Goal: Information Seeking & Learning: Learn about a topic

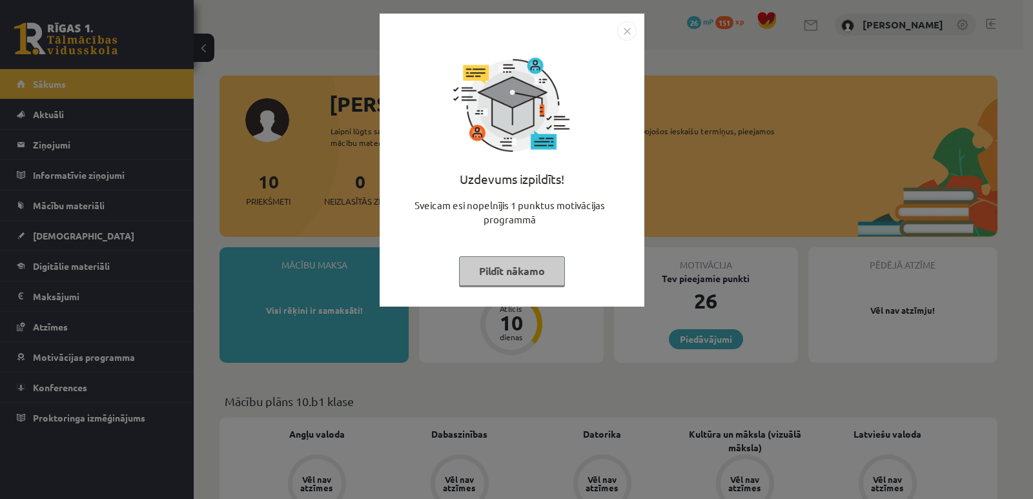
click at [550, 269] on button "Pildīt nākamo" at bounding box center [512, 271] width 106 height 30
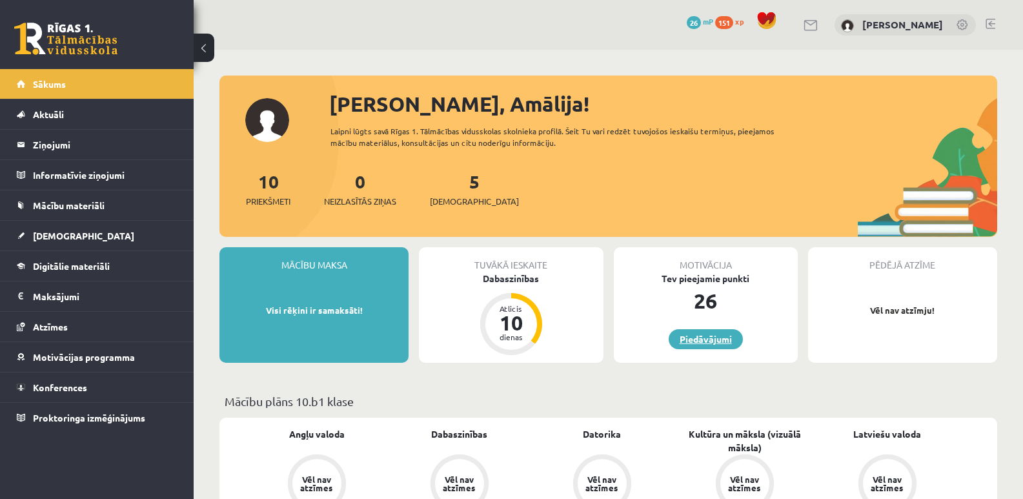
click at [705, 334] on link "Piedāvājumi" at bounding box center [706, 339] width 74 height 20
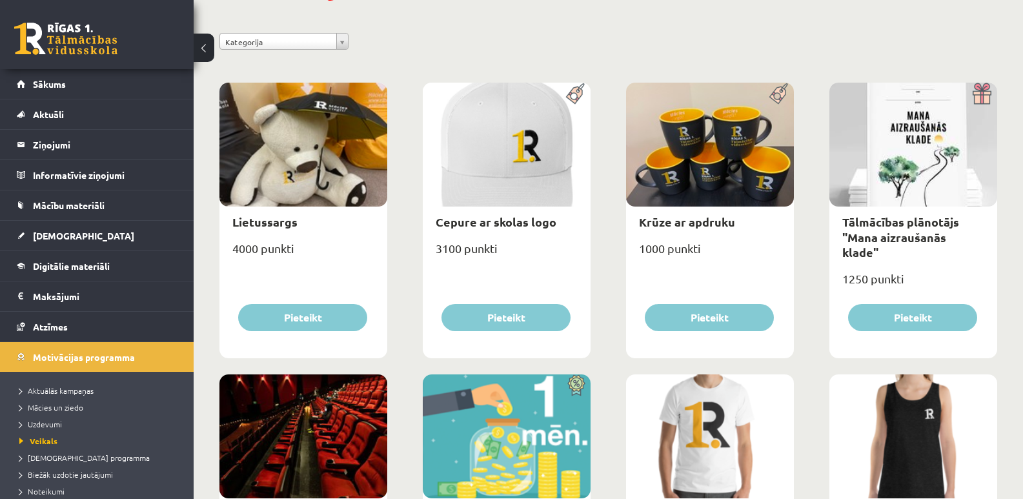
scroll to position [129, 0]
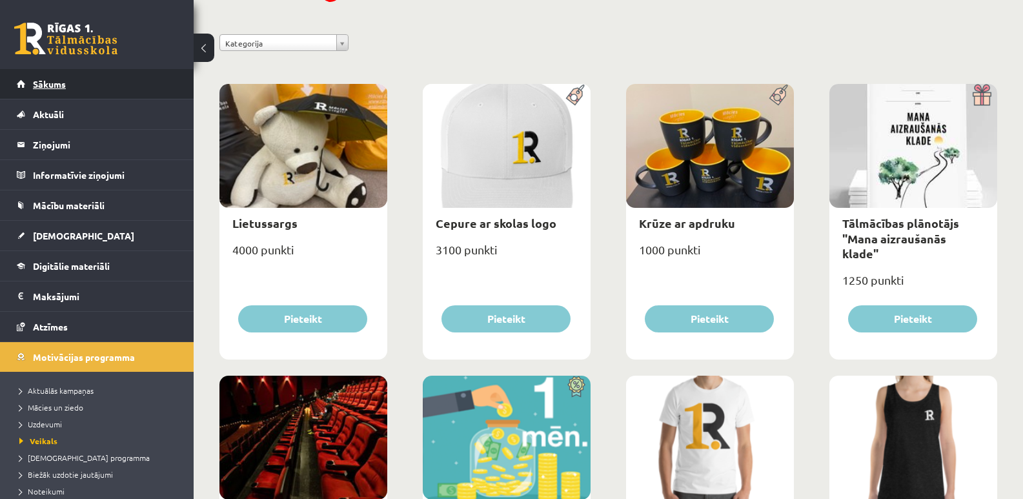
click at [54, 86] on span "Sākums" at bounding box center [49, 84] width 33 height 12
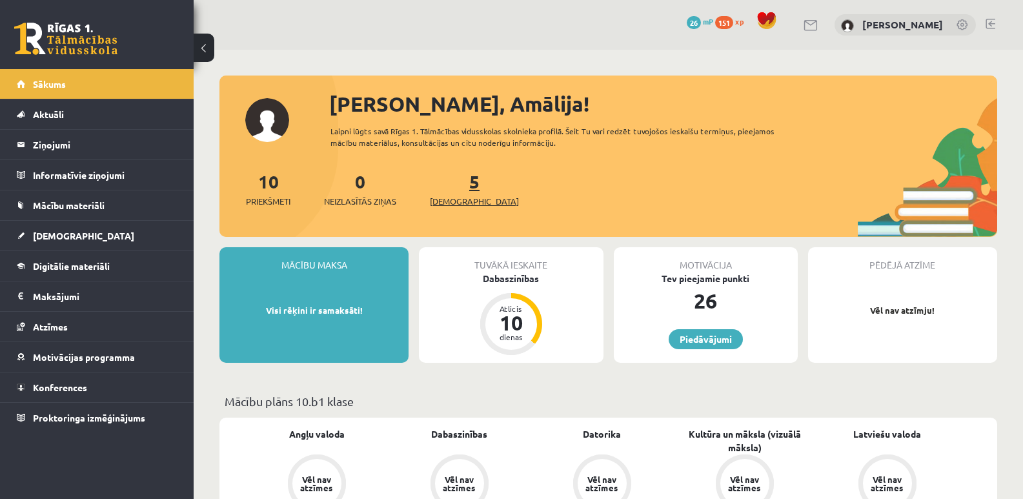
click at [460, 195] on span "[DEMOGRAPHIC_DATA]" at bounding box center [474, 201] width 89 height 13
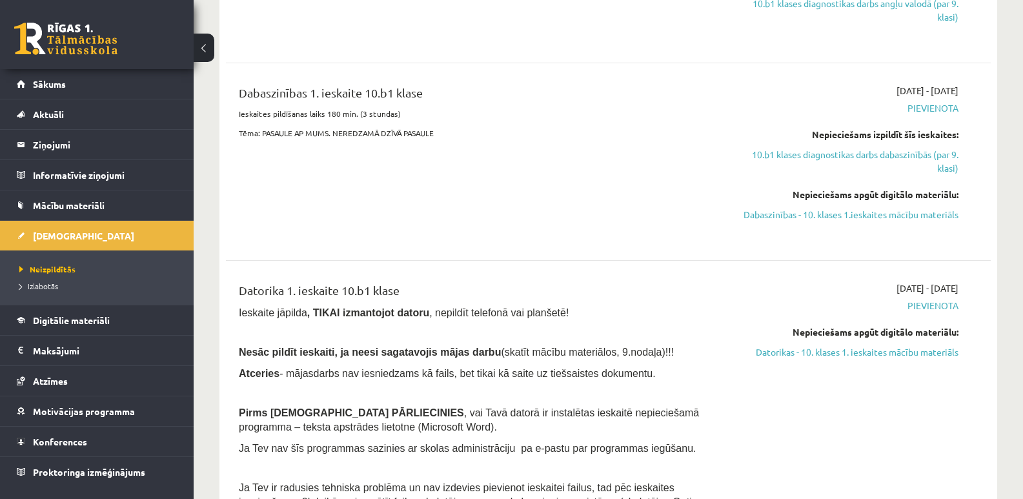
scroll to position [452, 0]
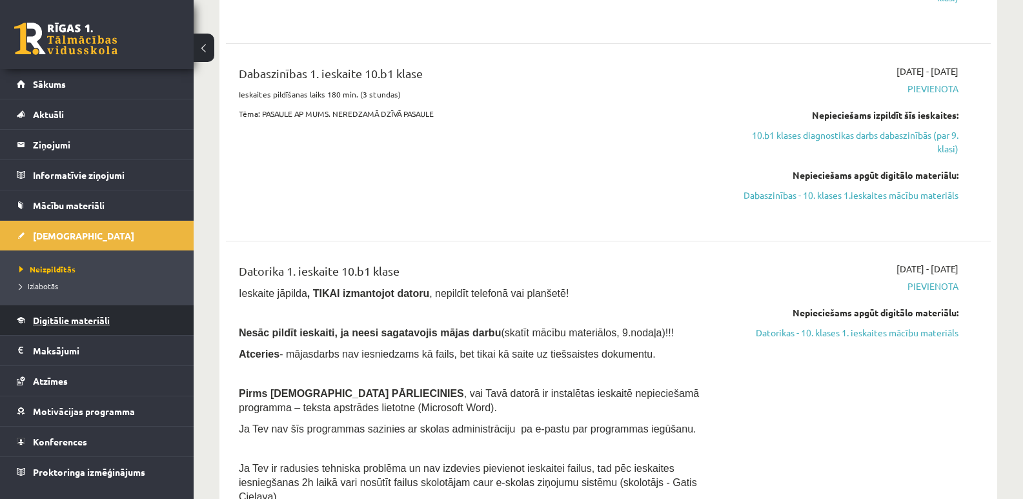
click at [55, 326] on link "Digitālie materiāli" at bounding box center [97, 320] width 161 height 30
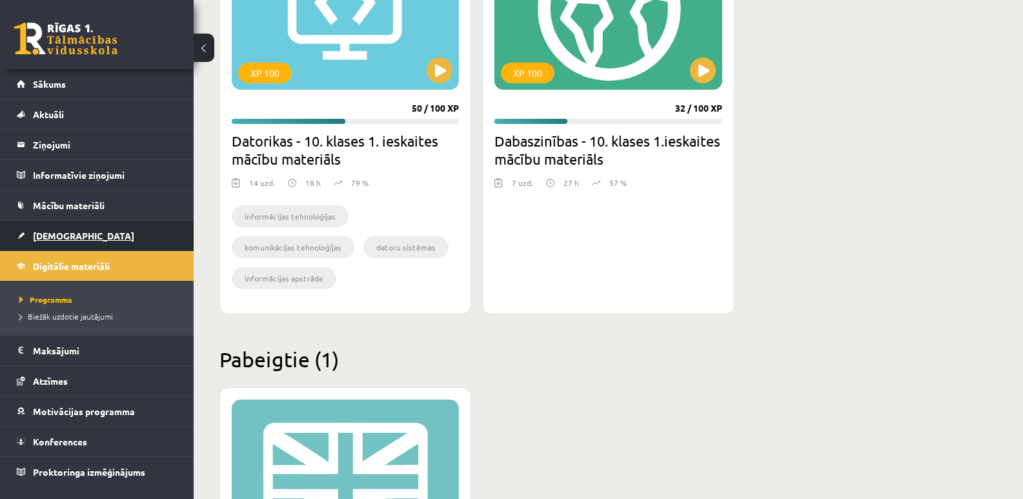
click at [61, 235] on span "[DEMOGRAPHIC_DATA]" at bounding box center [83, 236] width 101 height 12
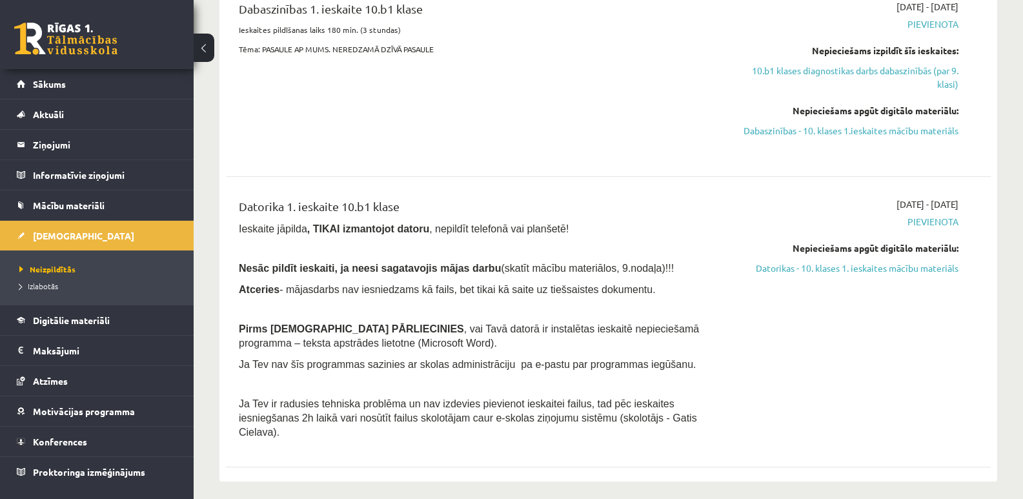
scroll to position [452, 0]
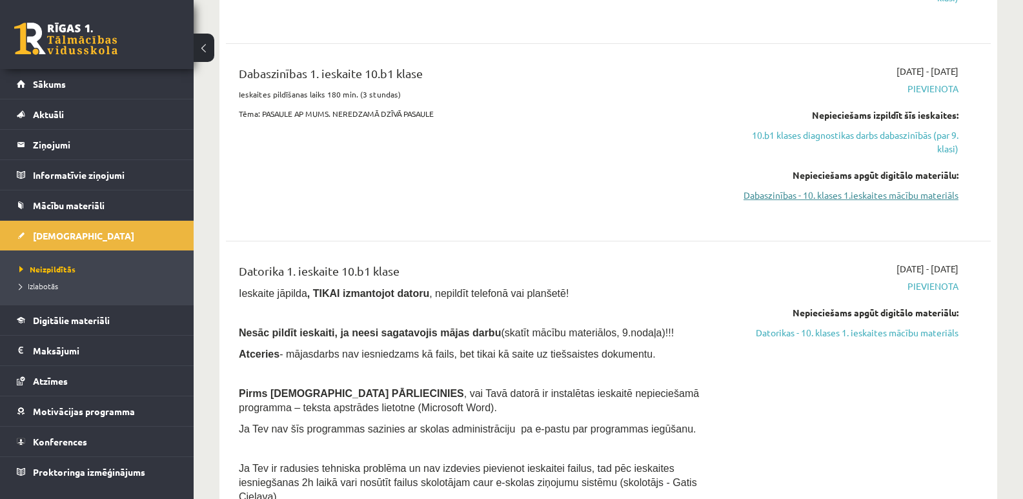
click at [770, 196] on link "Dabaszinības - 10. klases 1.ieskaites mācību materiāls" at bounding box center [844, 195] width 227 height 14
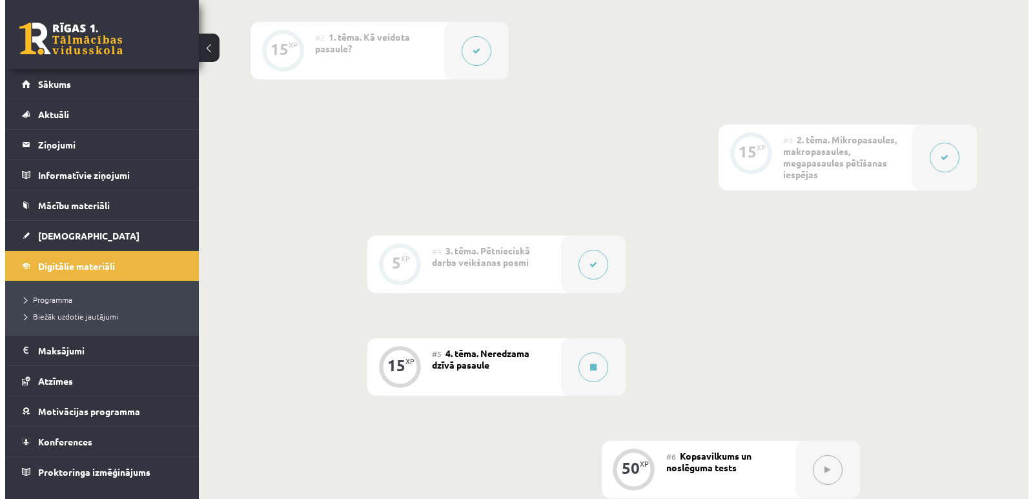
scroll to position [452, 0]
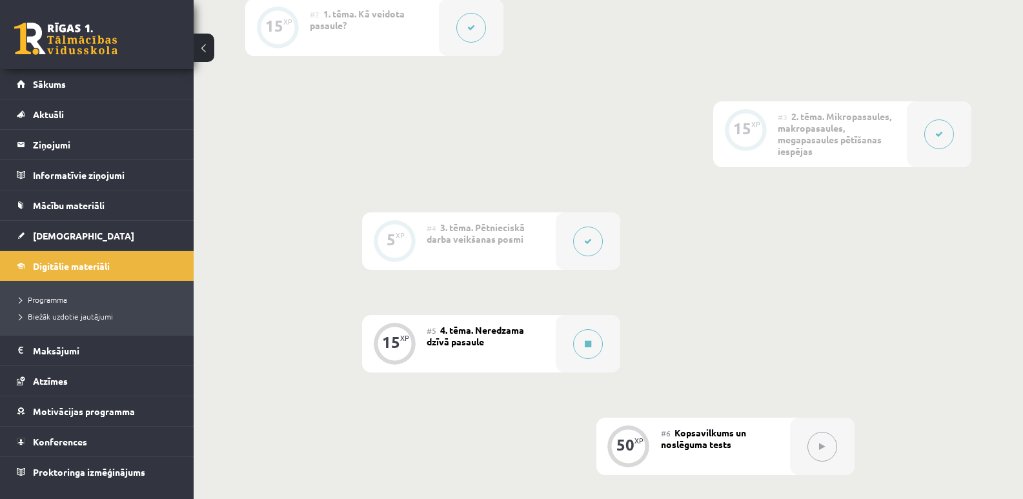
click at [852, 137] on span "2. tēma. Mikropasaules, makropasaules, megapasaules pētīšanas iespējas" at bounding box center [835, 133] width 114 height 46
click at [588, 240] on icon at bounding box center [588, 241] width 8 height 8
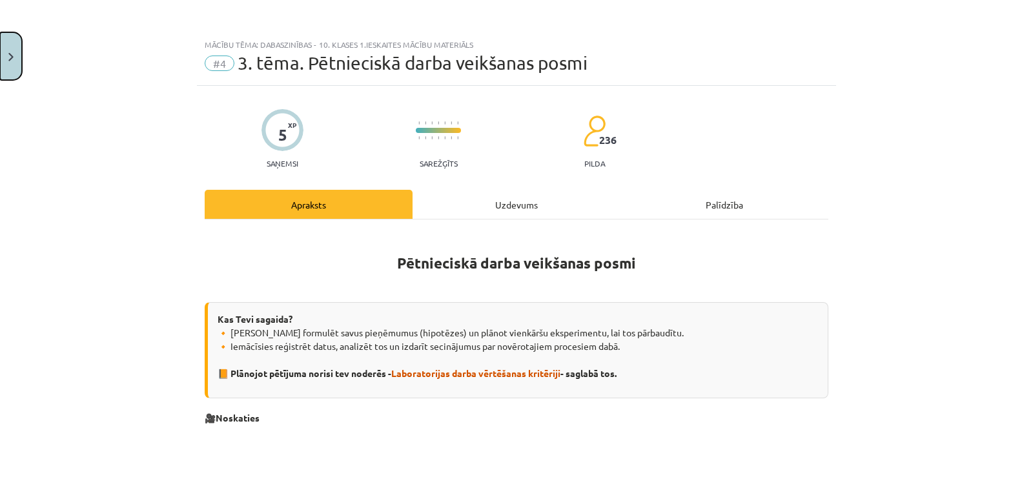
click at [10, 61] on img "Close" at bounding box center [10, 57] width 5 height 8
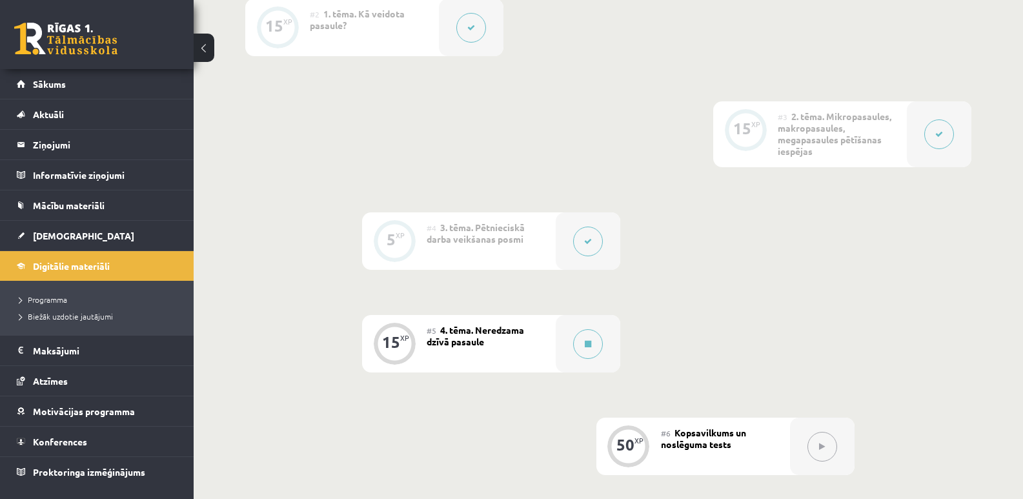
click at [498, 339] on div "#5 4. tēma. Neredzama dzīvā pasaule" at bounding box center [491, 343] width 129 height 57
click at [585, 341] on icon at bounding box center [588, 344] width 6 height 8
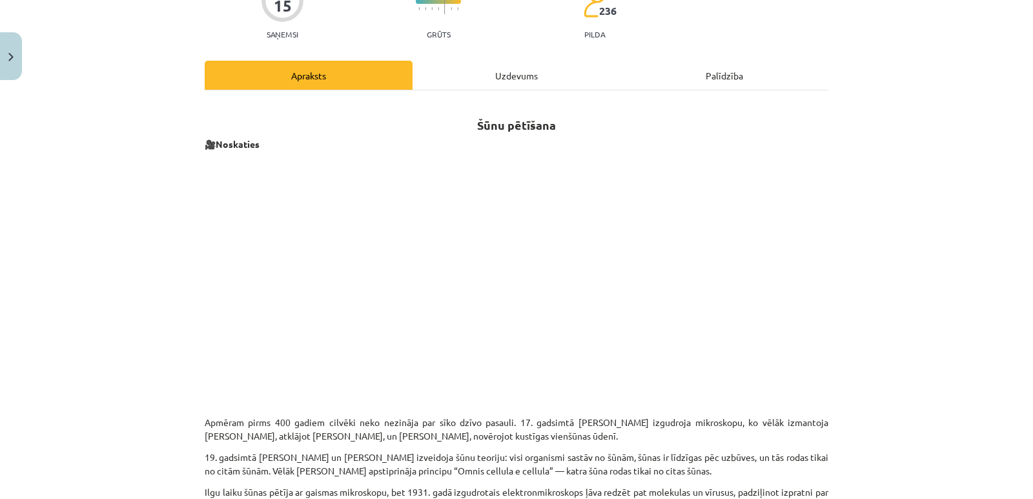
scroll to position [0, 0]
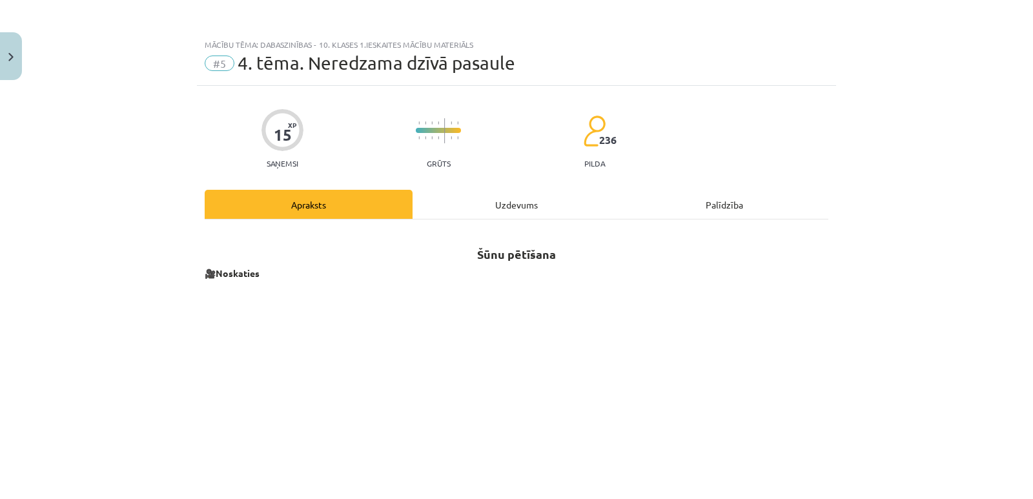
click at [501, 204] on div "Uzdevums" at bounding box center [516, 204] width 208 height 29
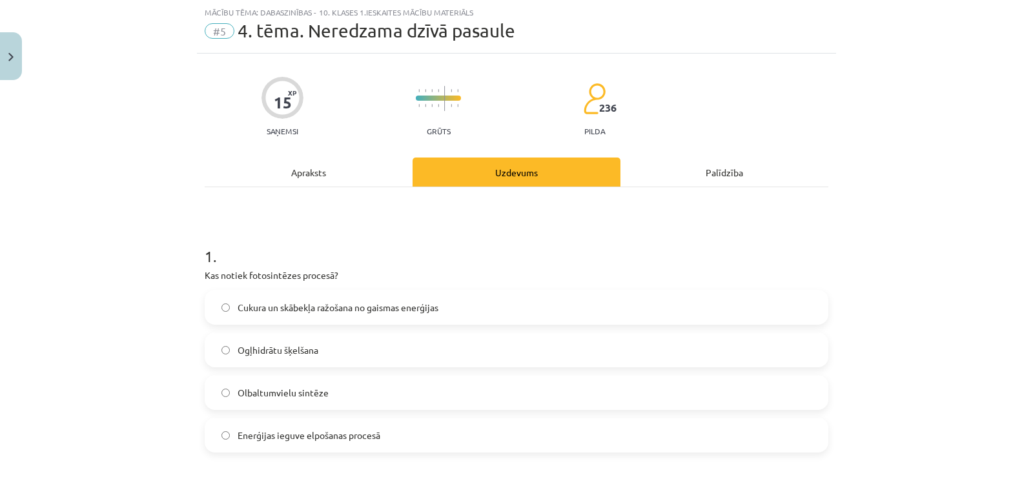
scroll to position [97, 0]
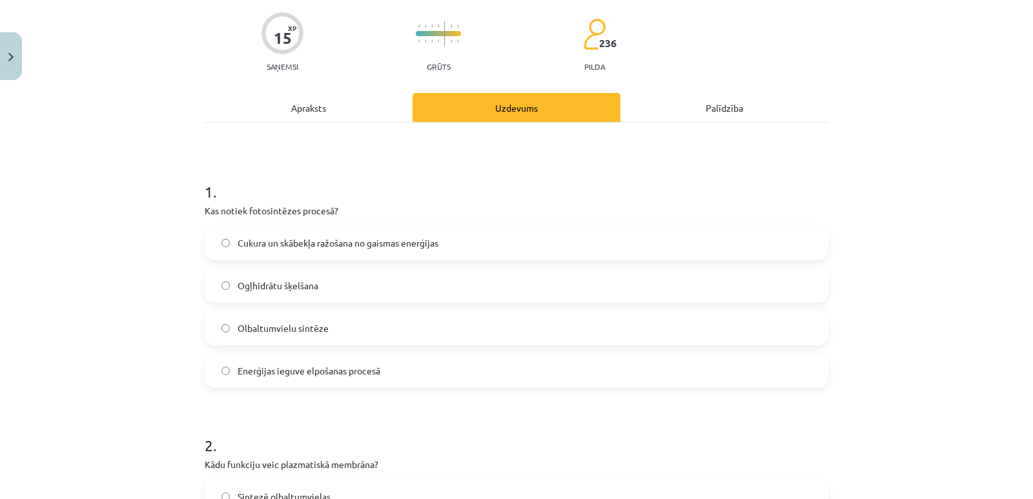
click at [378, 245] on span "Cukura un skābekļa ražošana no gaismas enerģijas" at bounding box center [337, 243] width 201 height 14
click at [321, 107] on div "Apraksts" at bounding box center [309, 107] width 208 height 29
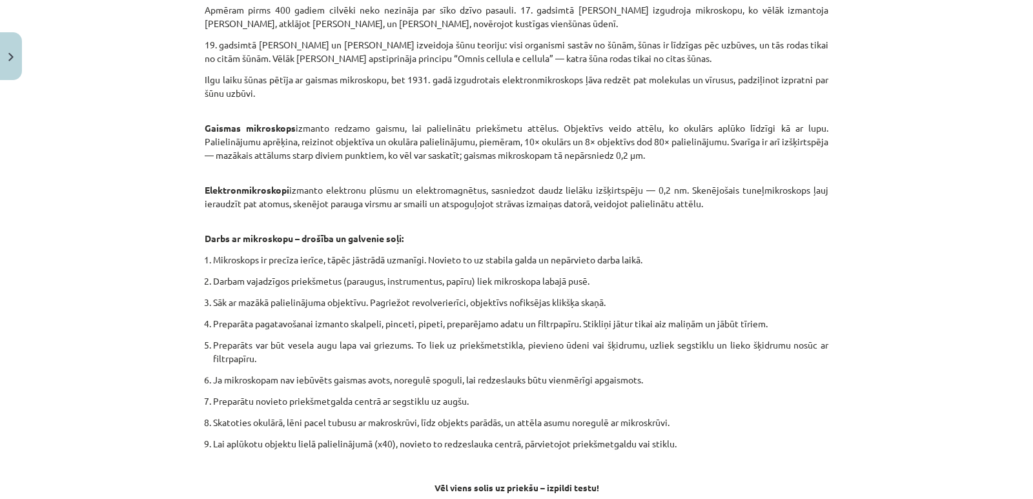
scroll to position [678, 0]
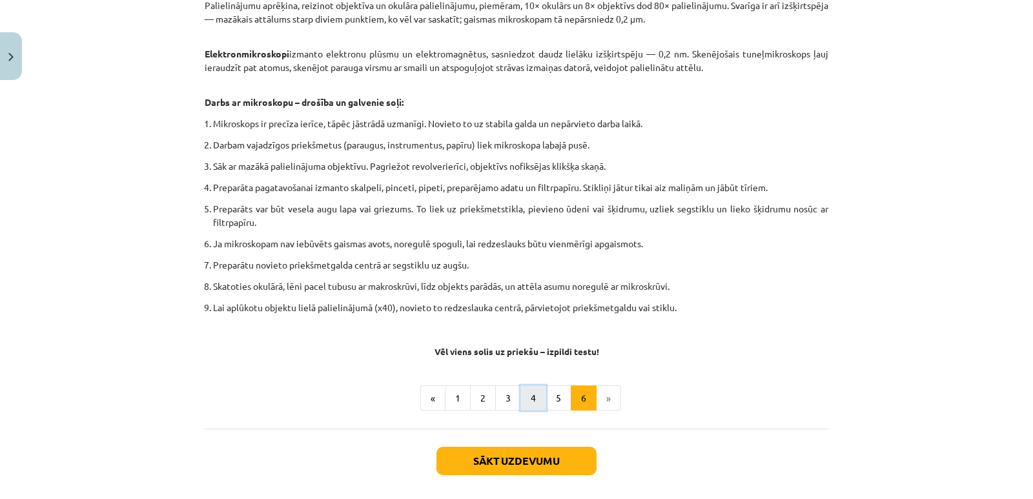
click at [524, 396] on button "4" at bounding box center [533, 398] width 26 height 26
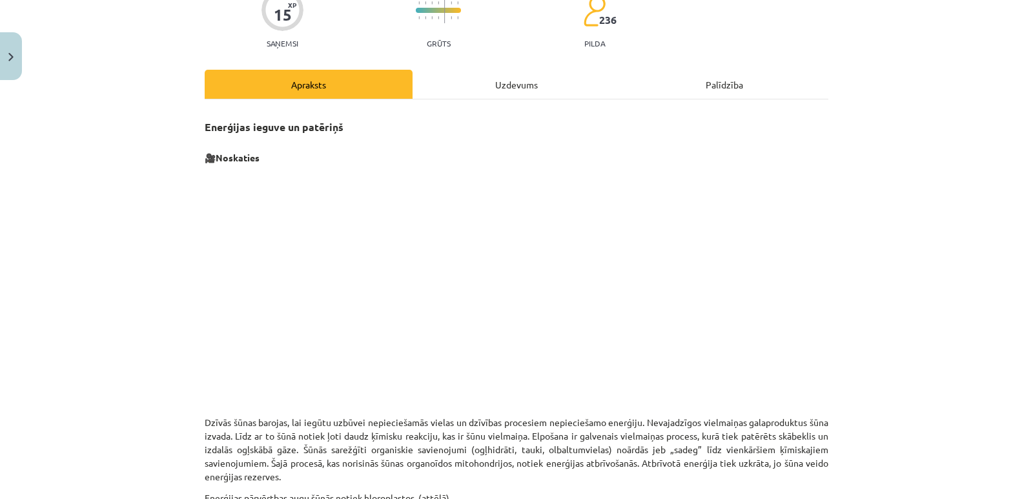
scroll to position [26, 0]
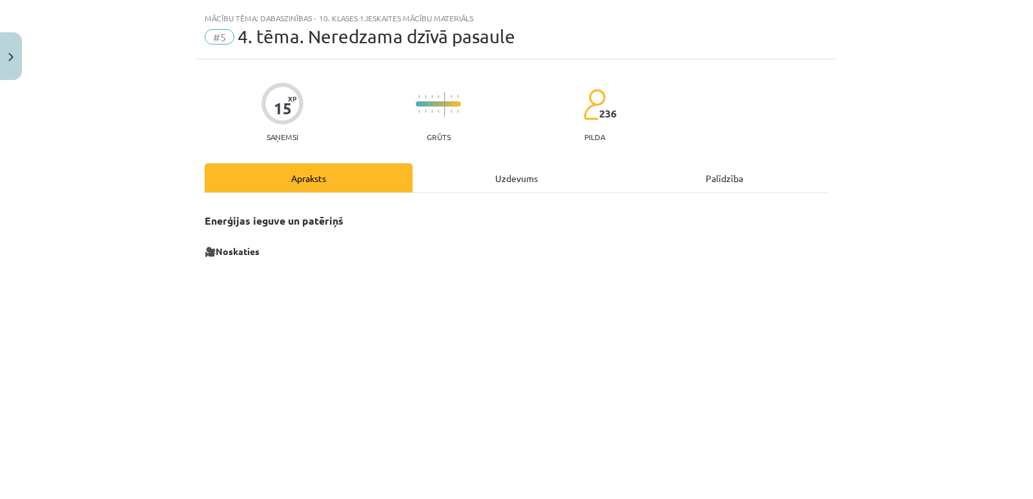
click at [541, 183] on div "Uzdevums" at bounding box center [516, 177] width 208 height 29
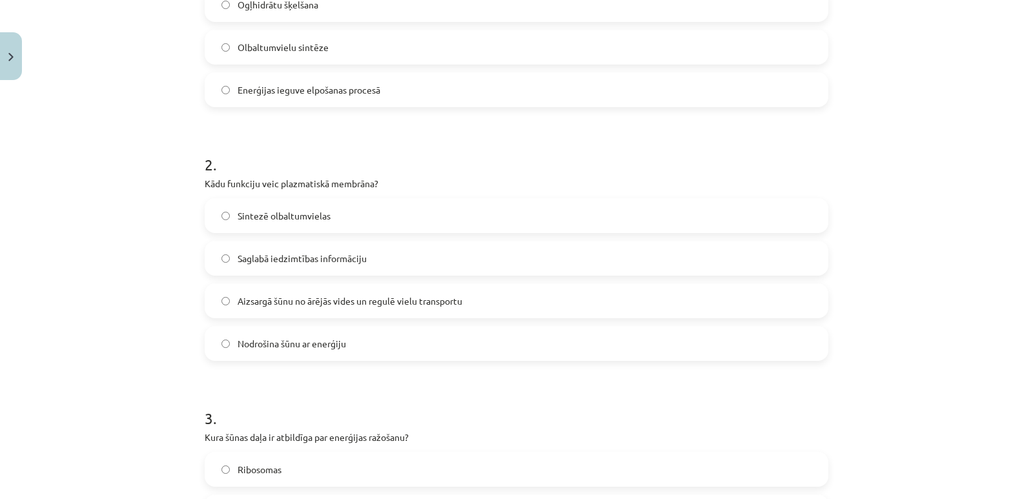
scroll to position [355, 0]
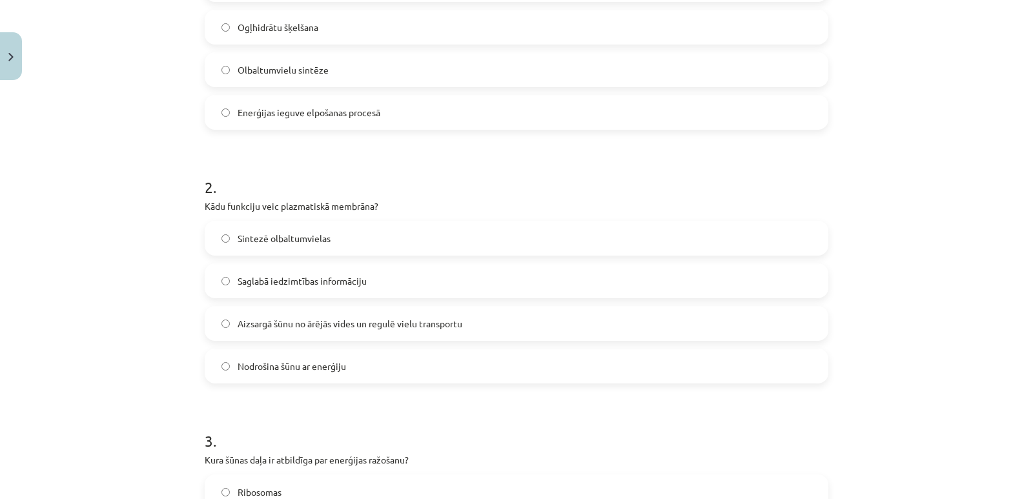
click at [348, 321] on span "Aizsargā šūnu no ārējās vides un regulē vielu transportu" at bounding box center [349, 324] width 225 height 14
click at [351, 321] on span "Aizsargā šūnu no ārējās vides un regulē vielu transportu" at bounding box center [349, 324] width 225 height 14
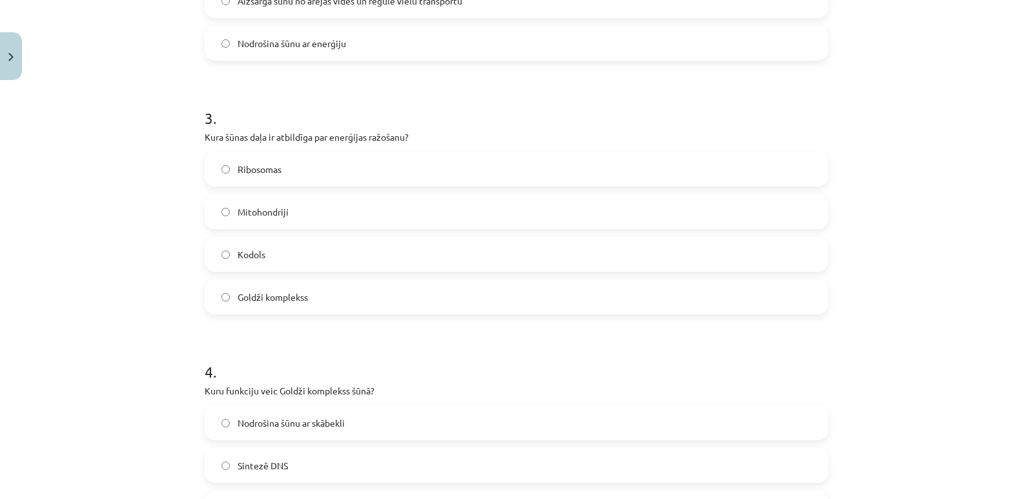
scroll to position [613, 0]
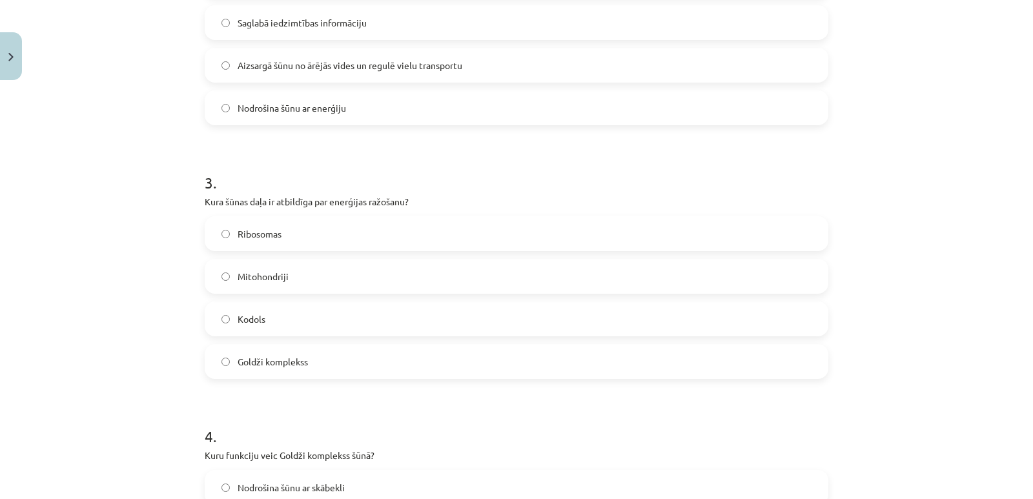
click at [254, 279] on span "Mitohondriji" at bounding box center [262, 277] width 51 height 14
drag, startPoint x: 357, startPoint y: 200, endPoint x: 419, endPoint y: 197, distance: 62.7
click at [419, 197] on p "Kura šūnas daļa ir atbildīga par enerģijas ražošanu?" at bounding box center [516, 202] width 623 height 14
click at [514, 181] on h1 "3 ." at bounding box center [516, 171] width 623 height 40
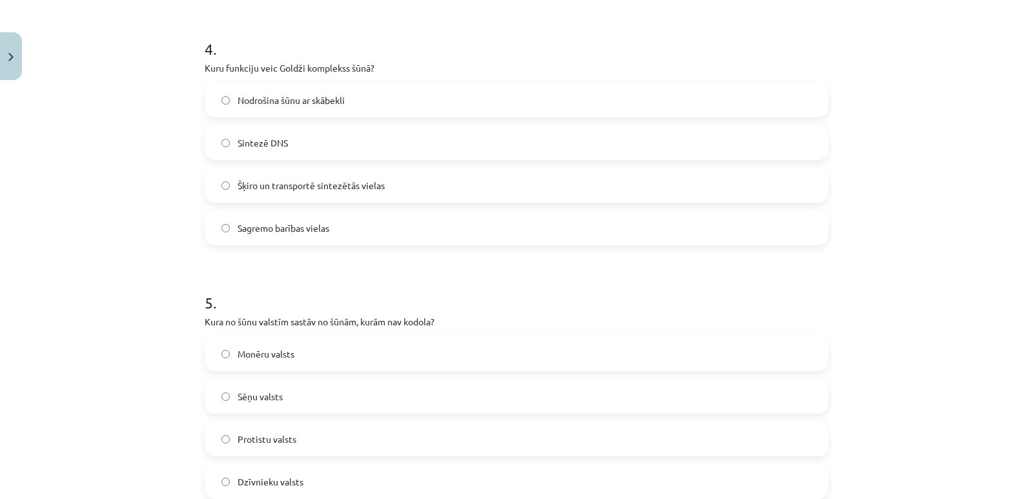
scroll to position [936, 0]
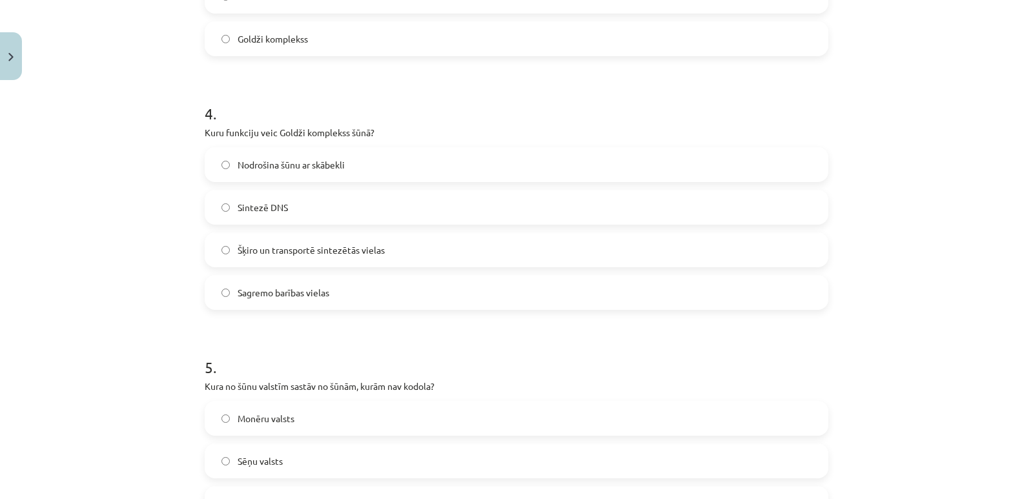
click at [288, 248] on span "Šķiro un transportē sintezētās vielas" at bounding box center [310, 250] width 147 height 14
click at [308, 287] on span "Sagremo barības vielas" at bounding box center [283, 293] width 92 height 14
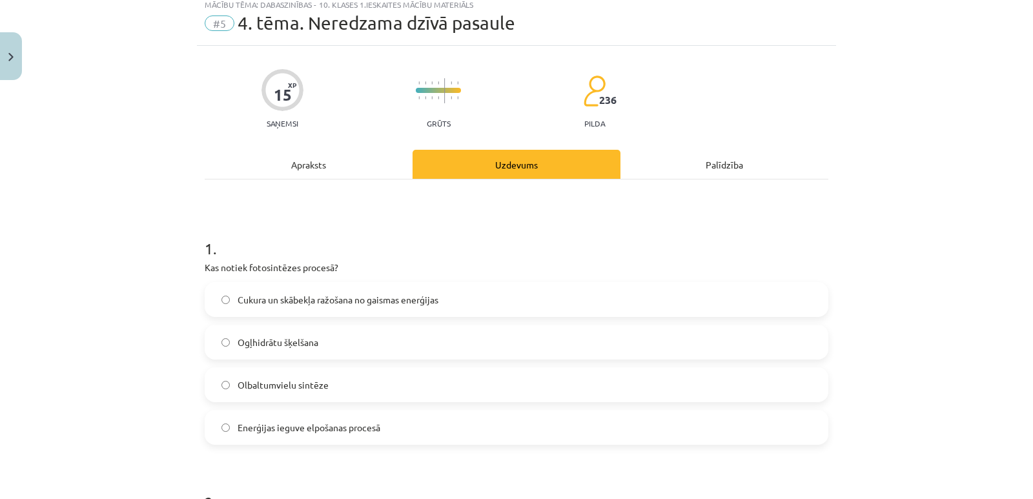
scroll to position [0, 0]
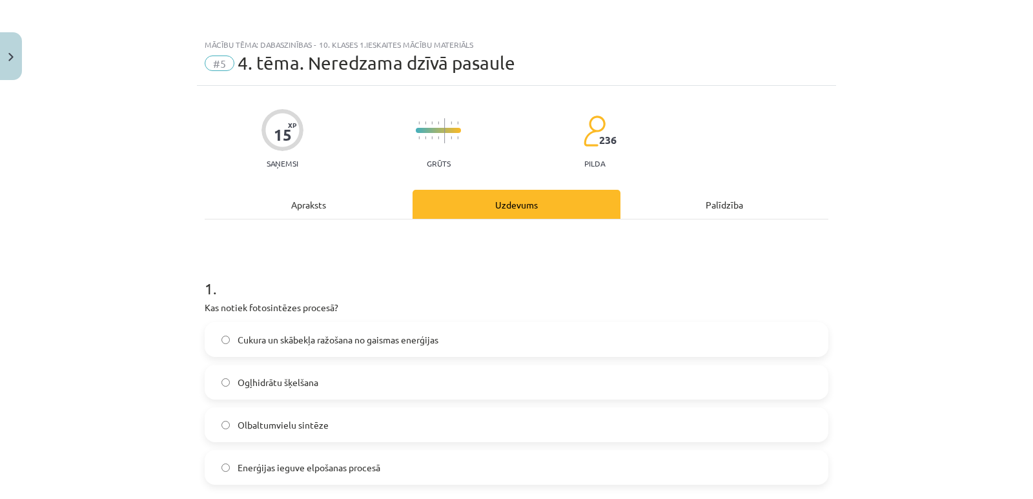
click at [292, 205] on div "Apraksts" at bounding box center [309, 204] width 208 height 29
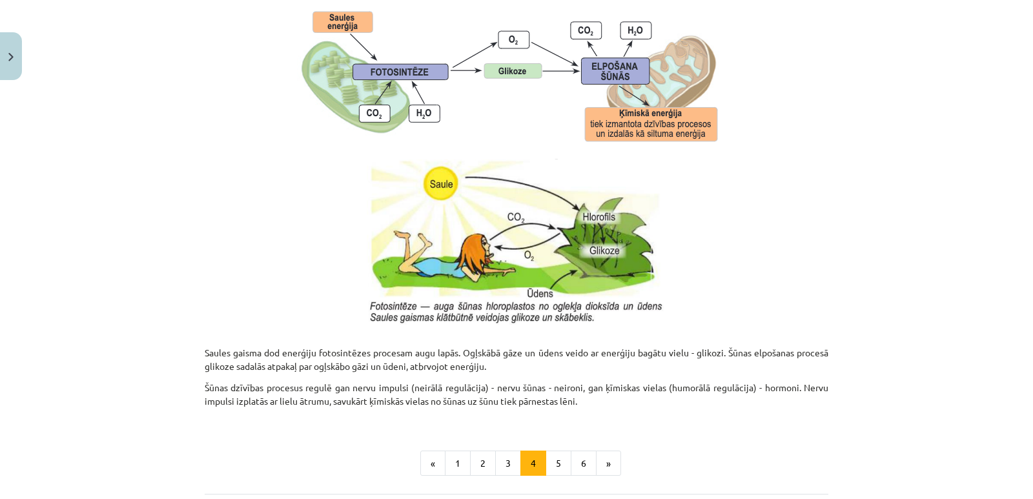
scroll to position [1315, 0]
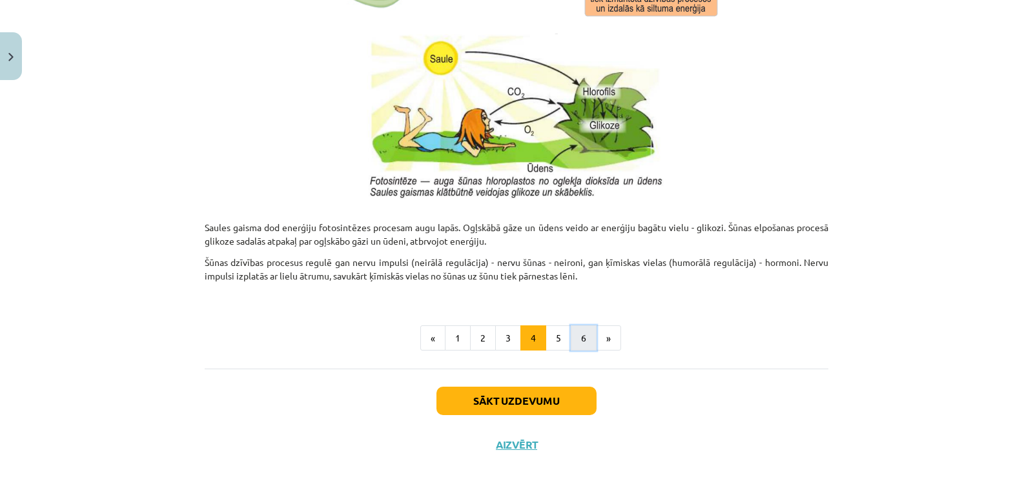
click at [574, 336] on button "6" at bounding box center [583, 338] width 26 height 26
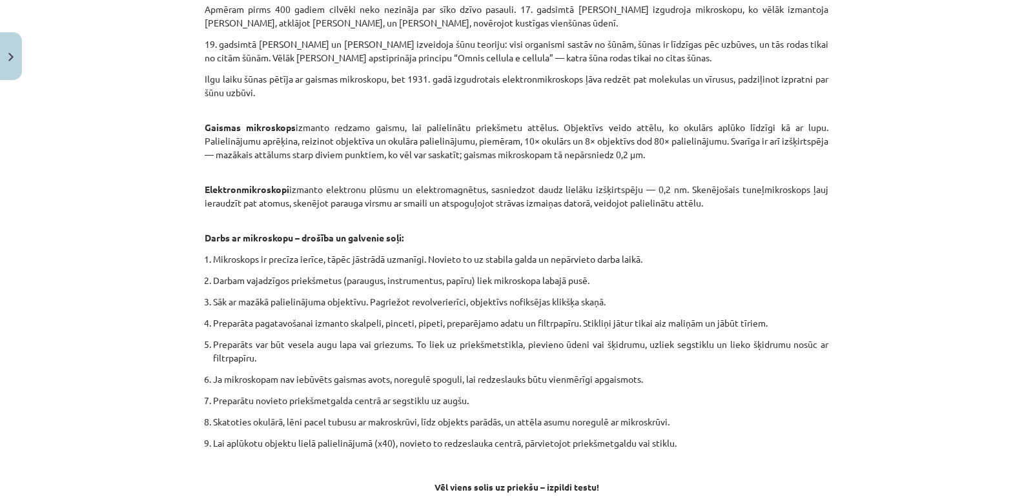
scroll to position [738, 0]
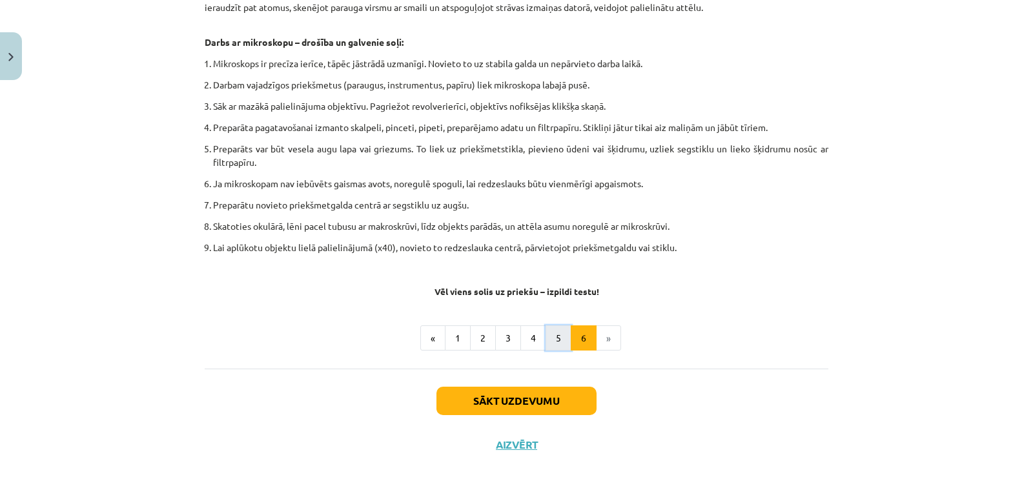
click at [552, 341] on button "5" at bounding box center [558, 338] width 26 height 26
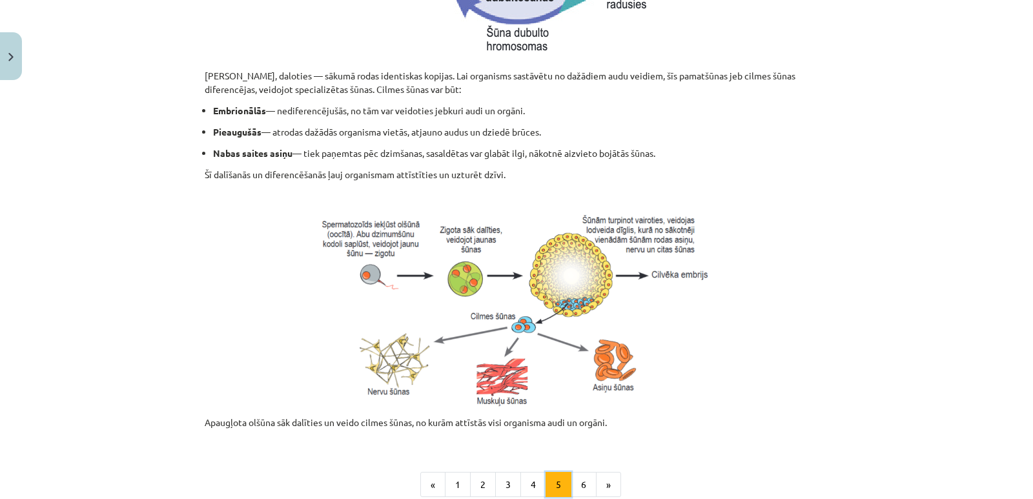
scroll to position [489, 0]
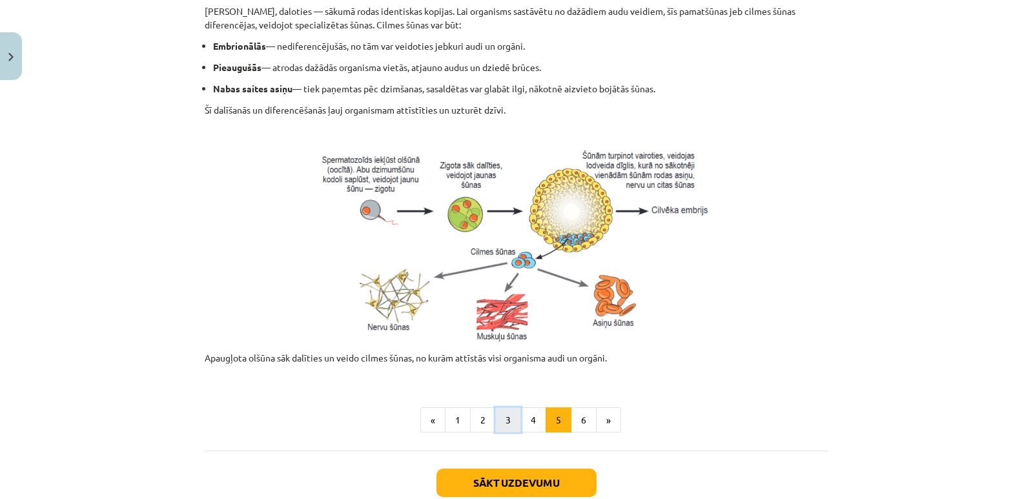
click at [499, 422] on button "3" at bounding box center [508, 420] width 26 height 26
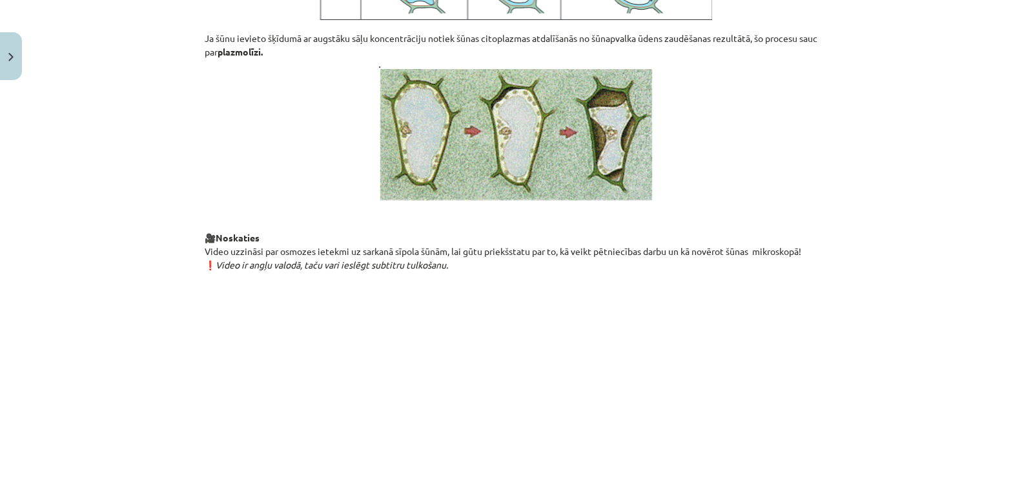
scroll to position [1457, 0]
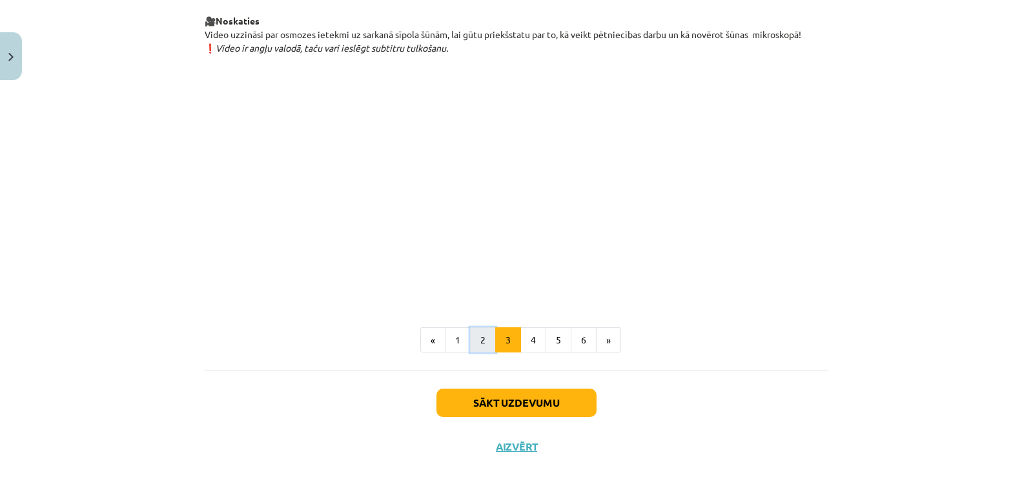
click at [478, 353] on button "2" at bounding box center [483, 340] width 26 height 26
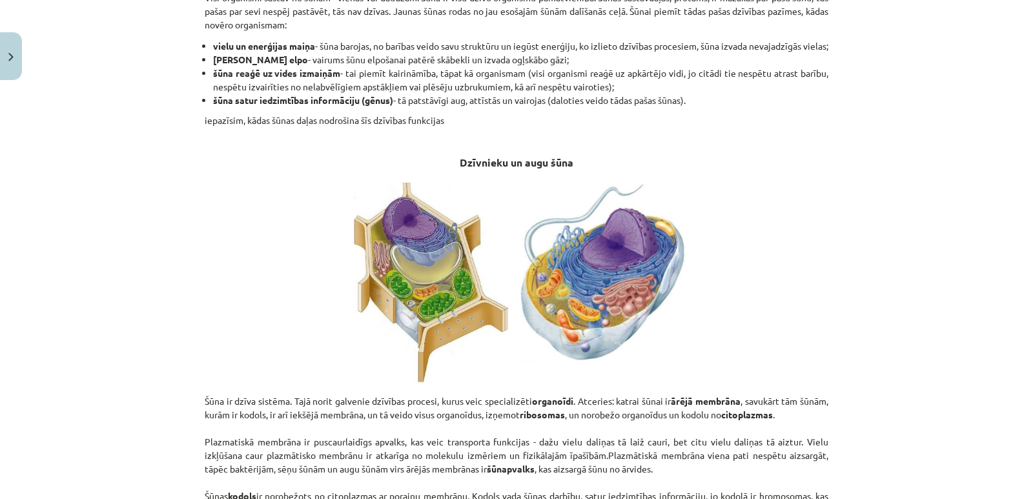
scroll to position [683, 0]
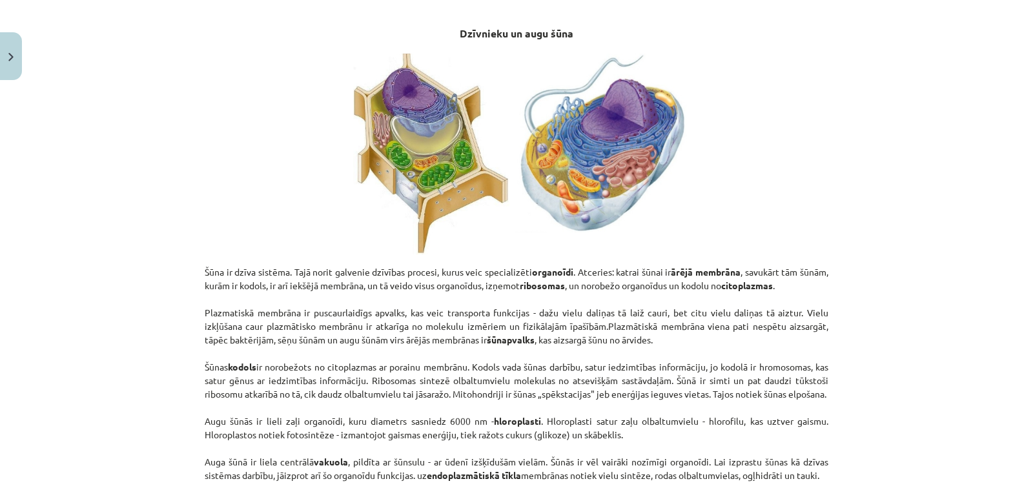
drag, startPoint x: 660, startPoint y: 285, endPoint x: 735, endPoint y: 283, distance: 75.5
click at [735, 283] on p "Šūna ir dzīva sistēma. Tajā norit galvenie dzīvības procesi, kurus veic special…" at bounding box center [516, 400] width 623 height 271
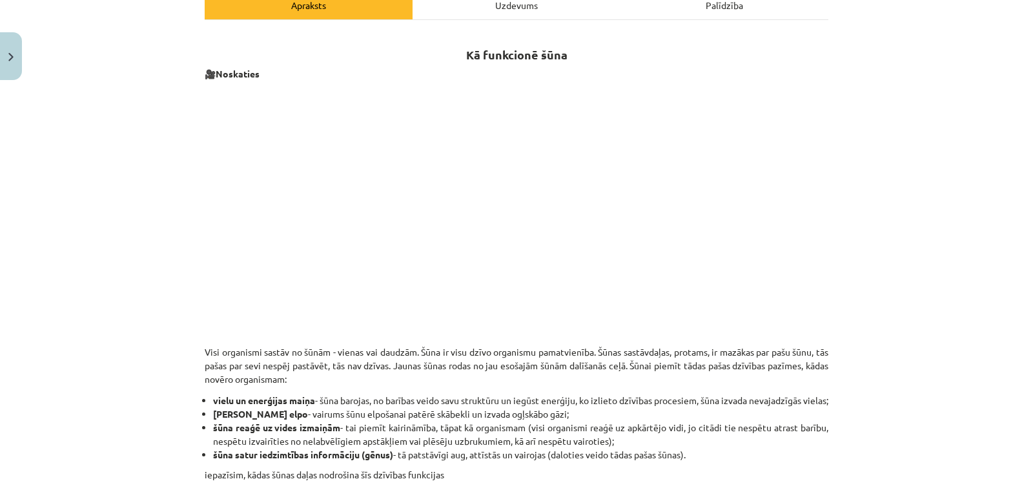
scroll to position [37, 0]
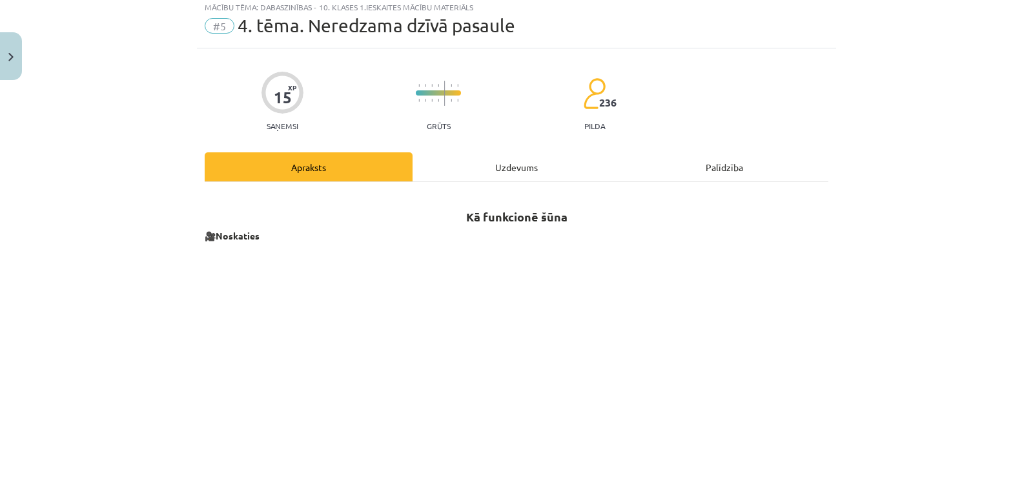
click at [508, 167] on div "Uzdevums" at bounding box center [516, 166] width 208 height 29
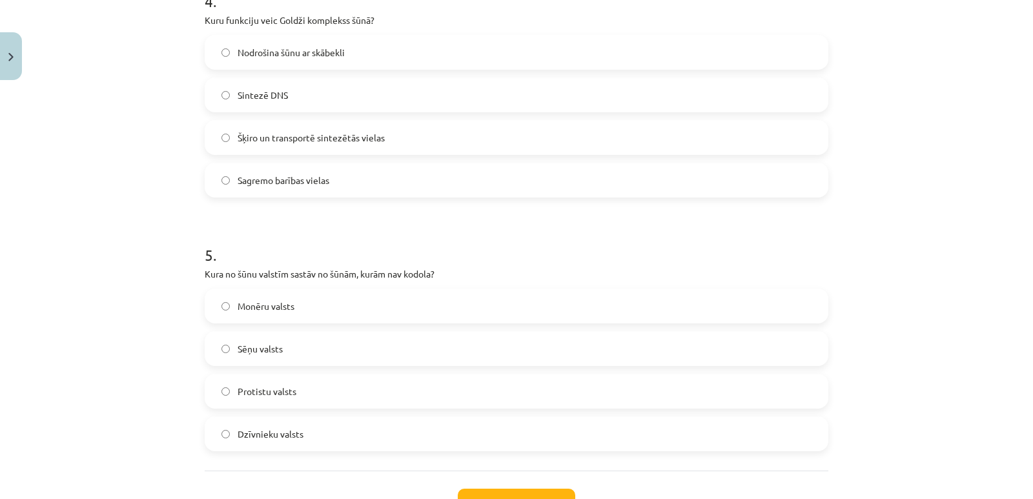
scroll to position [1150, 0]
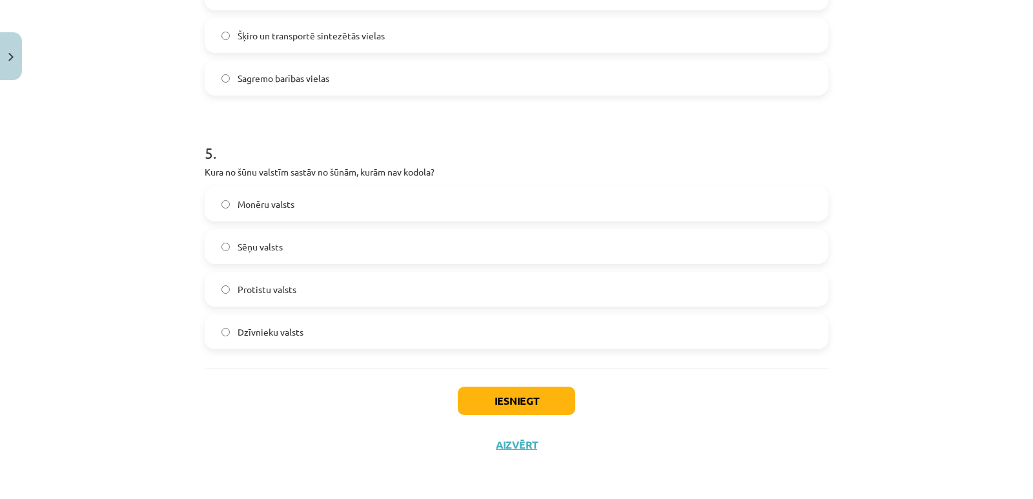
click at [273, 200] on span "Monēru valsts" at bounding box center [265, 204] width 57 height 14
click at [534, 396] on button "Iesniegt" at bounding box center [516, 401] width 117 height 28
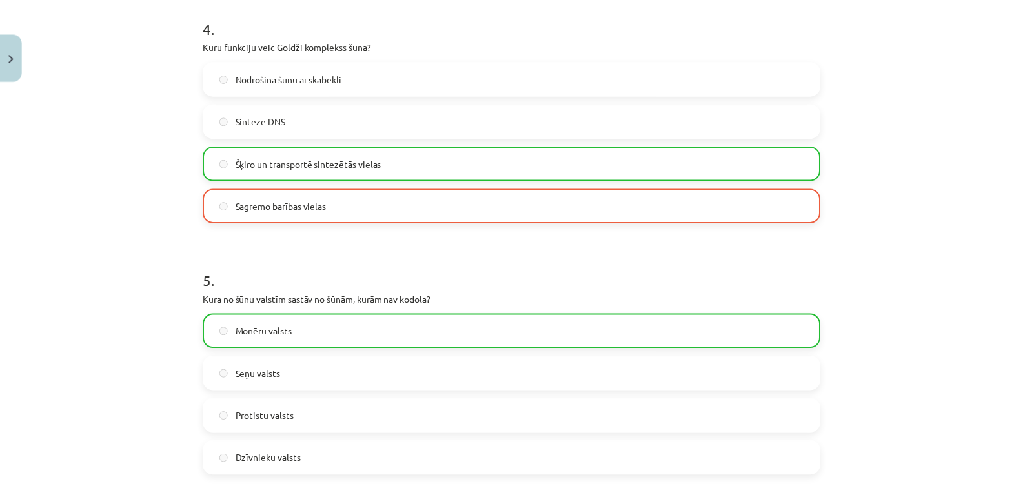
scroll to position [1191, 0]
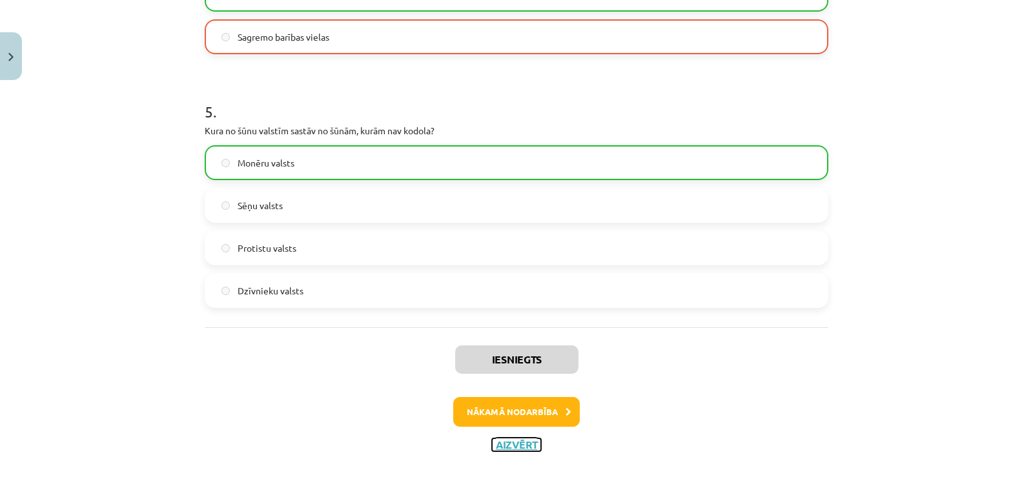
click at [516, 443] on button "Aizvērt" at bounding box center [516, 444] width 49 height 13
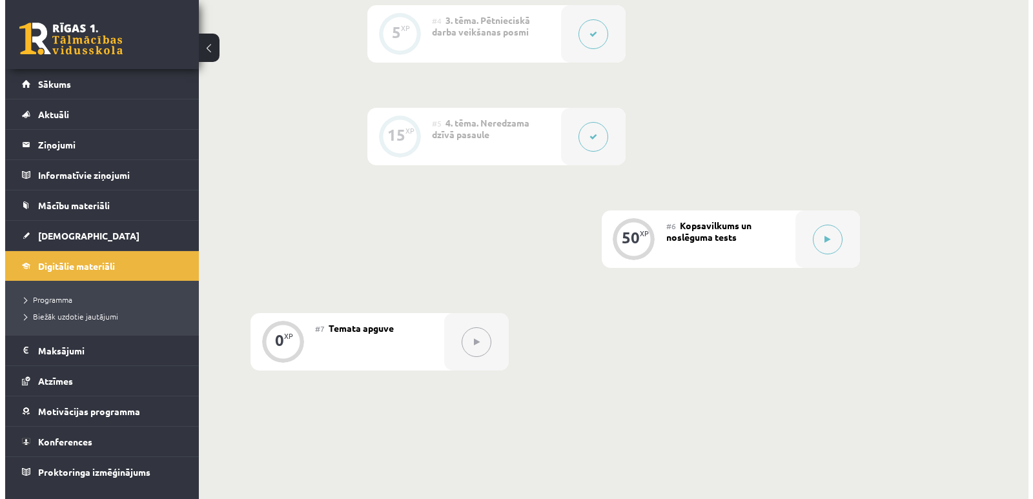
scroll to position [692, 0]
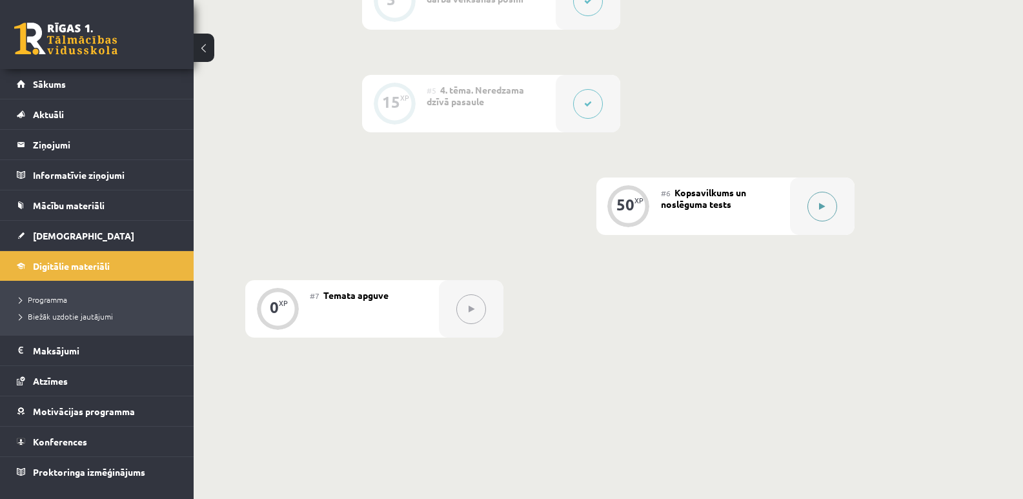
click at [800, 183] on div at bounding box center [822, 205] width 65 height 57
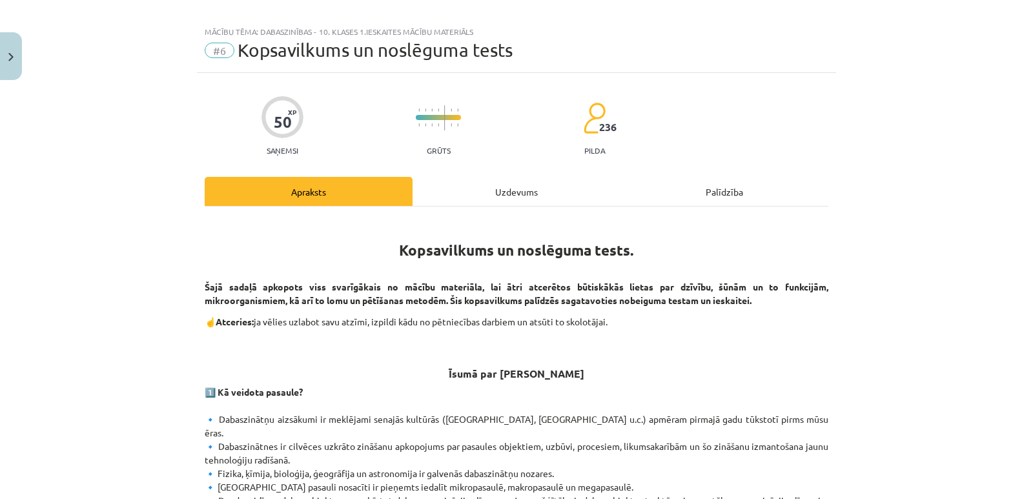
scroll to position [0, 0]
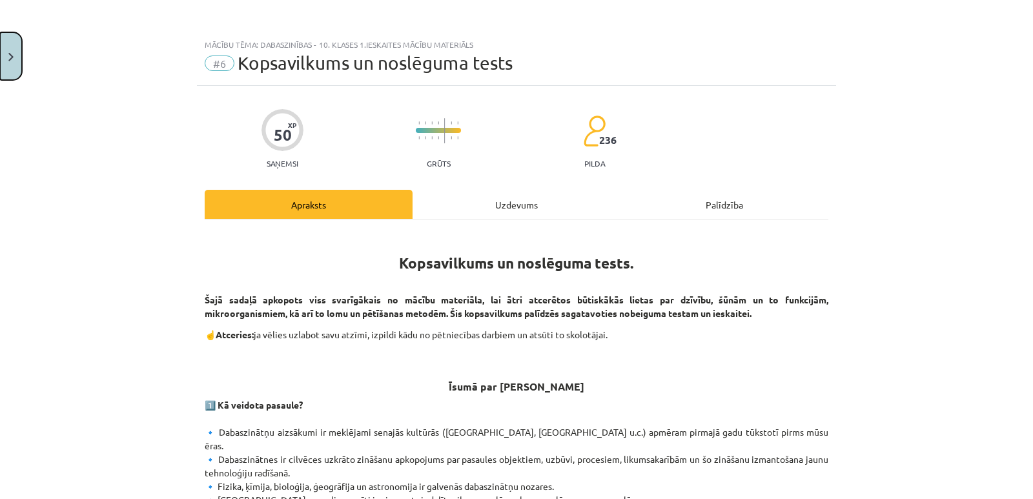
click at [1, 63] on button "Close" at bounding box center [11, 56] width 22 height 48
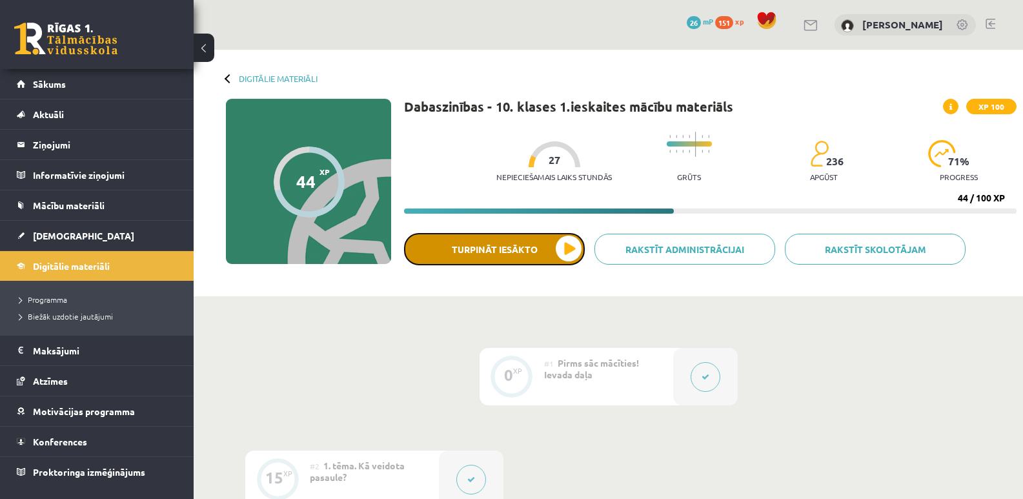
click at [495, 234] on button "Turpināt iesākto" at bounding box center [494, 249] width 181 height 32
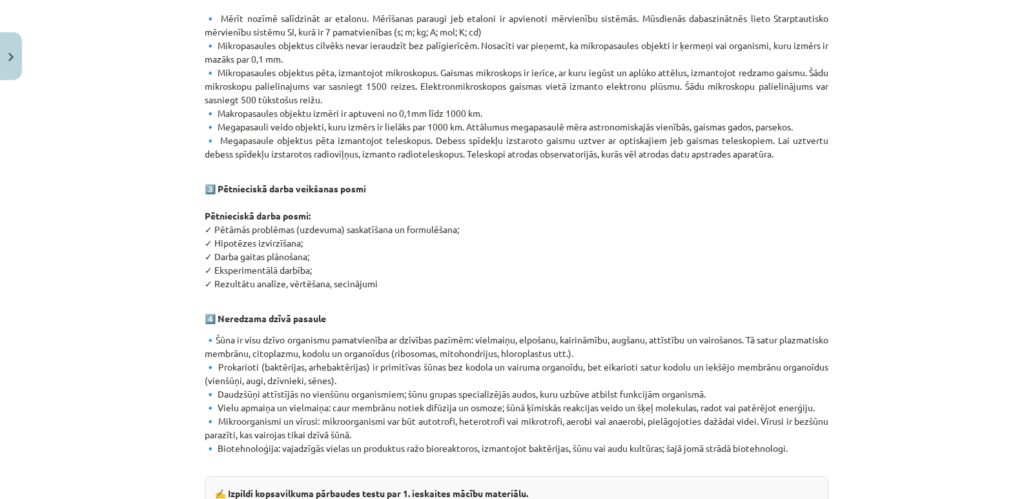
scroll to position [710, 0]
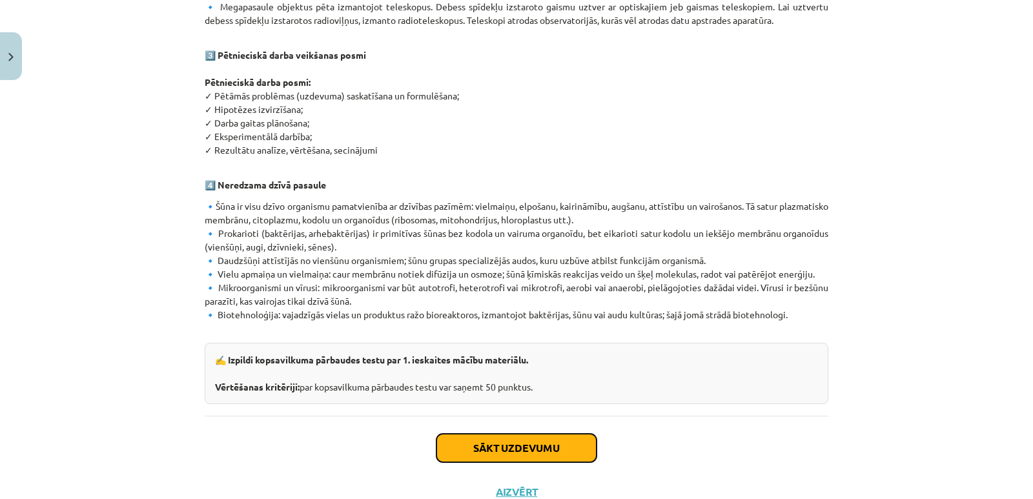
click at [540, 436] on button "Sākt uzdevumu" at bounding box center [516, 448] width 160 height 28
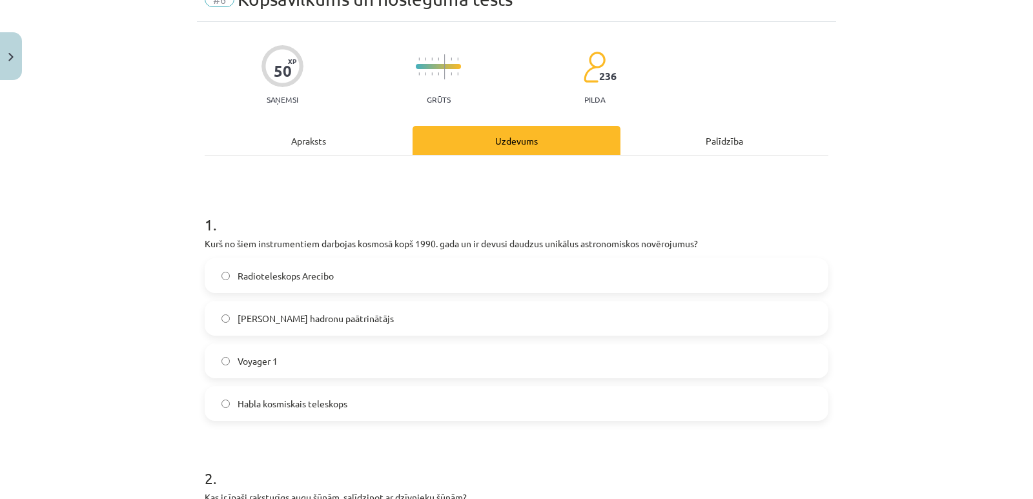
scroll to position [65, 0]
drag, startPoint x: 329, startPoint y: 276, endPoint x: 337, endPoint y: 278, distance: 8.0
click at [337, 278] on label "Radioteleskops Arecibo" at bounding box center [516, 275] width 621 height 32
click at [287, 405] on span "Habla kosmiskais teleskops" at bounding box center [292, 403] width 110 height 14
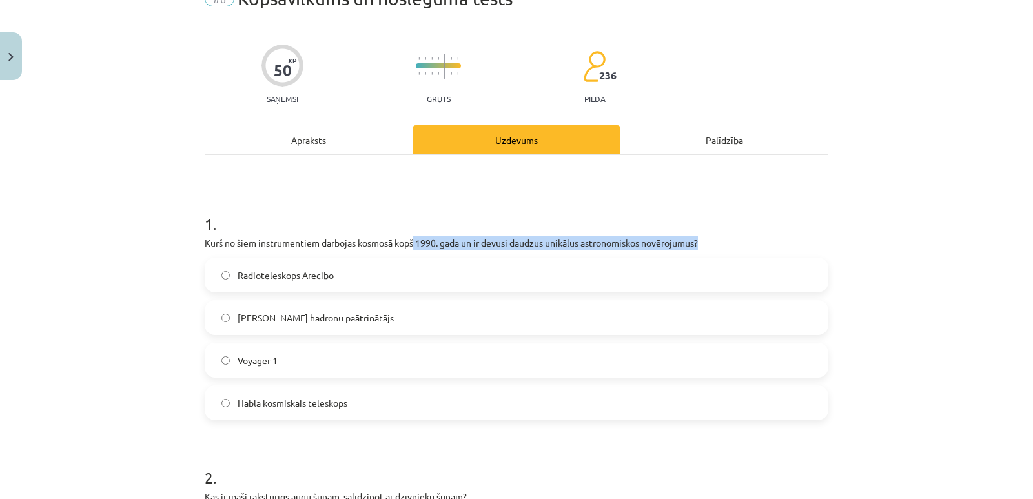
drag, startPoint x: 412, startPoint y: 242, endPoint x: 715, endPoint y: 245, distance: 303.3
click at [715, 245] on p "Kurš no šiem instrumentiem darbojas kosmosā kopš 1990. gada un ir devusi daudzu…" at bounding box center [516, 243] width 623 height 14
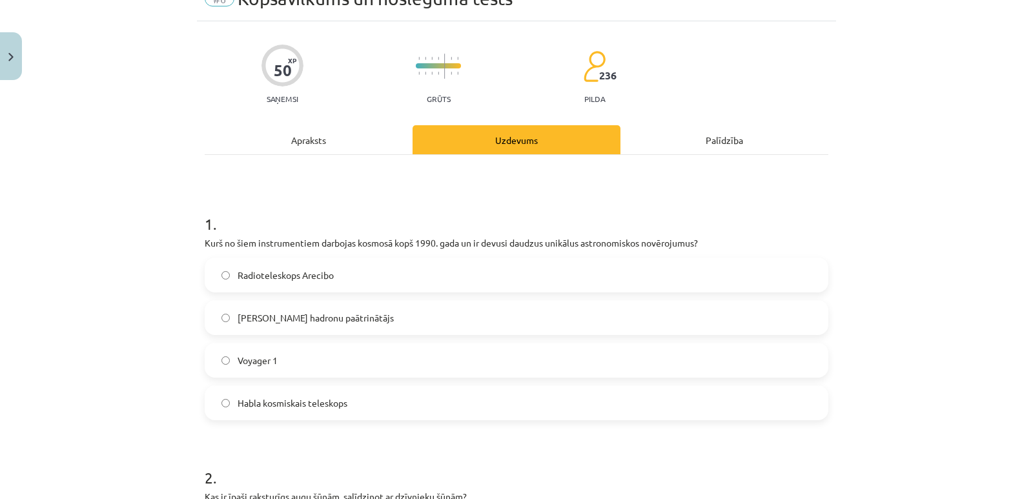
click at [913, 311] on div "Mācību tēma: Dabaszinības - 10. klases 1.ieskaites mācību materiāls #6 Kopsavil…" at bounding box center [516, 249] width 1033 height 499
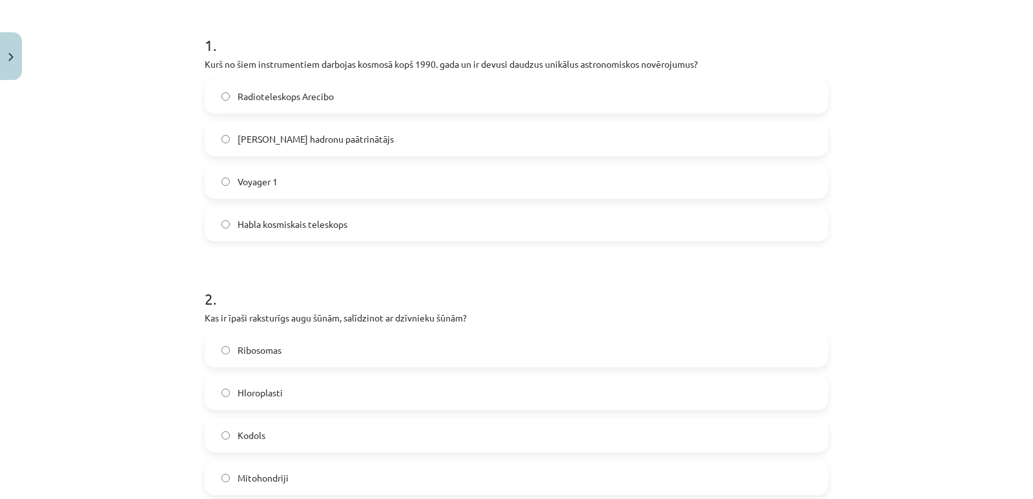
scroll to position [387, 0]
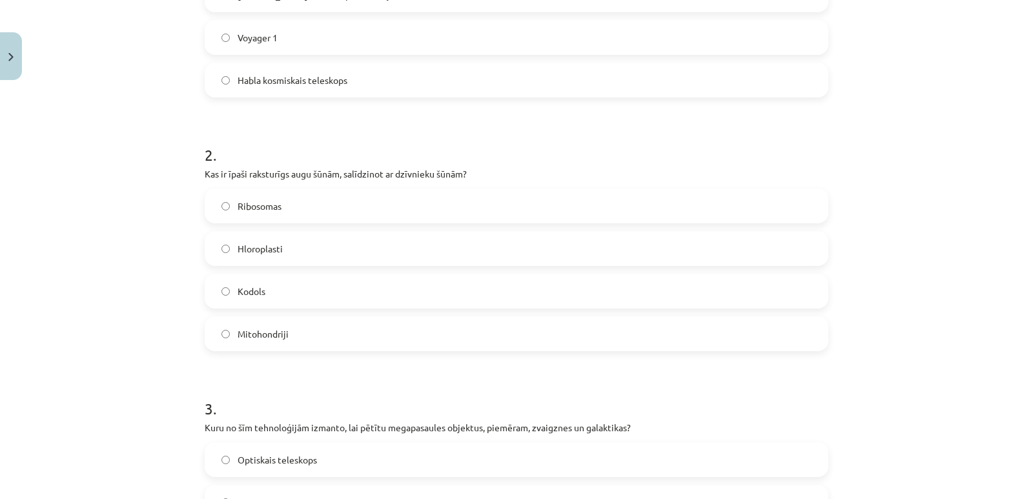
click at [264, 254] on span "Hloroplasti" at bounding box center [259, 249] width 45 height 14
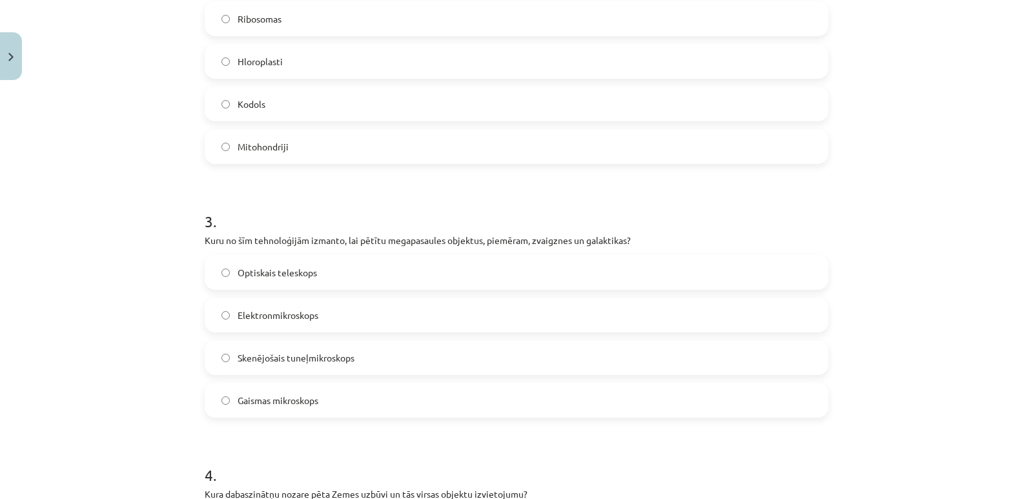
scroll to position [581, 0]
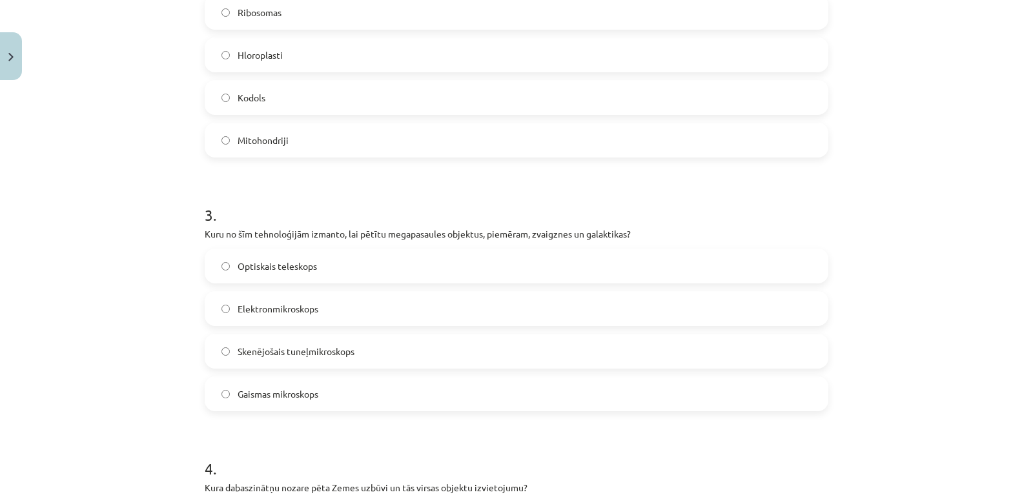
click at [301, 263] on span "Optiskais teleskops" at bounding box center [276, 266] width 79 height 14
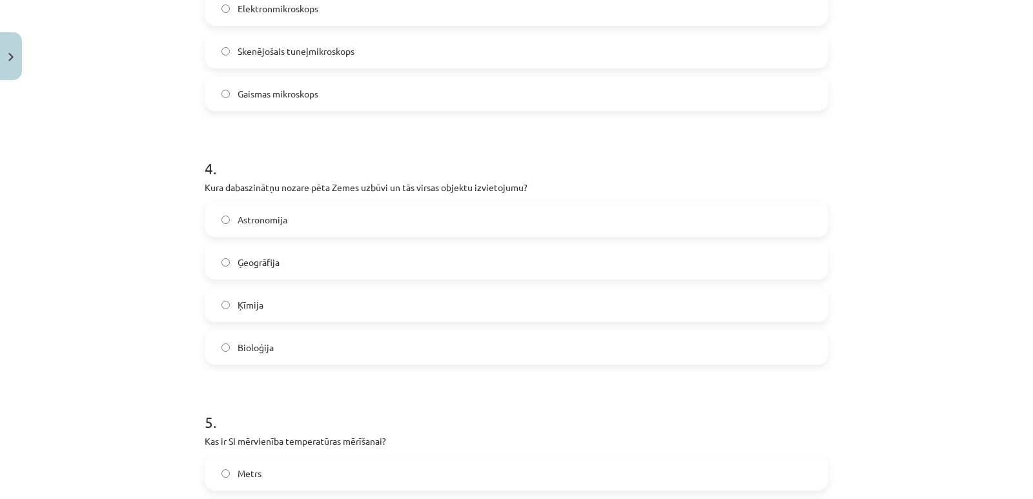
scroll to position [903, 0]
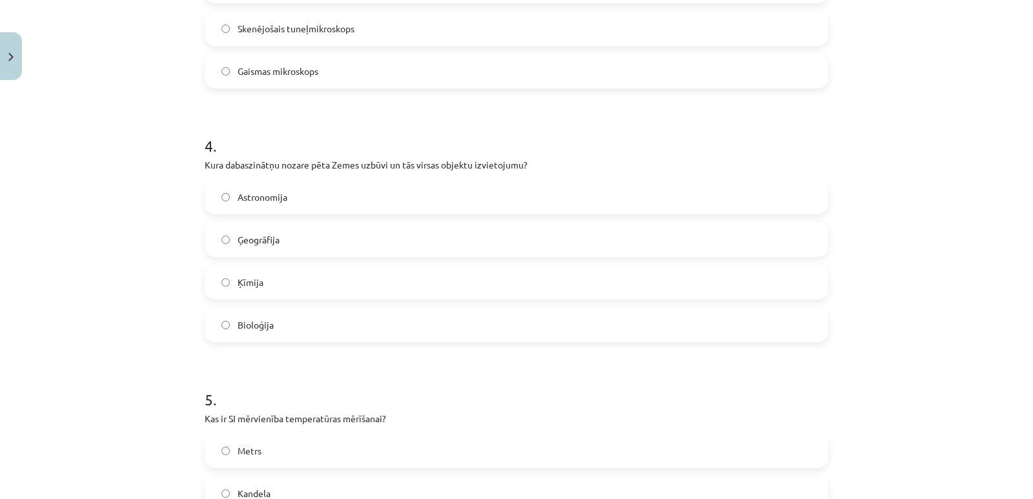
click at [267, 239] on span "Ģeogrāfija" at bounding box center [258, 240] width 42 height 14
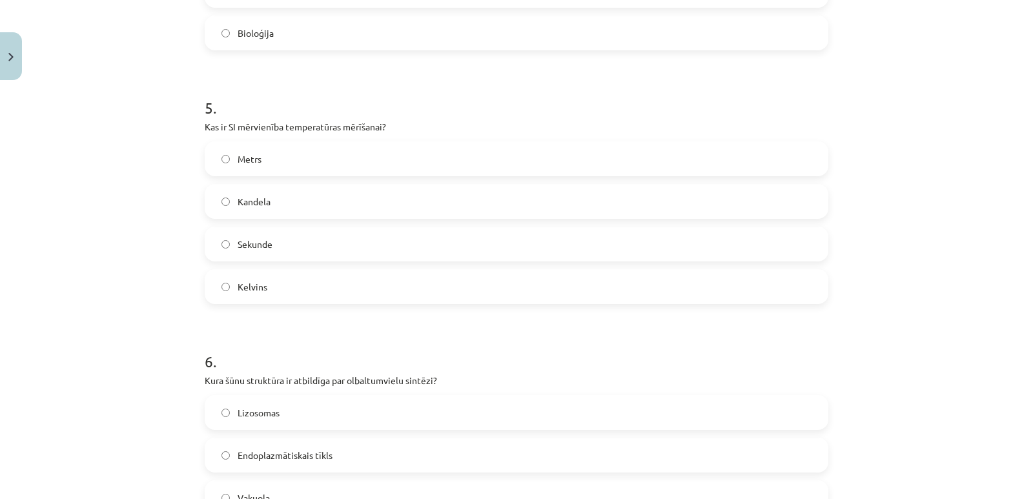
scroll to position [1180, 0]
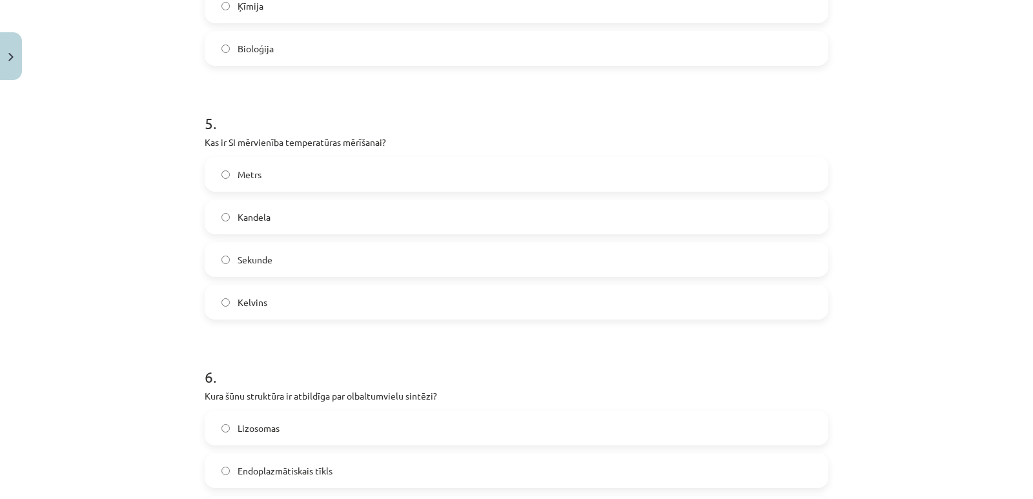
click at [217, 309] on label "Kelvins" at bounding box center [516, 302] width 621 height 32
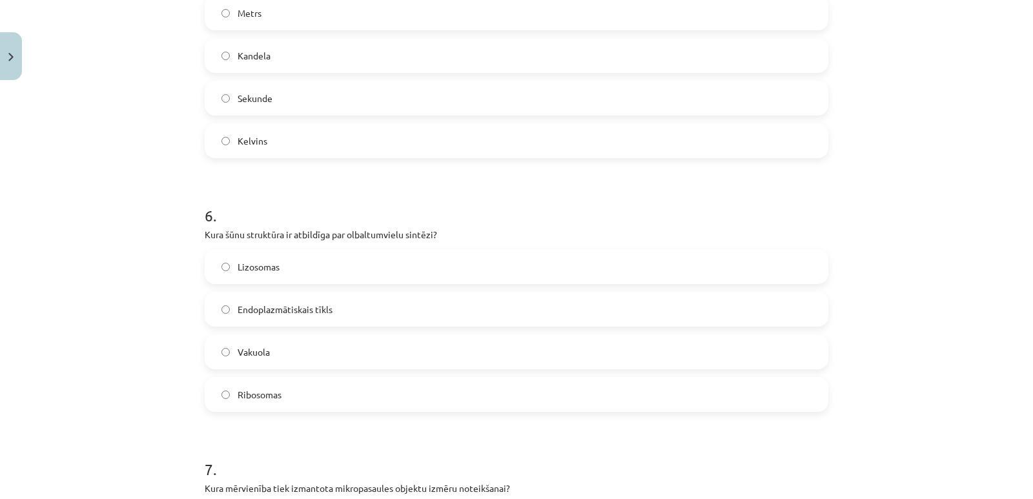
scroll to position [1373, 0]
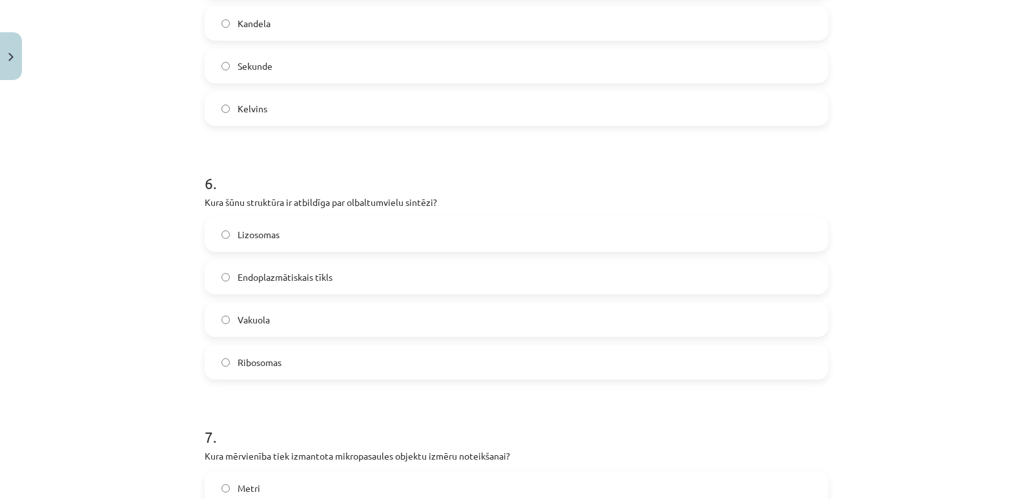
click at [316, 274] on span "Endoplazmātiskais tīkls" at bounding box center [284, 277] width 95 height 14
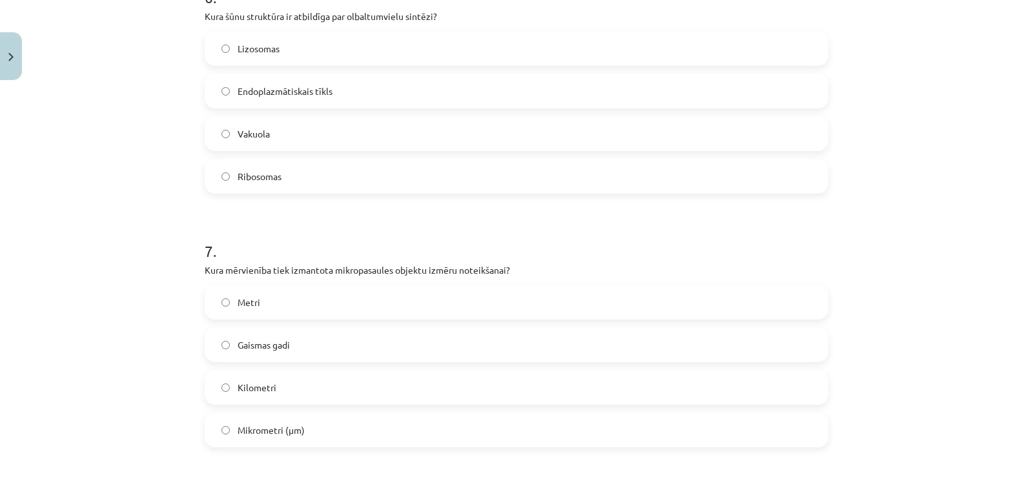
scroll to position [1631, 0]
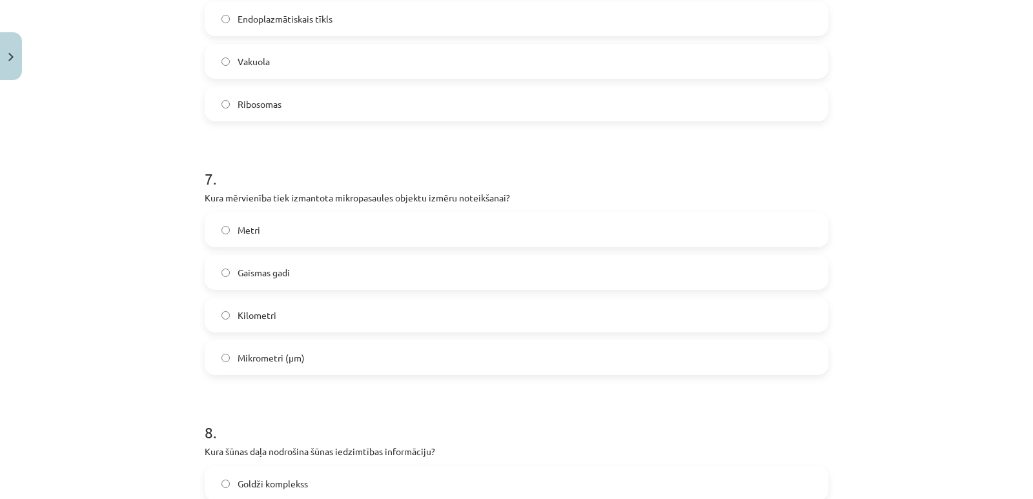
click at [243, 359] on span "Mikrometri (μm)" at bounding box center [270, 358] width 67 height 14
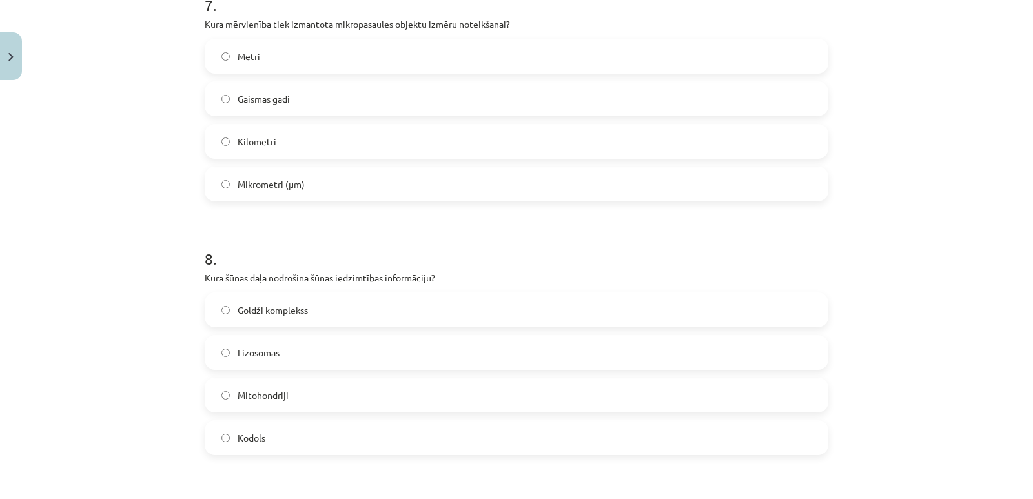
scroll to position [1825, 0]
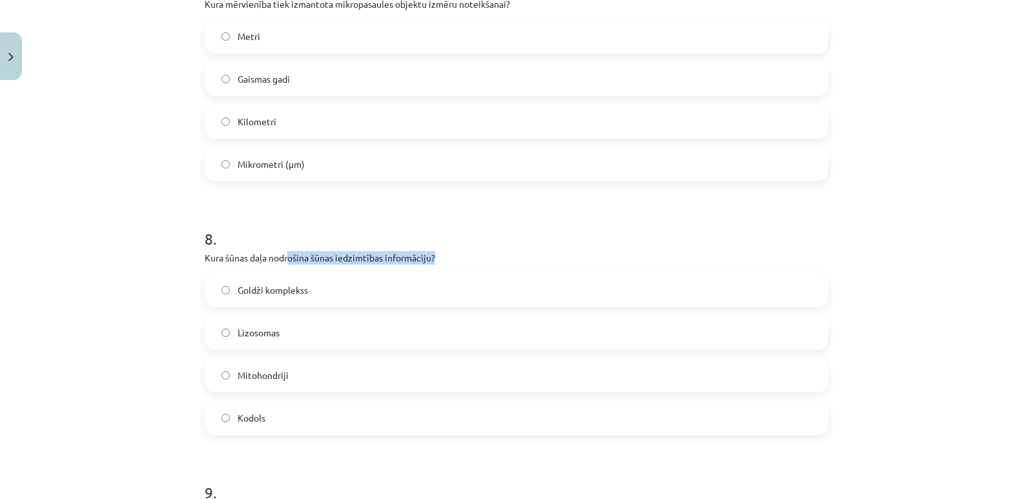
drag, startPoint x: 287, startPoint y: 251, endPoint x: 434, endPoint y: 254, distance: 146.5
click at [434, 254] on p "Kura šūnas daļa nodrošina šūnas iedzimtības informāciju?" at bounding box center [516, 258] width 623 height 14
click at [248, 419] on span "Kodols" at bounding box center [251, 418] width 28 height 14
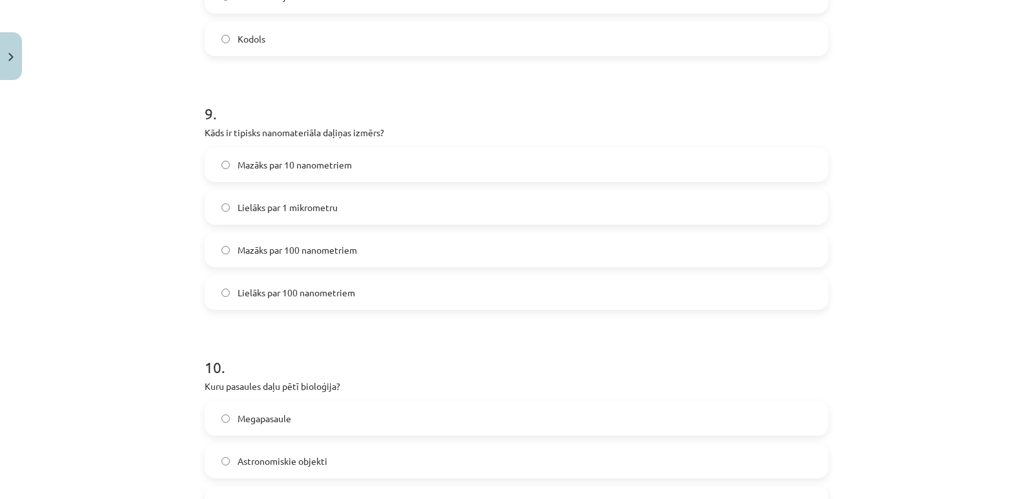
scroll to position [2212, 0]
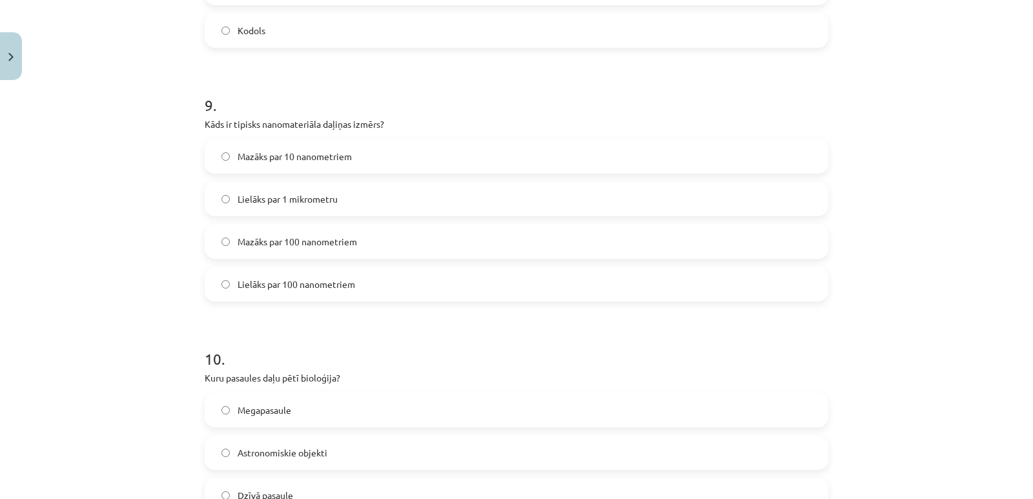
click at [314, 241] on span "Mazāks par 100 nanometriem" at bounding box center [296, 242] width 119 height 14
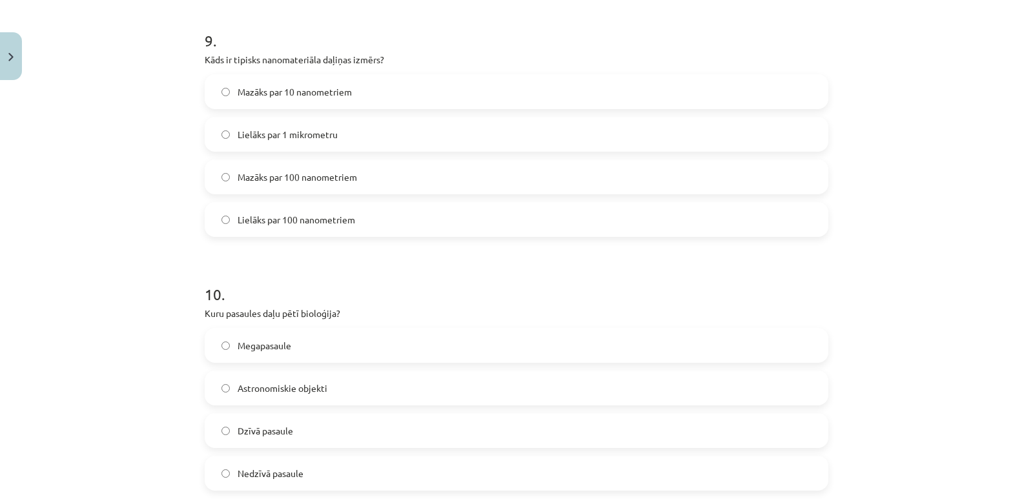
scroll to position [2341, 0]
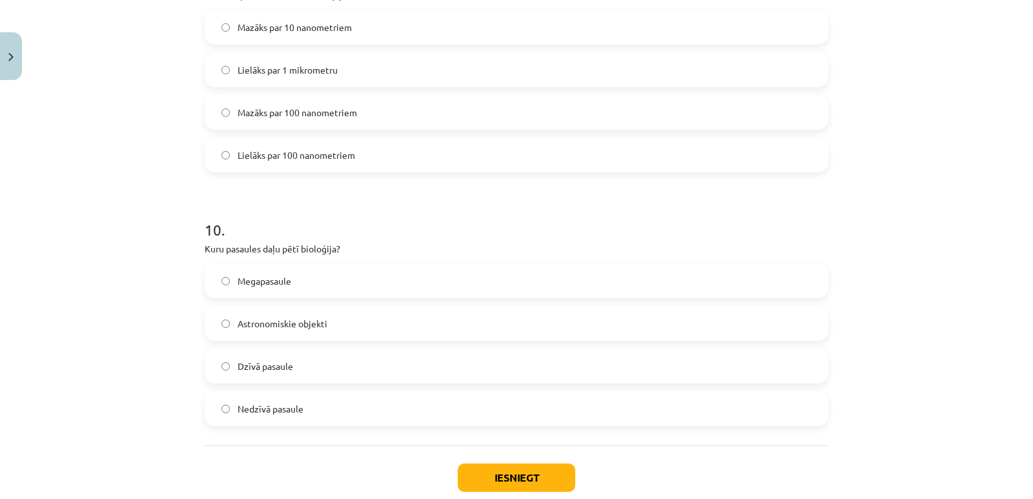
click at [276, 365] on span "Dzīvā pasaule" at bounding box center [265, 366] width 56 height 14
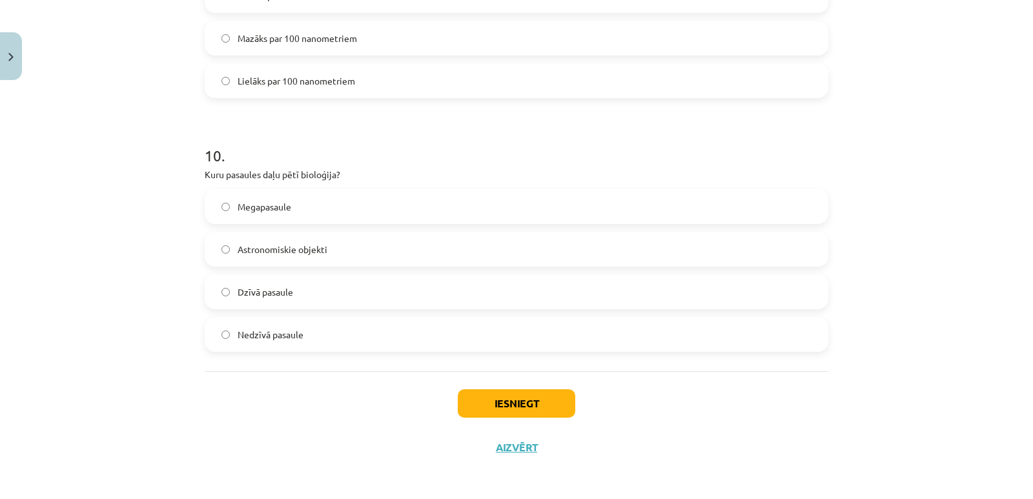
scroll to position [2418, 0]
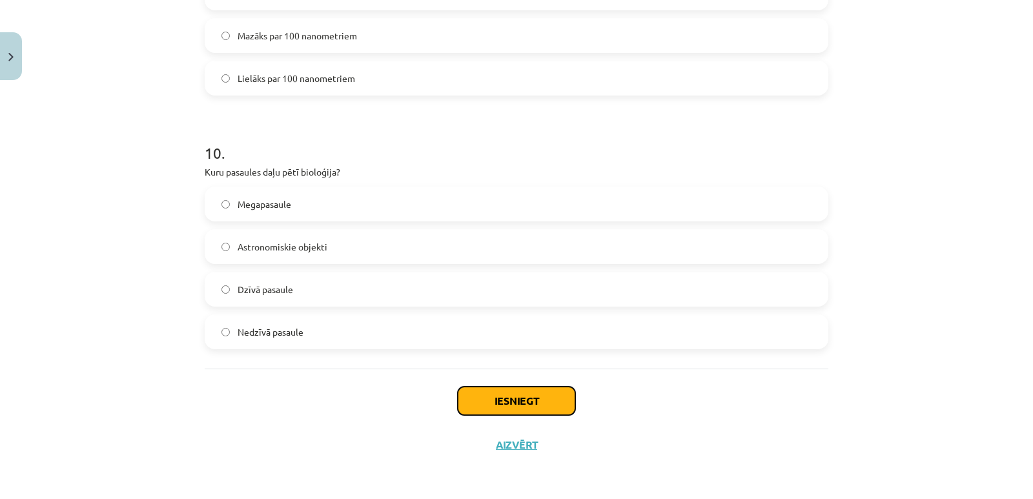
click at [485, 405] on button "Iesniegt" at bounding box center [516, 401] width 117 height 28
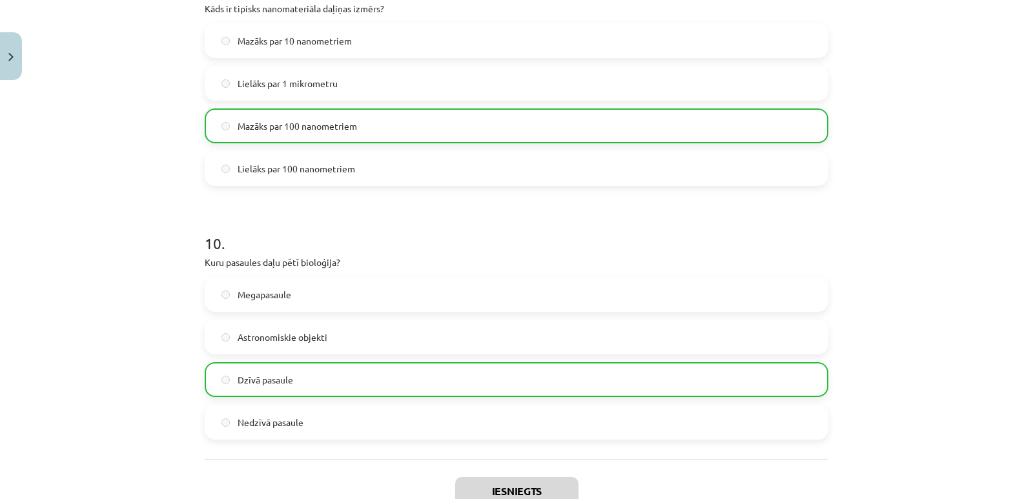
scroll to position [2459, 0]
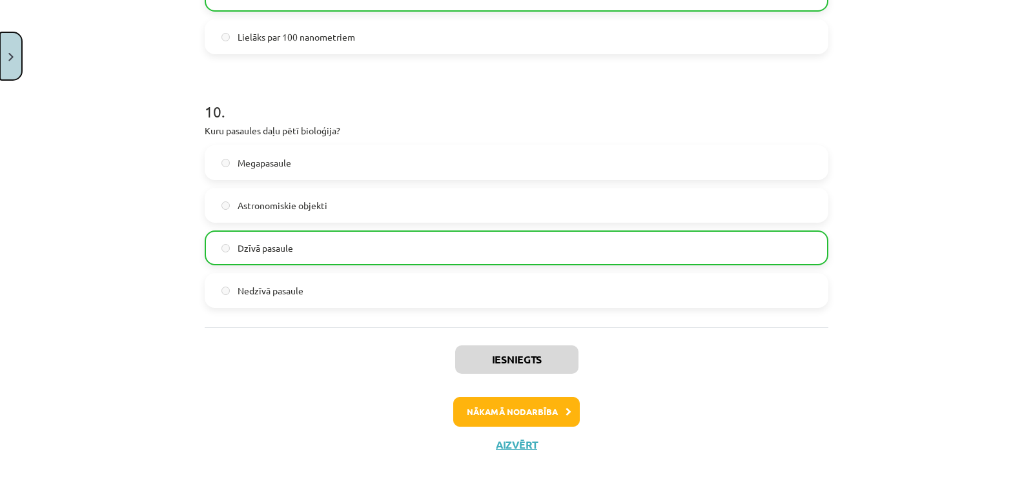
click at [14, 56] on button "Close" at bounding box center [11, 56] width 22 height 48
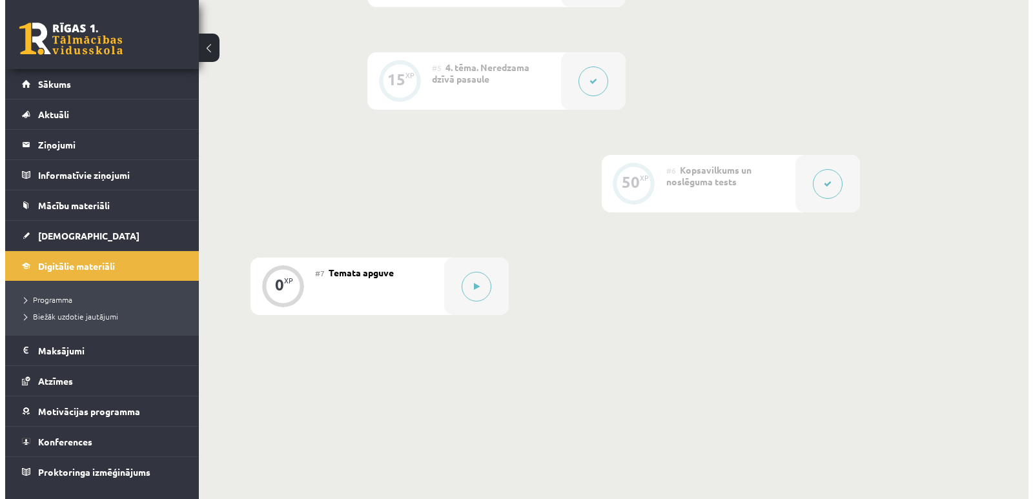
scroll to position [756, 0]
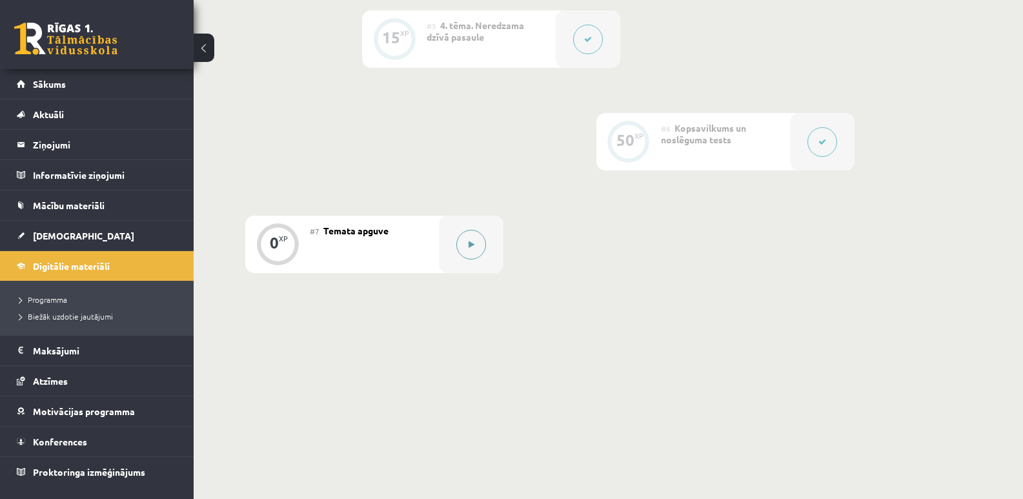
click at [472, 239] on button at bounding box center [471, 245] width 30 height 30
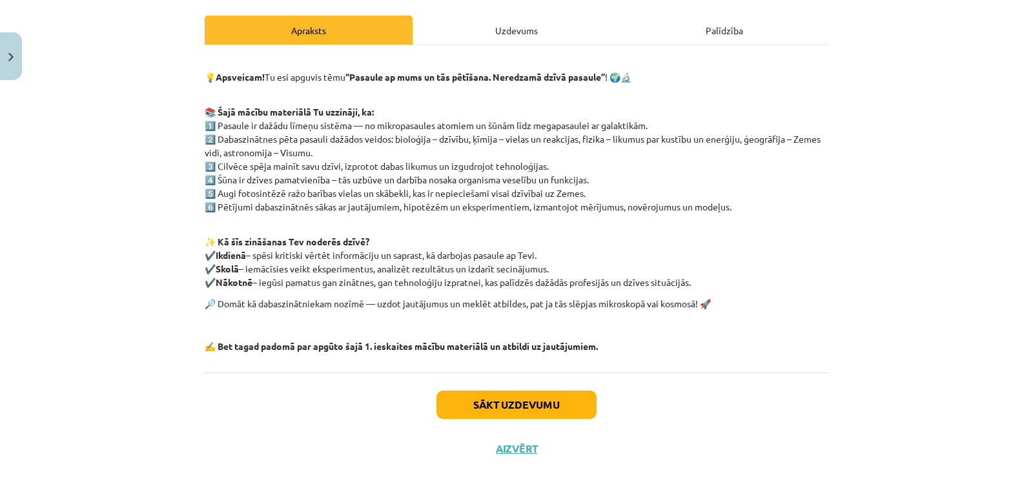
scroll to position [178, 0]
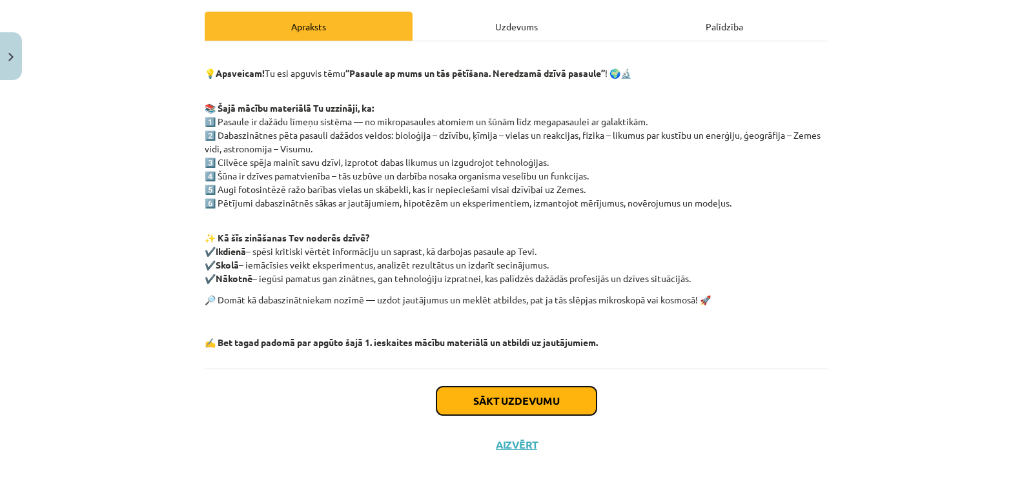
click at [539, 403] on button "Sākt uzdevumu" at bounding box center [516, 401] width 160 height 28
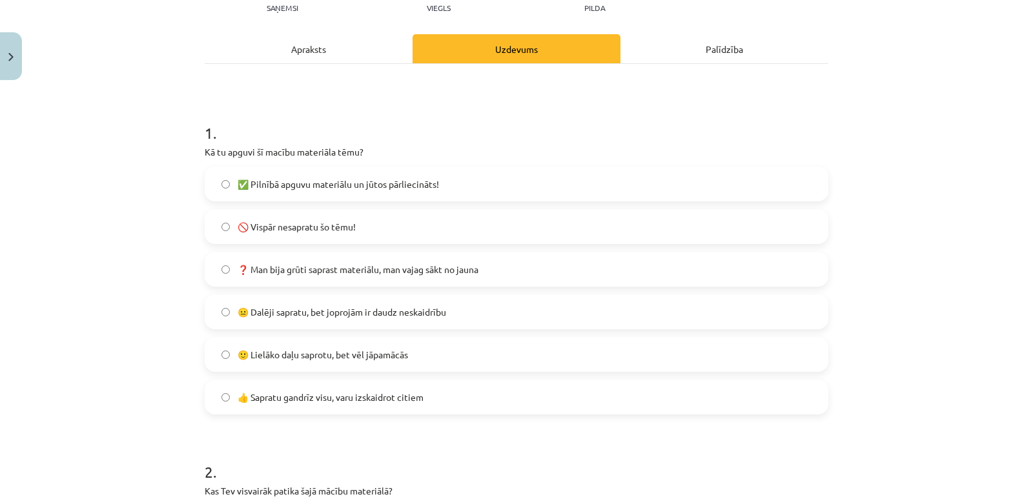
scroll to position [161, 0]
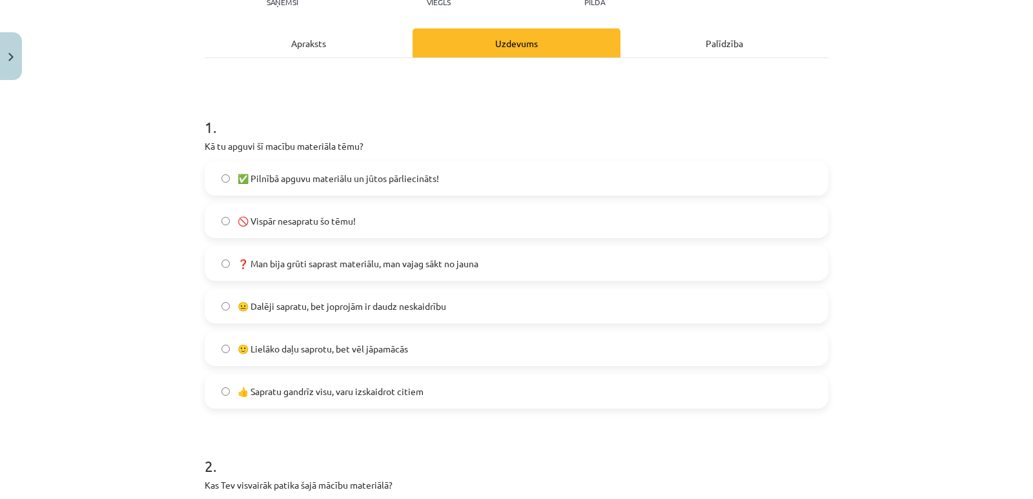
click at [381, 349] on span "🙂 Lielāko daļu saprotu, bet vēl jāpamācās" at bounding box center [322, 349] width 170 height 14
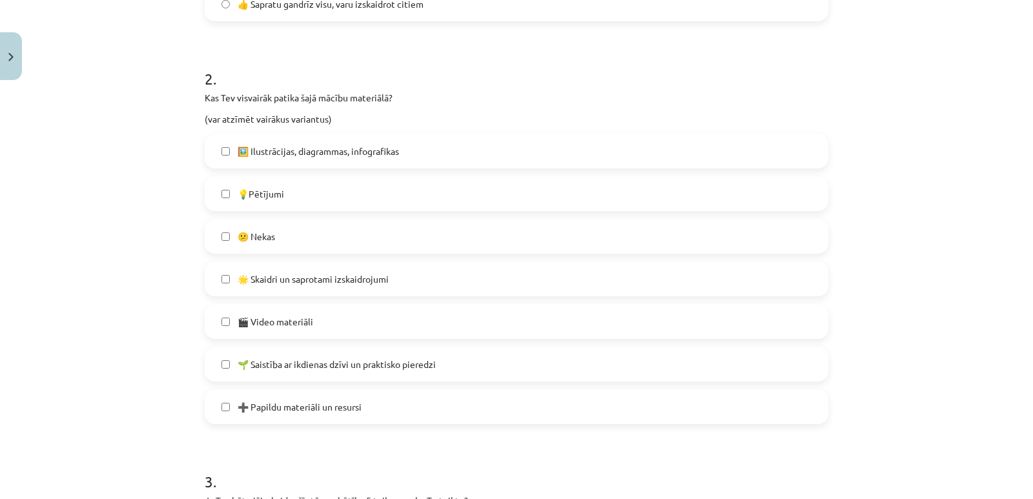
scroll to position [678, 0]
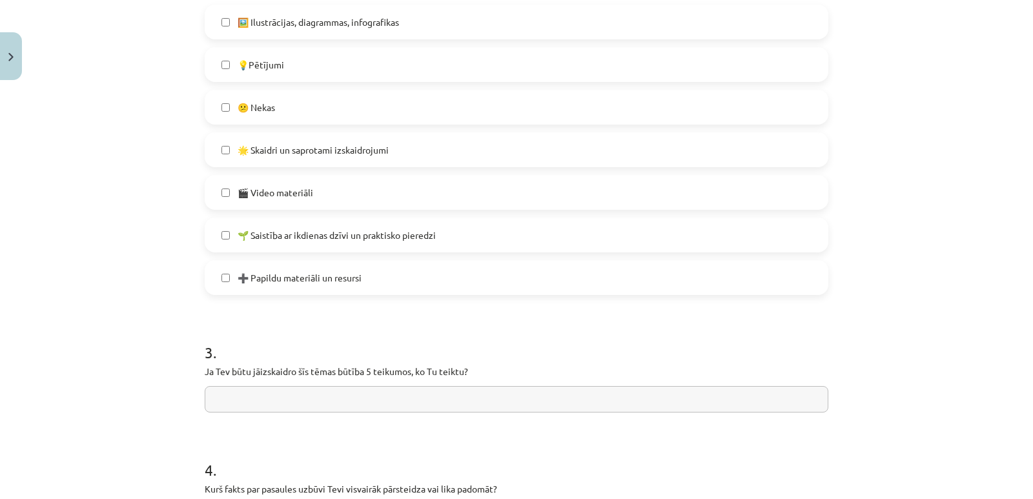
click at [229, 398] on input "text" at bounding box center [516, 399] width 623 height 26
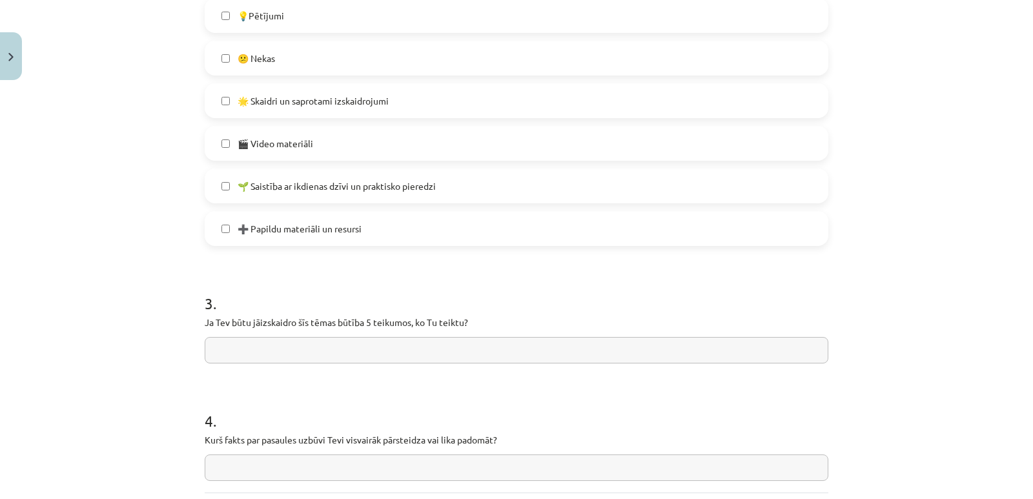
scroll to position [722, 0]
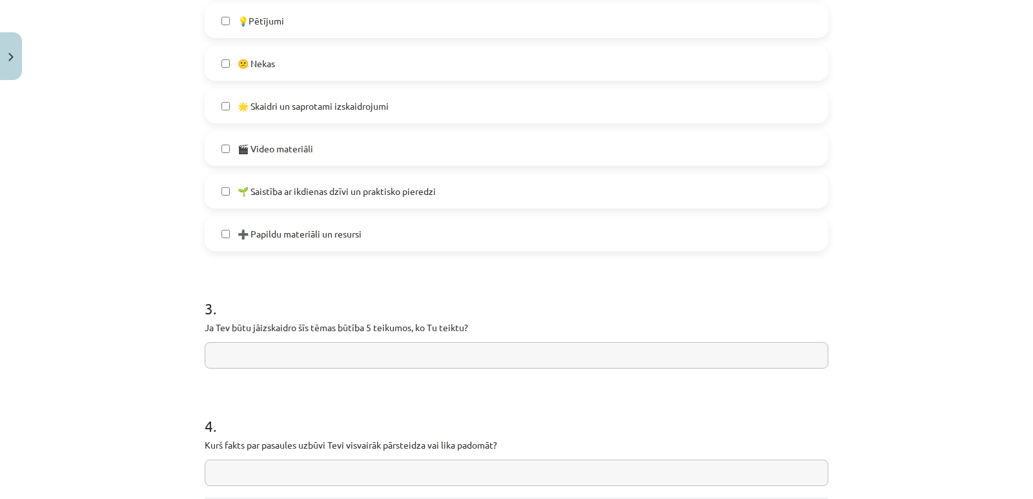
type input "*"
type input "**********"
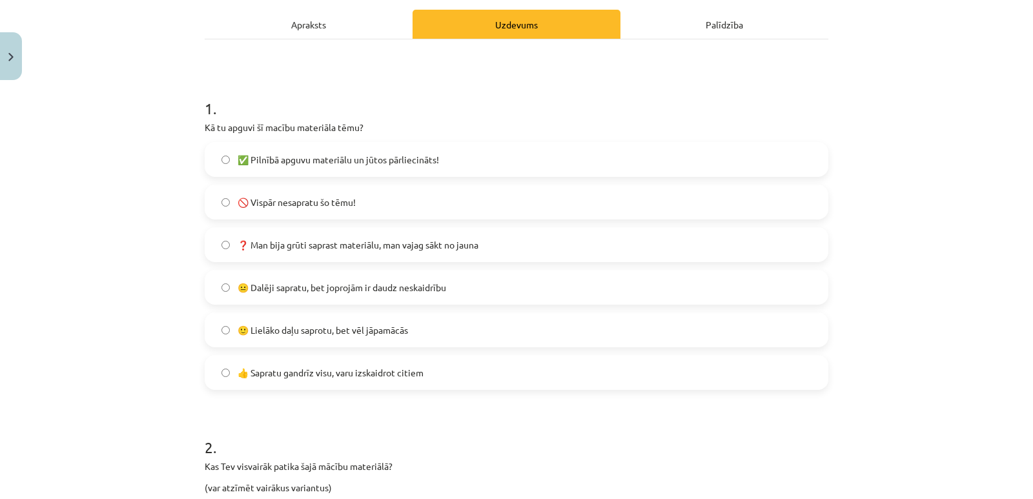
scroll to position [28, 0]
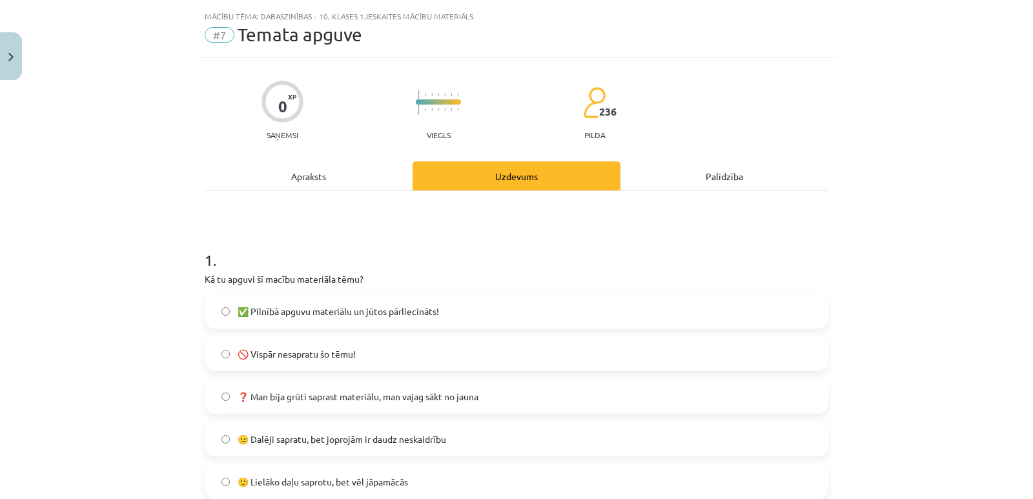
click at [327, 179] on div "Apraksts" at bounding box center [309, 175] width 208 height 29
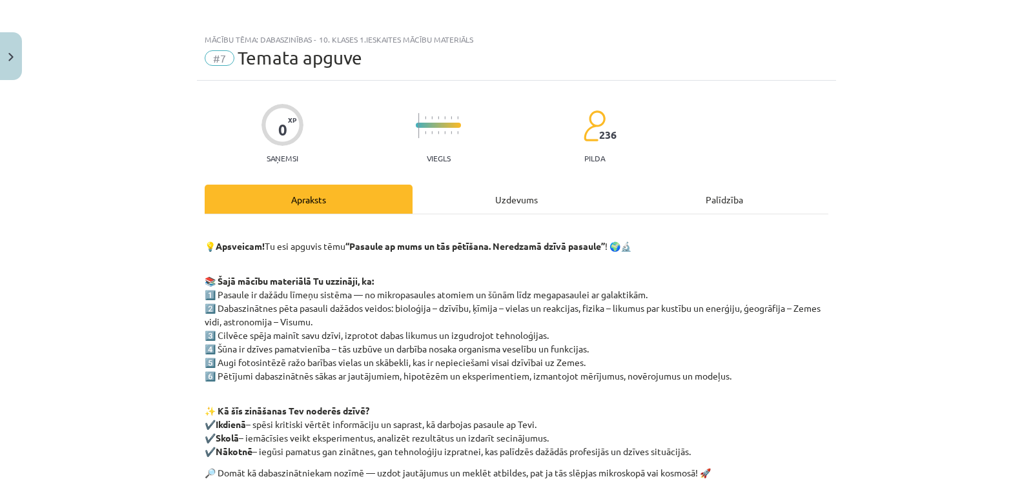
scroll to position [0, 0]
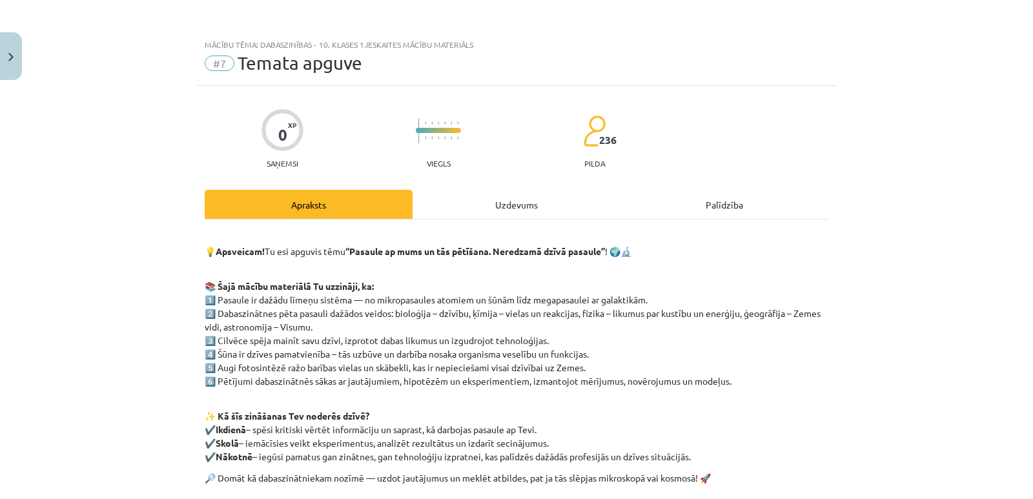
click at [510, 206] on div "Uzdevums" at bounding box center [516, 204] width 208 height 29
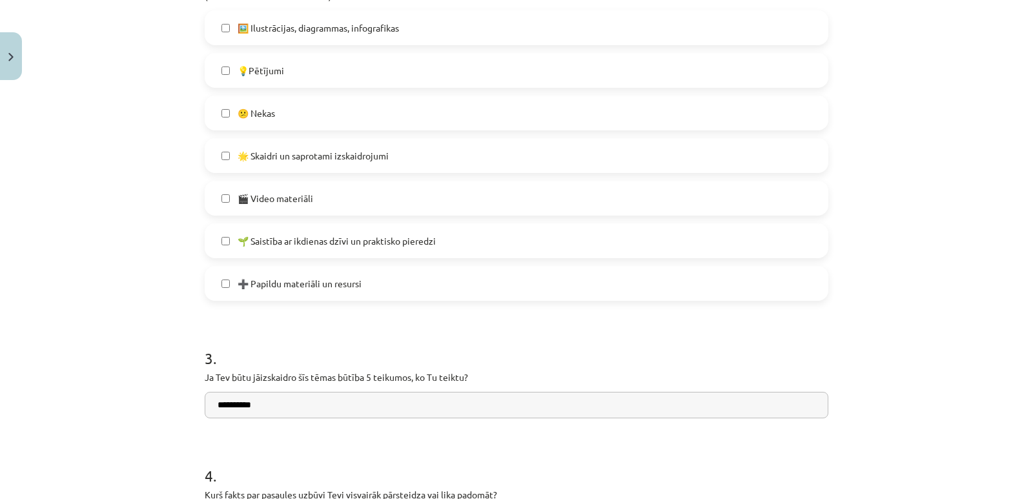
scroll to position [678, 0]
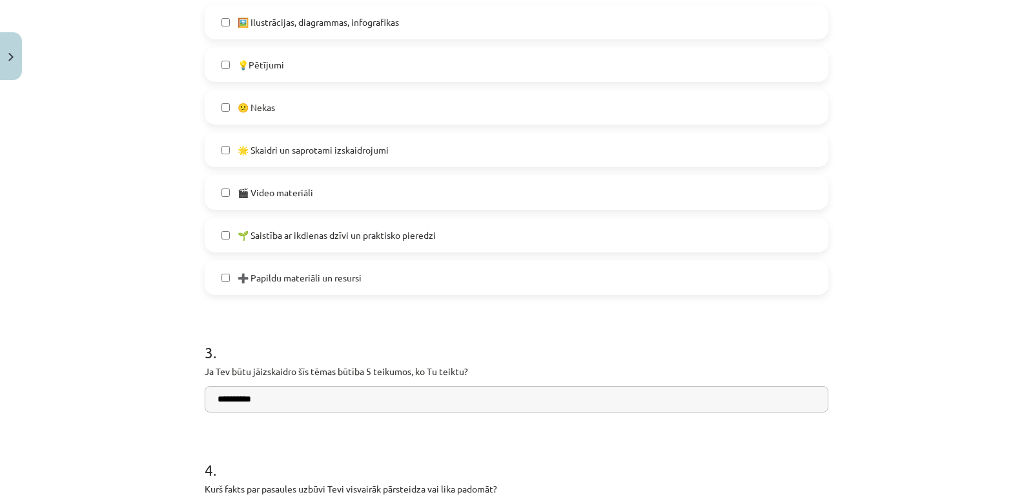
click at [310, 402] on input "**********" at bounding box center [516, 399] width 623 height 26
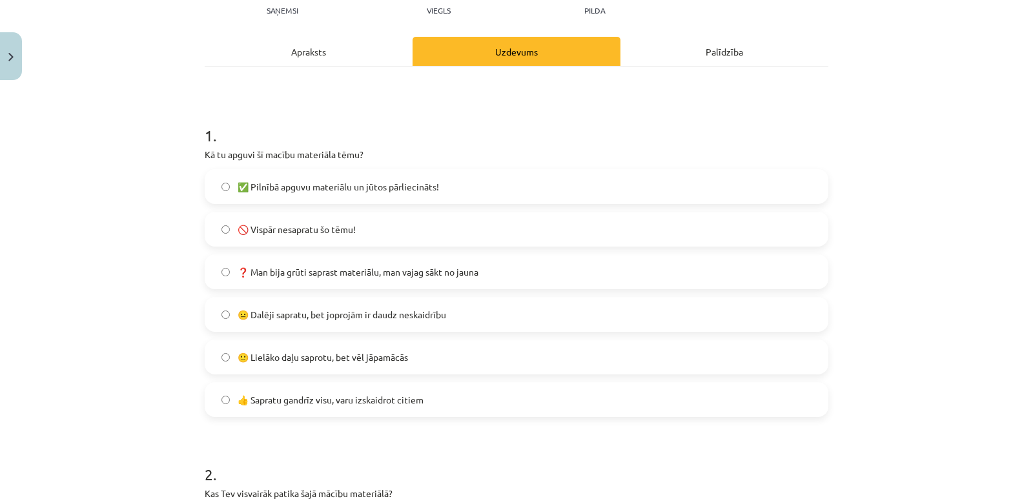
scroll to position [0, 0]
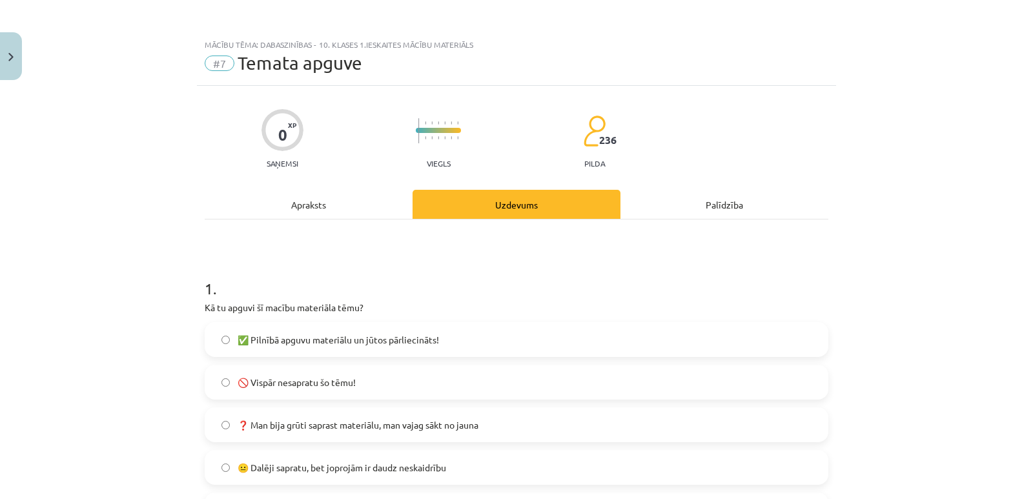
type input "*******"
click at [285, 192] on div "Apraksts" at bounding box center [309, 204] width 208 height 29
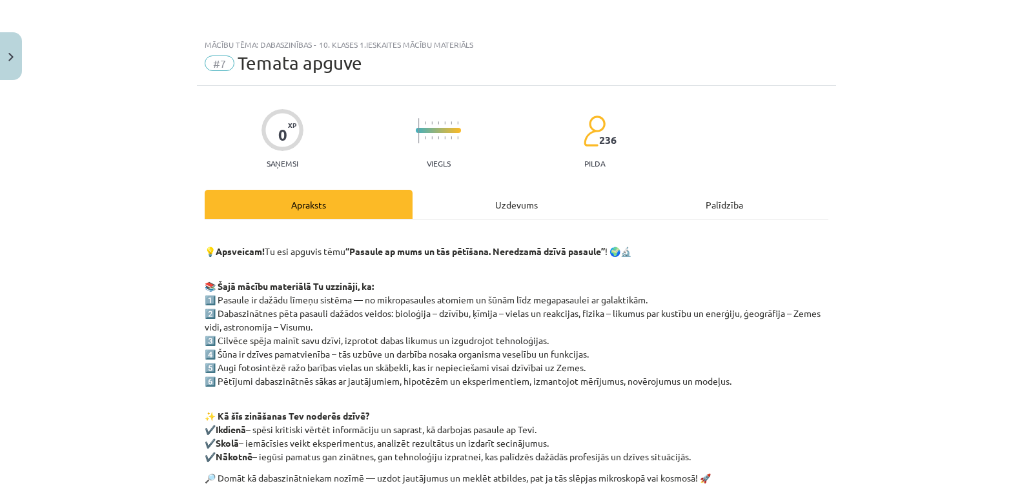
scroll to position [32, 0]
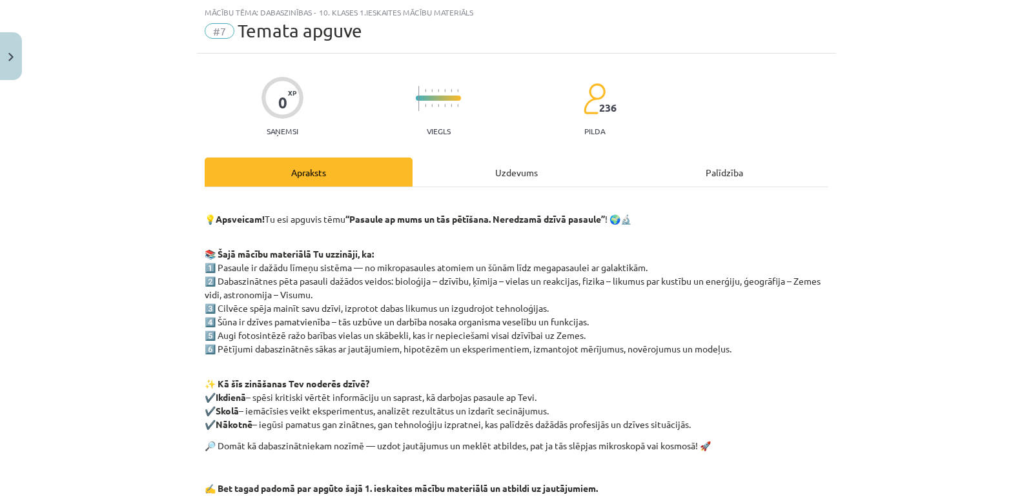
click at [503, 174] on div "Uzdevums" at bounding box center [516, 171] width 208 height 29
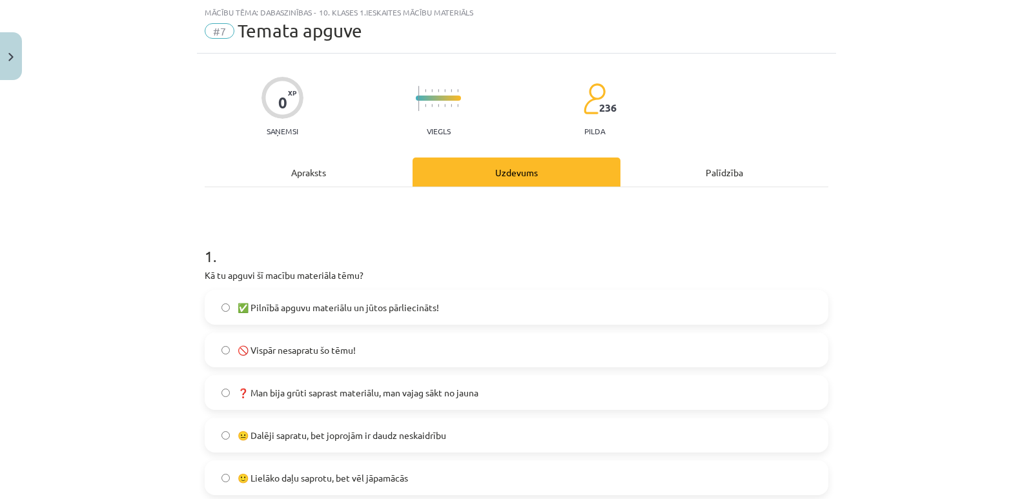
click at [302, 169] on div "Apraksts" at bounding box center [309, 171] width 208 height 29
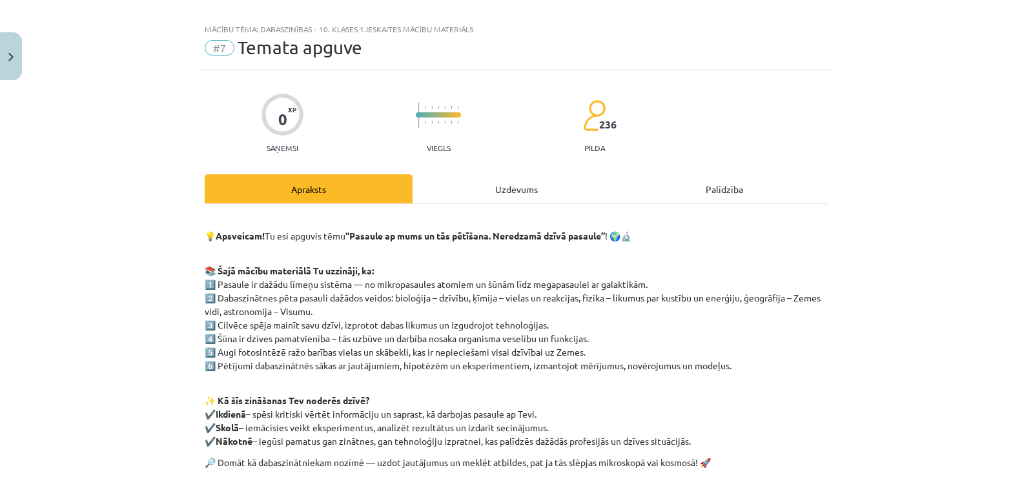
scroll to position [0, 0]
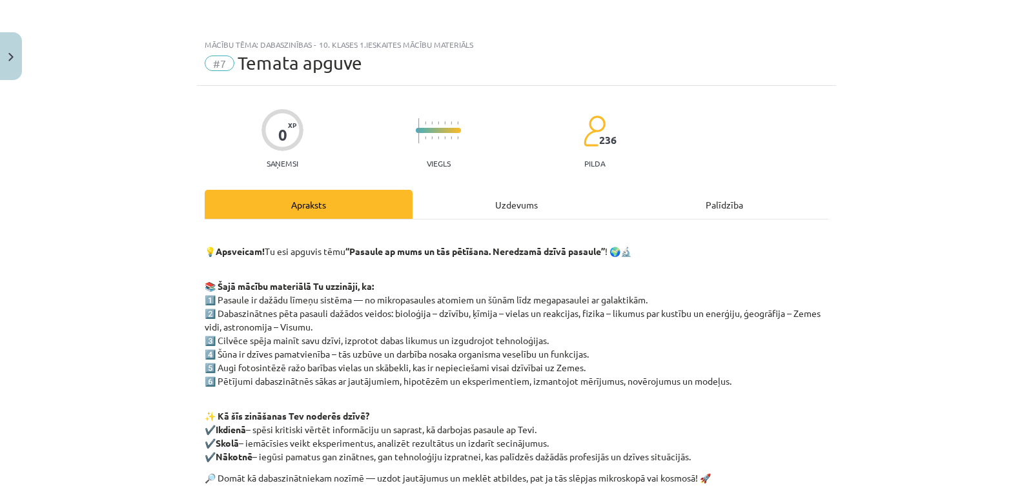
click at [513, 201] on div "Uzdevums" at bounding box center [516, 204] width 208 height 29
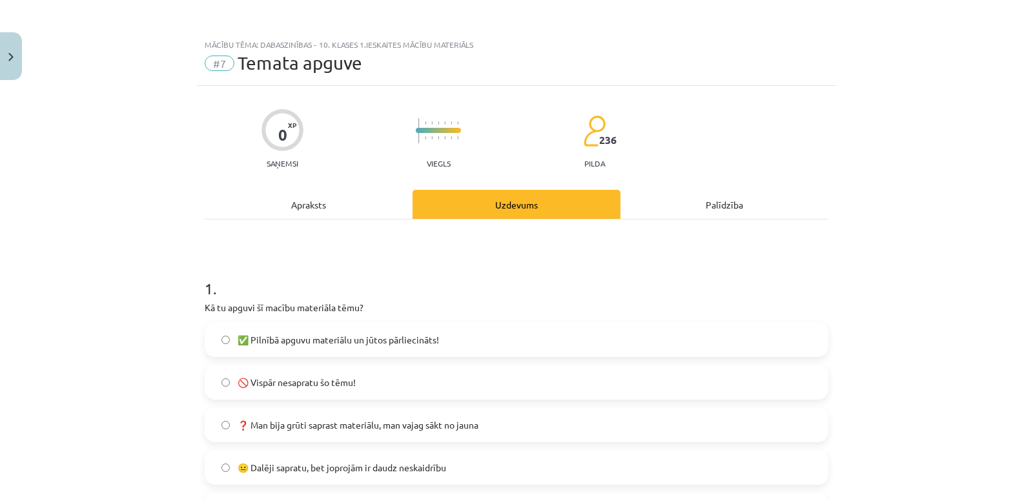
scroll to position [32, 0]
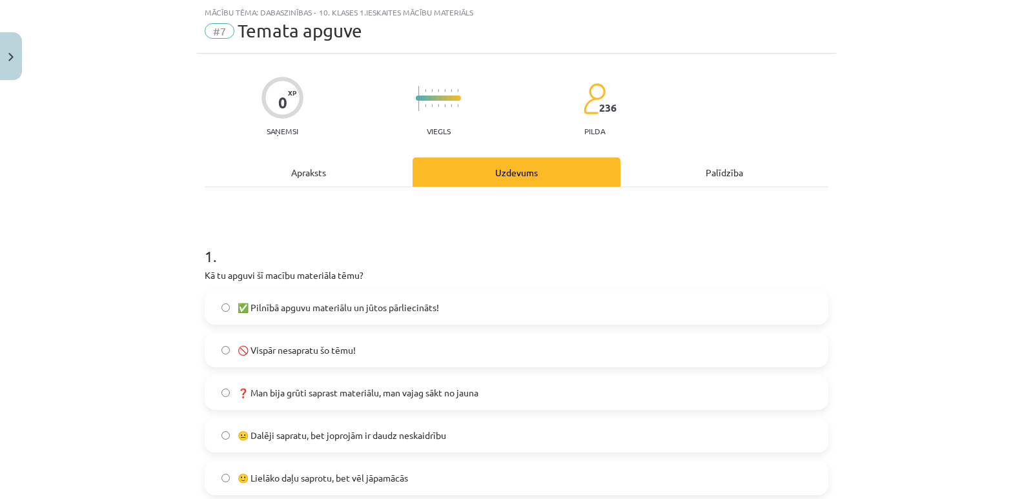
click at [307, 169] on div "Apraksts" at bounding box center [309, 171] width 208 height 29
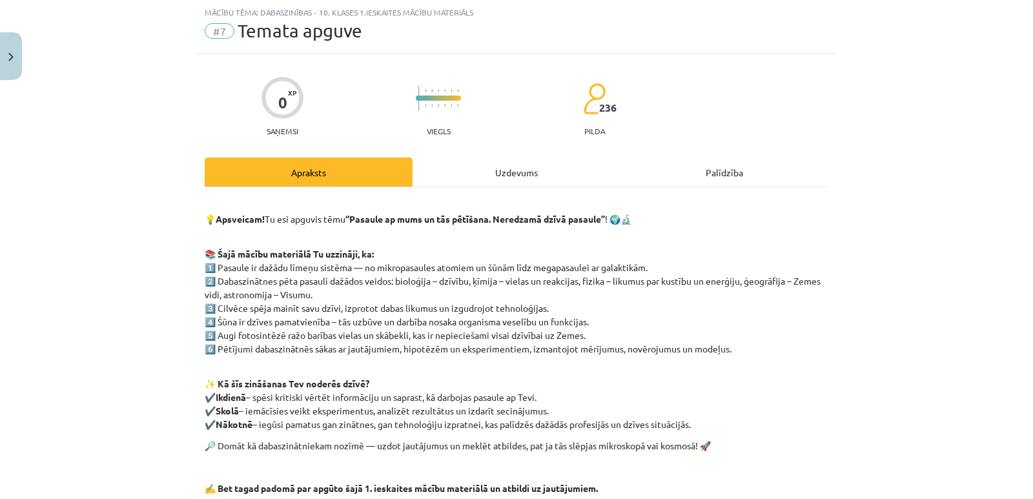
click at [509, 172] on div "Uzdevums" at bounding box center [516, 171] width 208 height 29
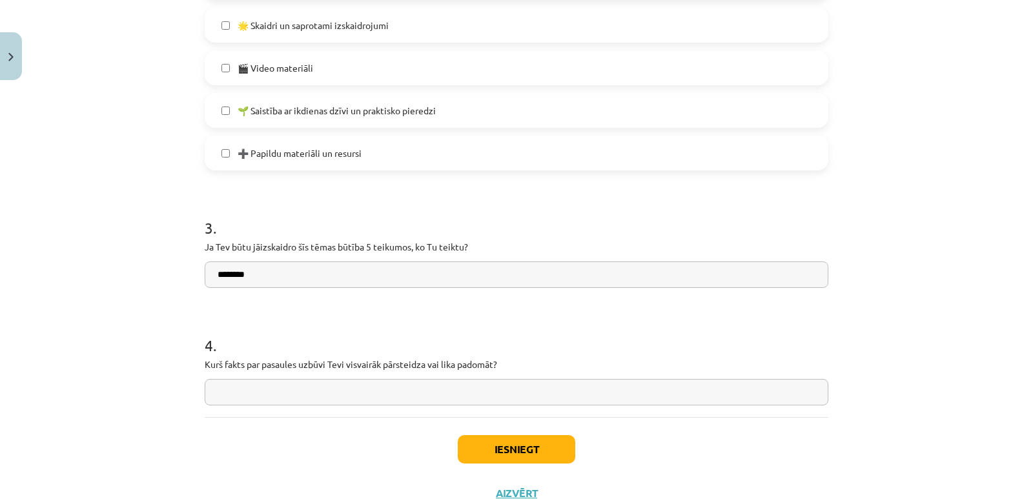
scroll to position [851, 0]
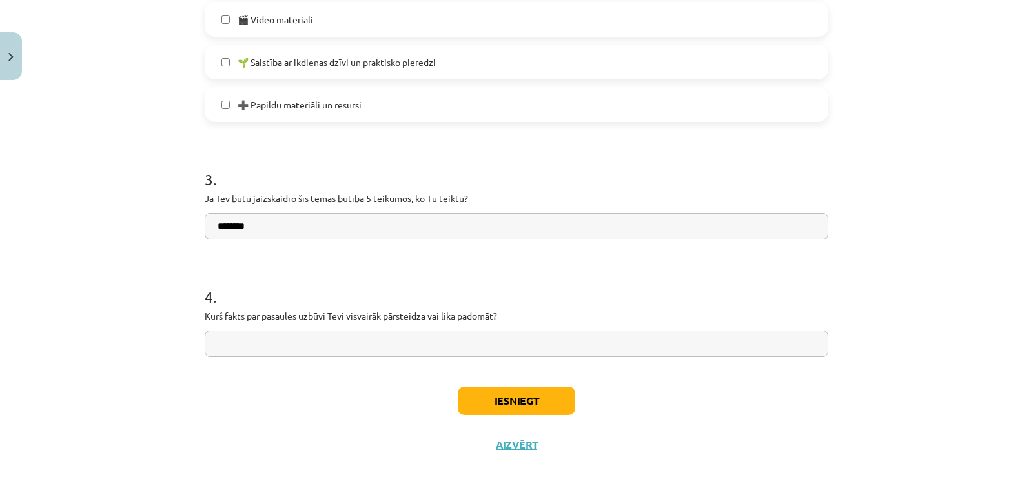
click at [303, 220] on input "*******" at bounding box center [516, 226] width 623 height 26
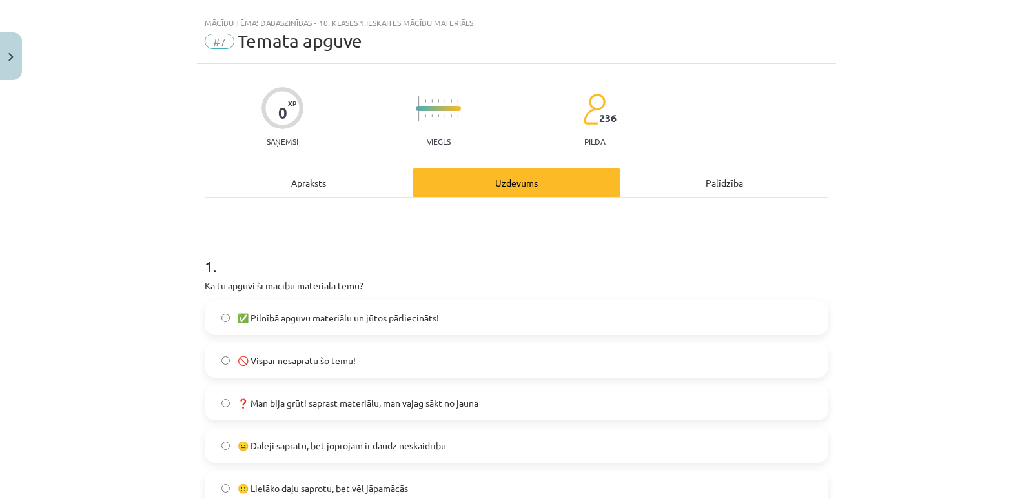
scroll to position [0, 0]
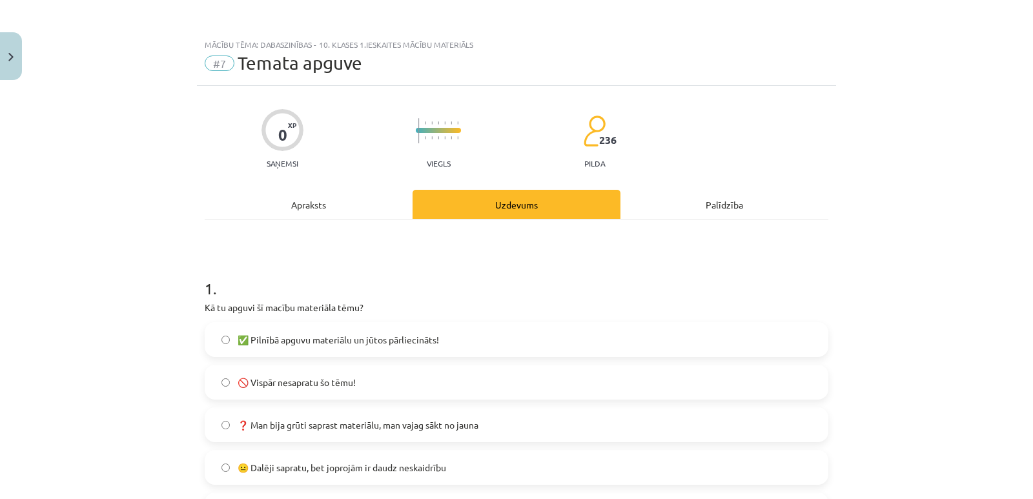
type input "**********"
click at [312, 204] on div "Apraksts" at bounding box center [309, 204] width 208 height 29
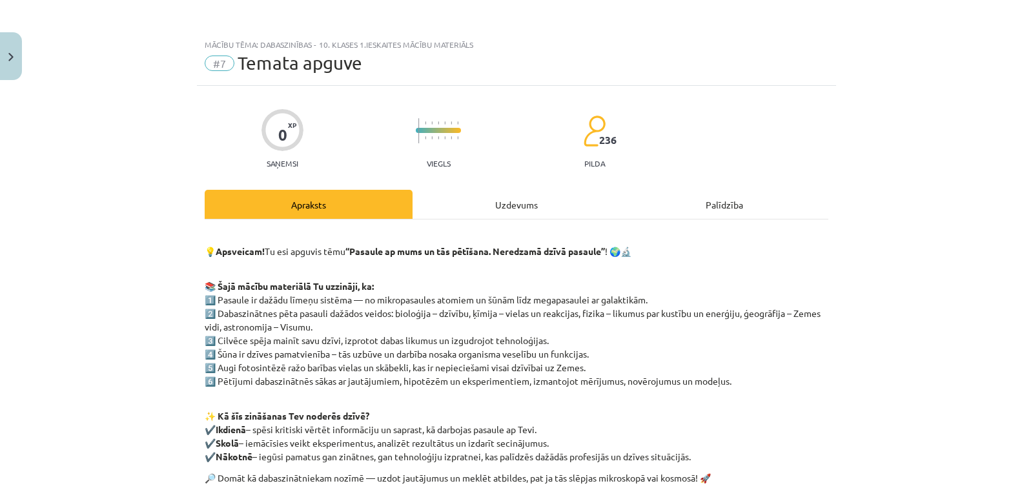
scroll to position [32, 0]
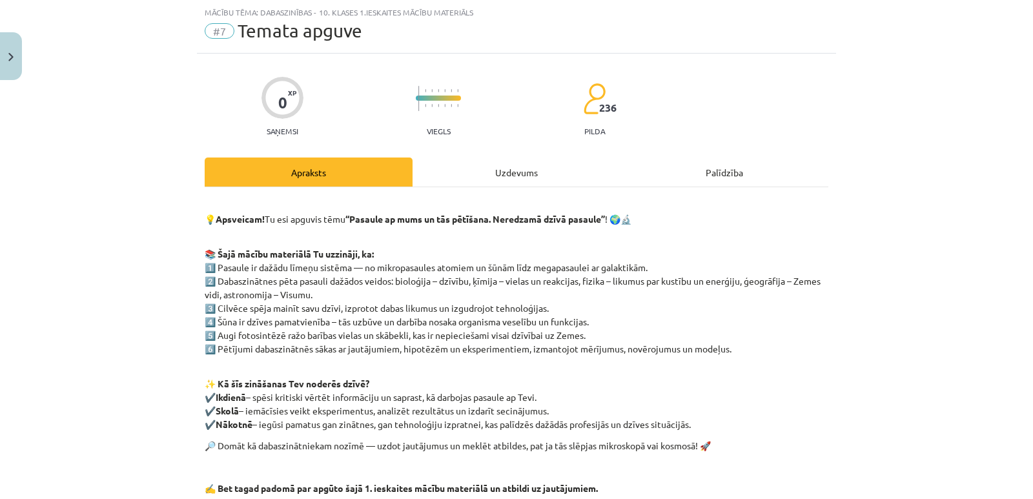
click at [499, 172] on div "Uzdevums" at bounding box center [516, 171] width 208 height 29
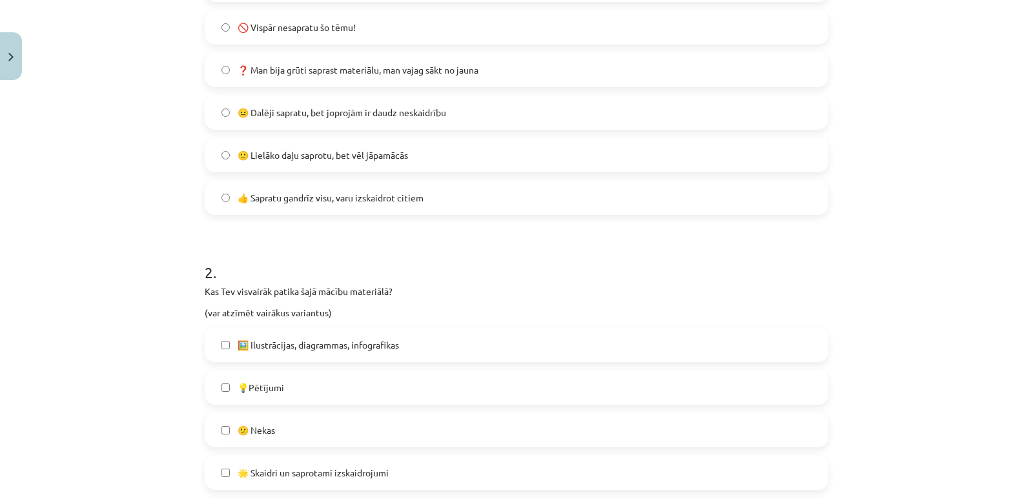
scroll to position [742, 0]
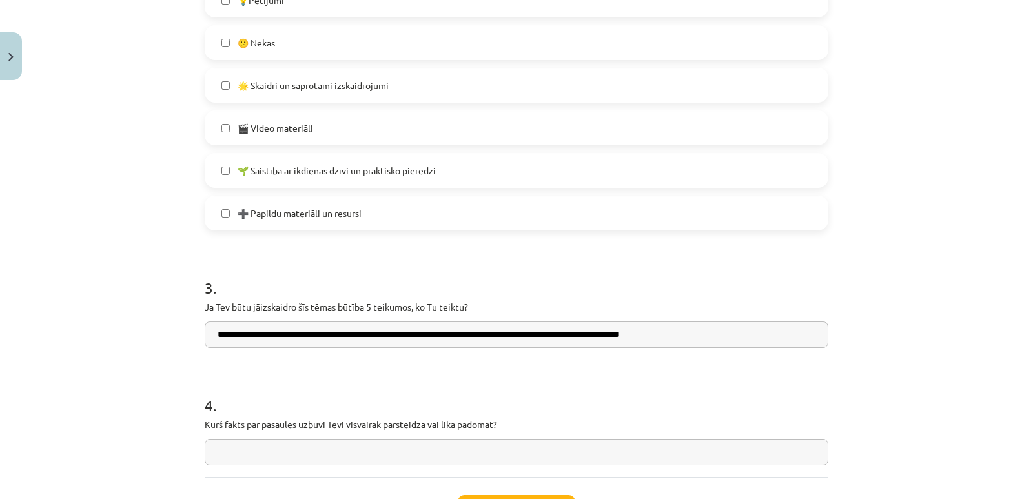
click at [539, 333] on input "**********" at bounding box center [516, 334] width 623 height 26
click at [498, 336] on input "**********" at bounding box center [516, 334] width 623 height 26
click at [678, 332] on input "**********" at bounding box center [516, 334] width 623 height 26
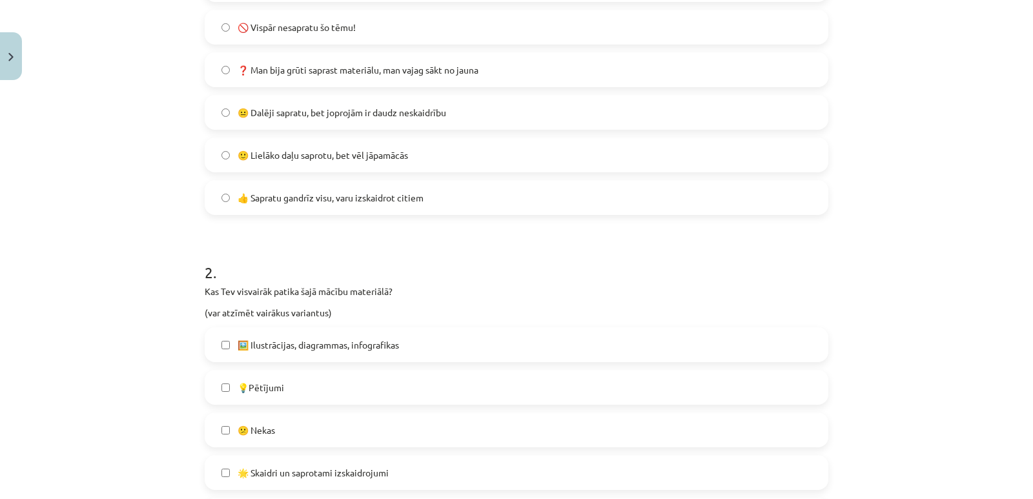
scroll to position [0, 0]
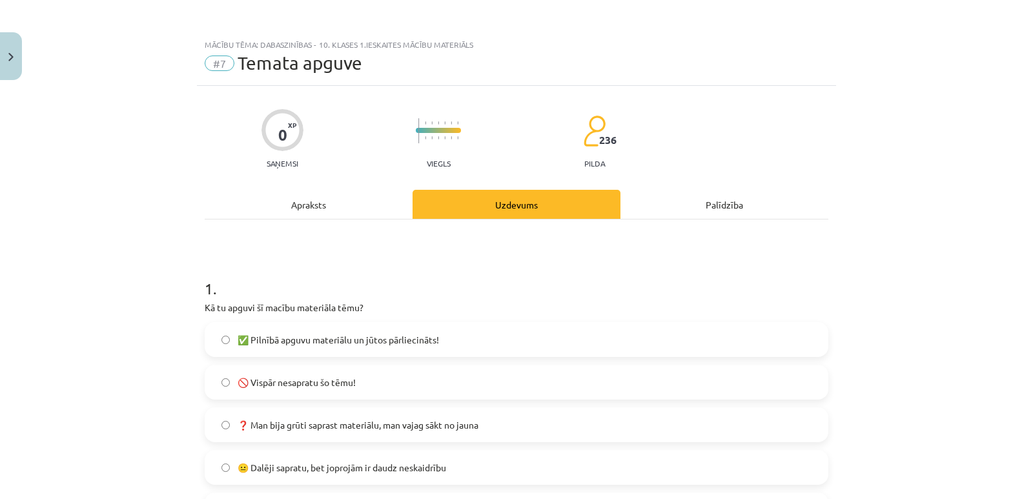
type input "**********"
click at [314, 203] on div "Apraksts" at bounding box center [309, 204] width 208 height 29
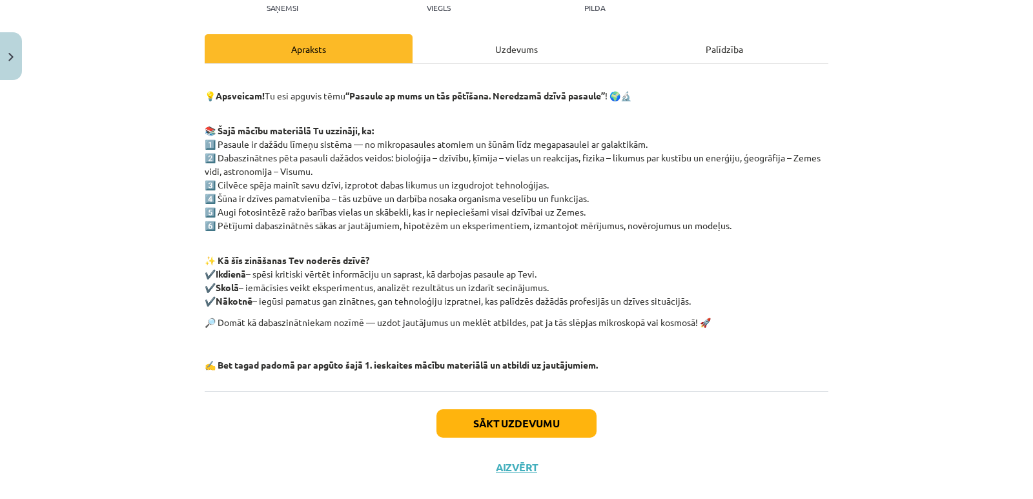
scroll to position [161, 0]
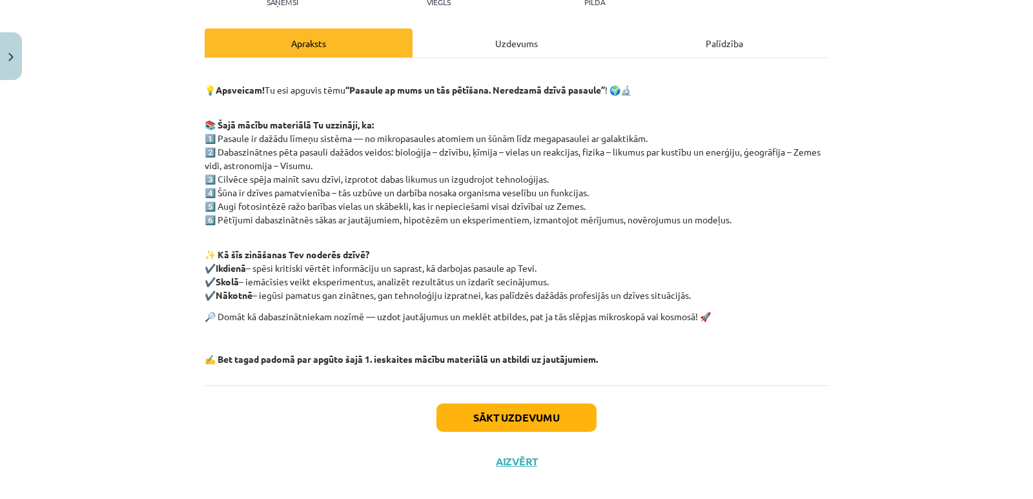
click at [509, 43] on div "Uzdevums" at bounding box center [516, 42] width 208 height 29
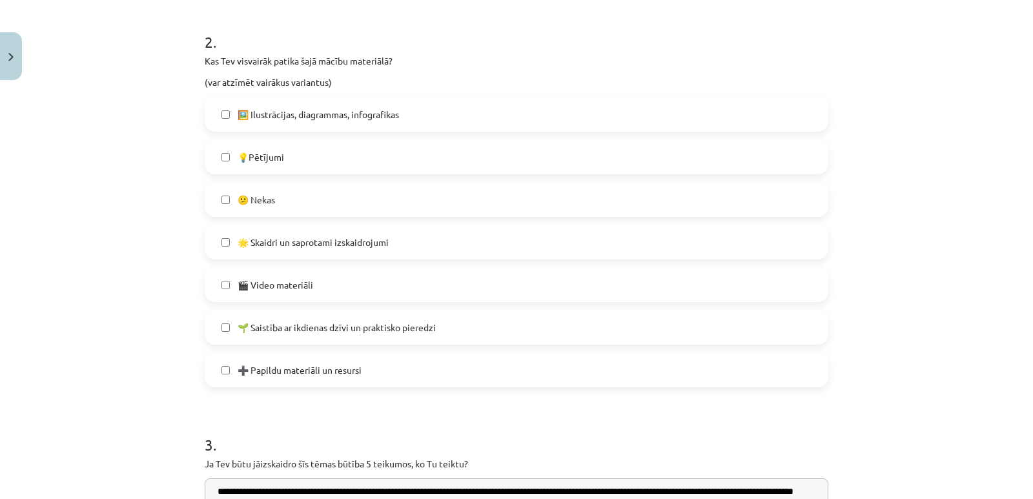
scroll to position [807, 0]
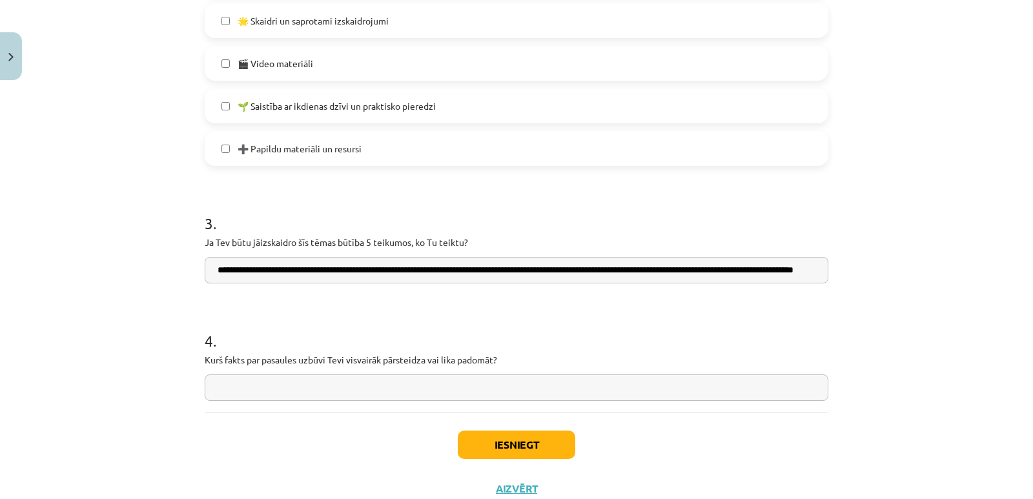
click at [787, 272] on input "**********" at bounding box center [516, 270] width 623 height 26
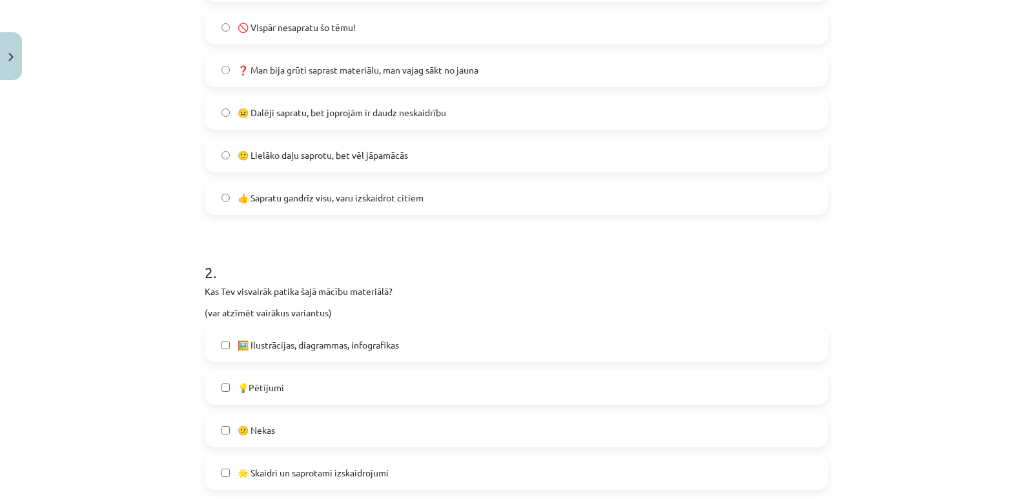
scroll to position [0, 0]
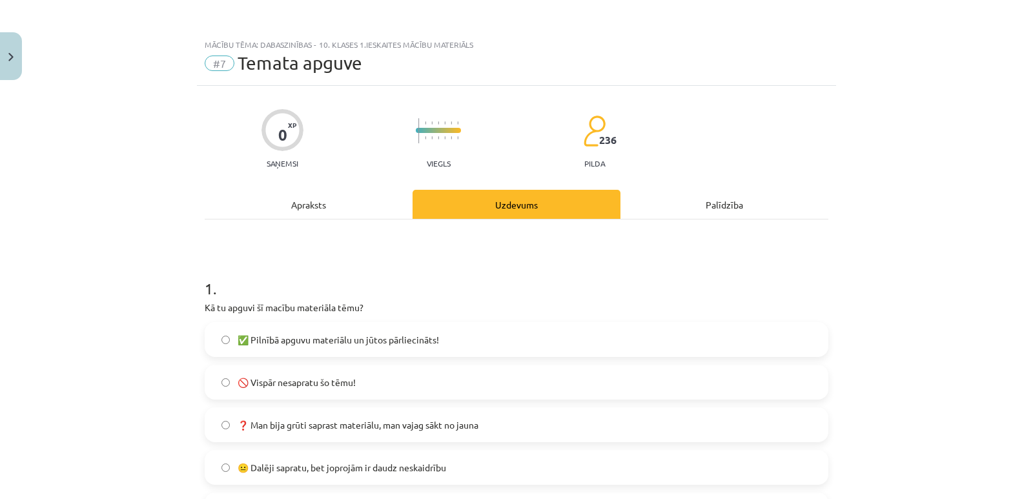
type input "**********"
click at [316, 199] on div "Apraksts" at bounding box center [309, 204] width 208 height 29
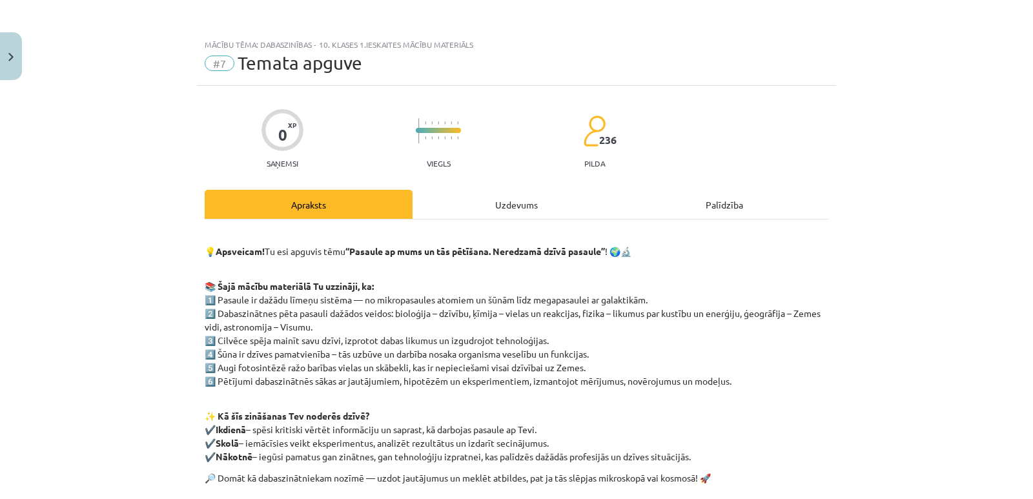
scroll to position [32, 0]
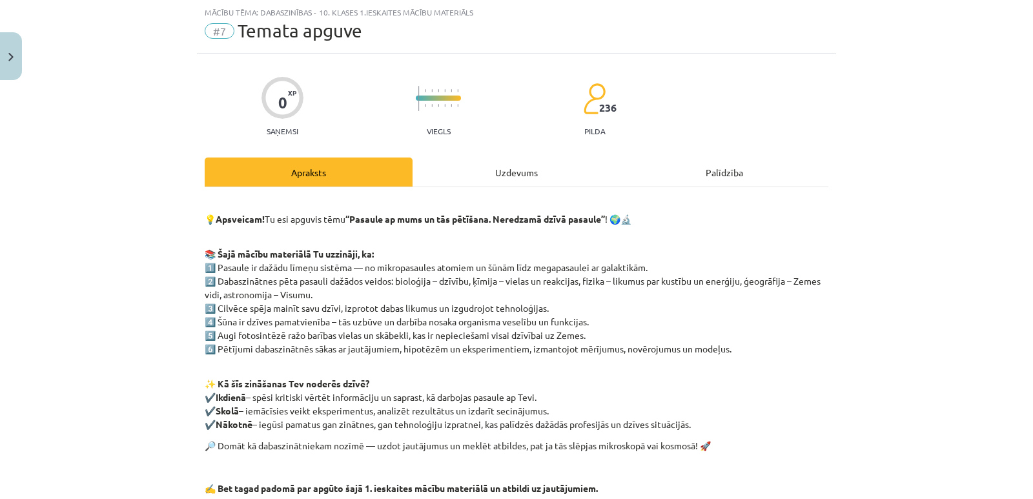
click at [503, 173] on div "Uzdevums" at bounding box center [516, 171] width 208 height 29
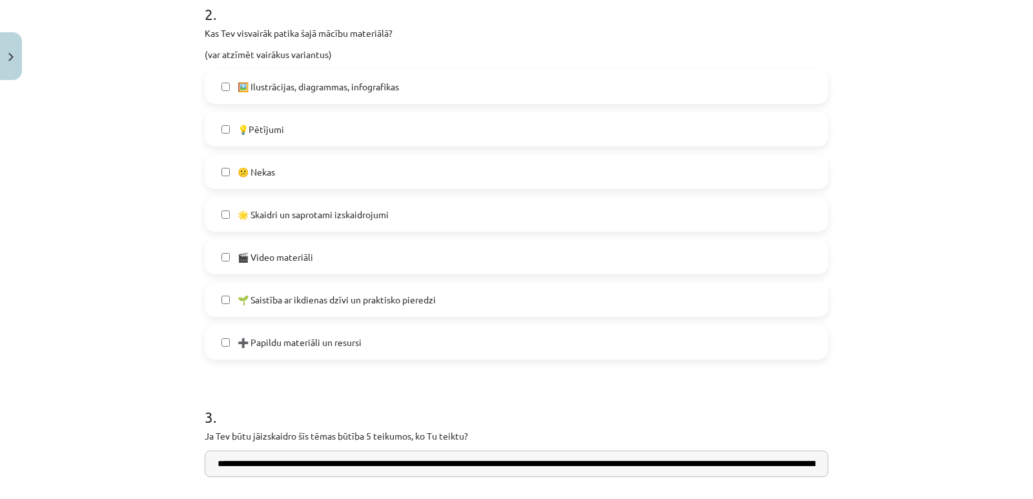
scroll to position [807, 0]
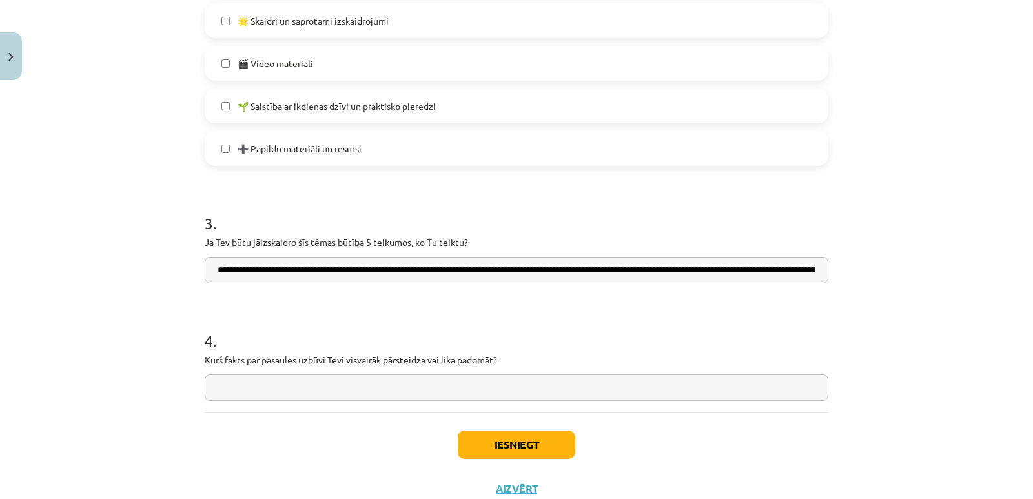
click at [784, 277] on input "**********" at bounding box center [516, 270] width 623 height 26
click at [674, 274] on input "**********" at bounding box center [516, 270] width 623 height 26
type input "**********"
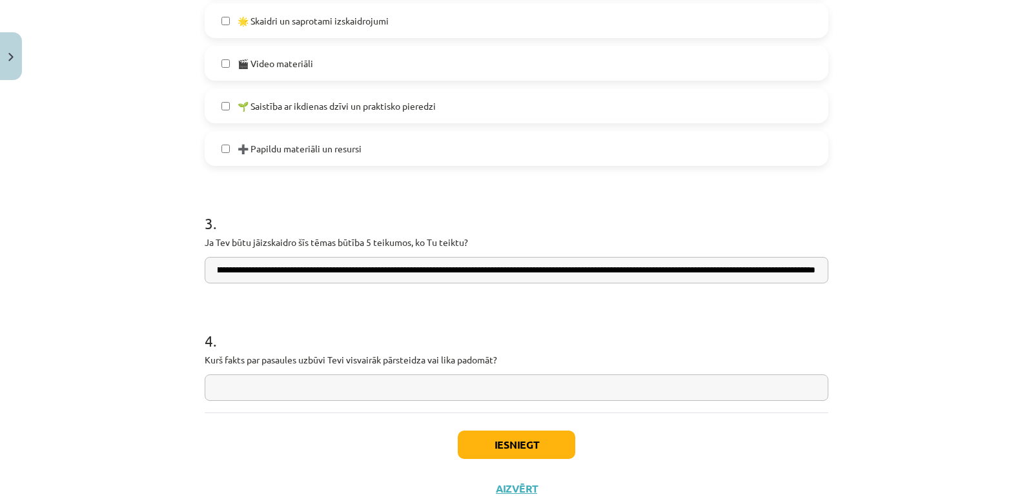
click at [356, 386] on input "text" at bounding box center [516, 387] width 623 height 26
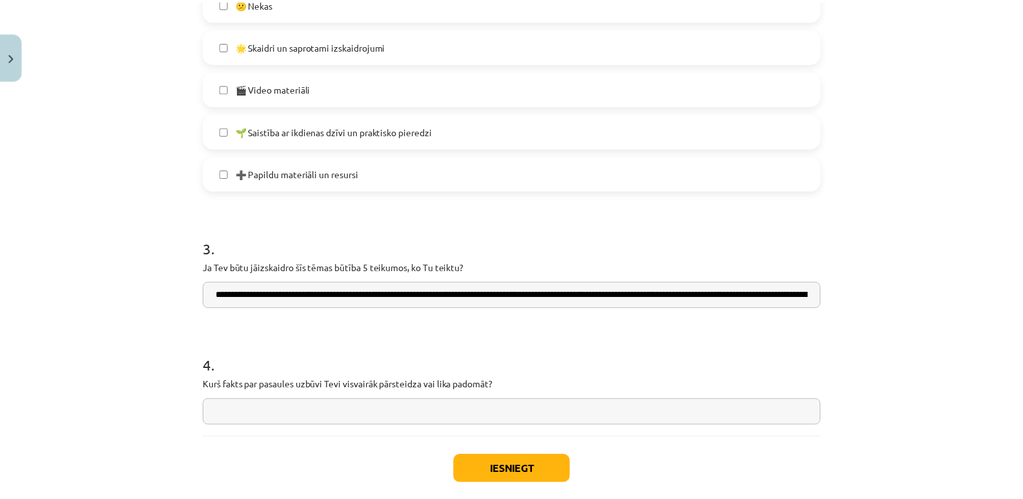
scroll to position [851, 0]
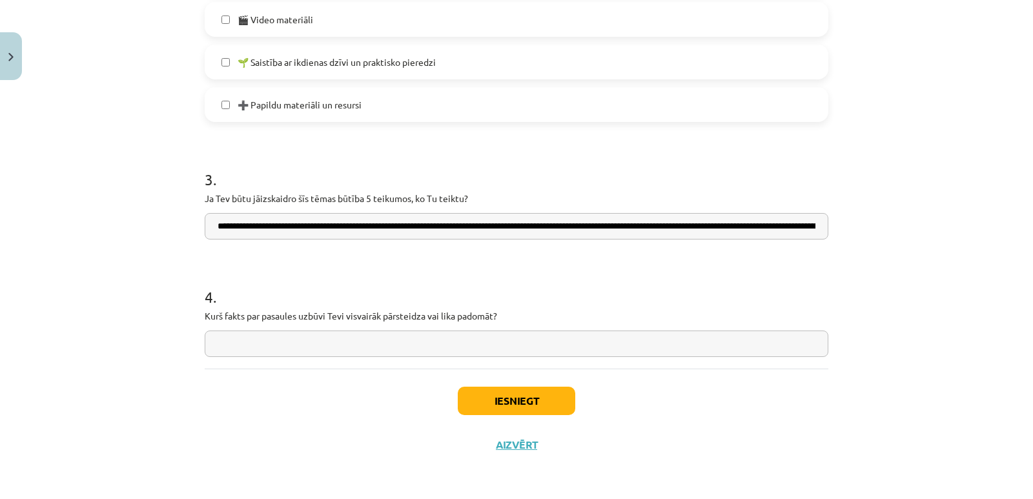
click at [454, 342] on input "text" at bounding box center [516, 343] width 623 height 26
type input "*"
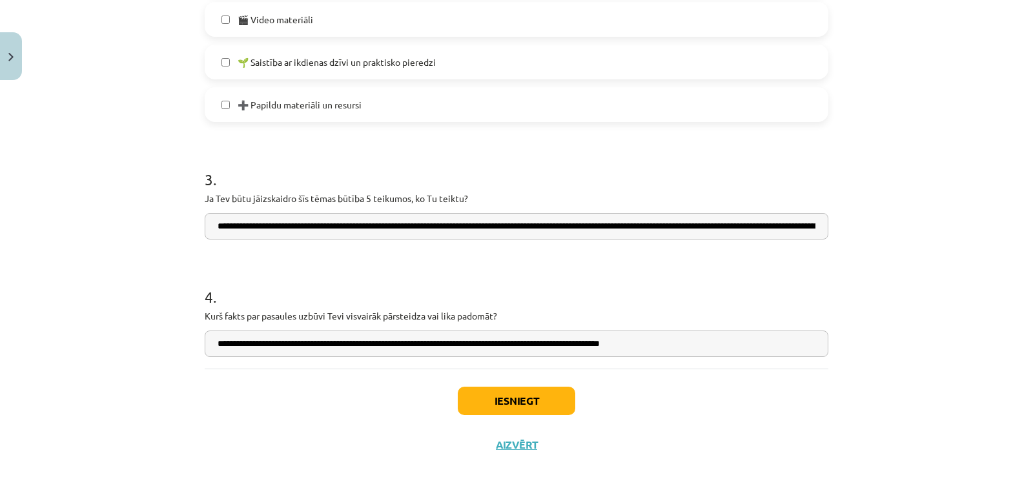
click at [653, 346] on input "**********" at bounding box center [516, 343] width 623 height 26
click at [692, 337] on input "**********" at bounding box center [516, 343] width 623 height 26
type input "**********"
click at [526, 399] on button "Iesniegt" at bounding box center [516, 401] width 117 height 28
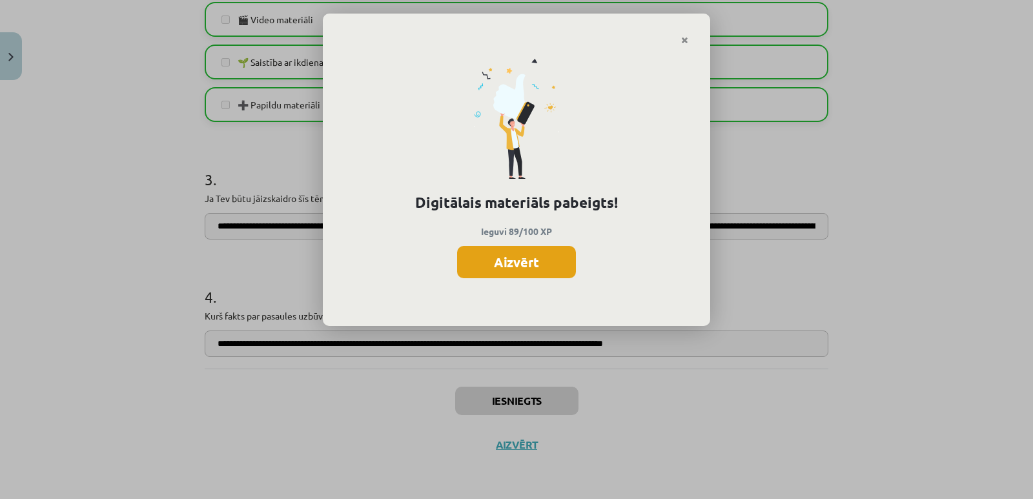
click at [512, 267] on button "Aizvērt" at bounding box center [516, 262] width 119 height 32
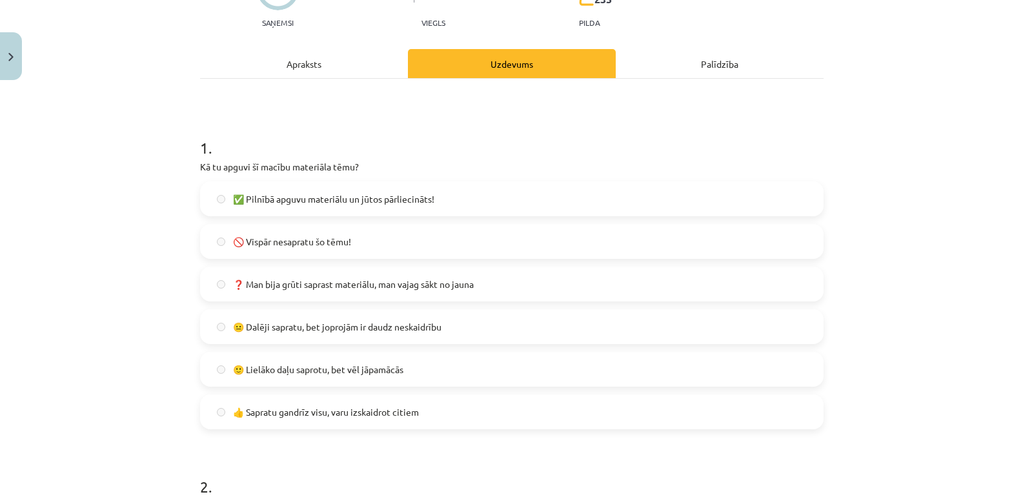
scroll to position [0, 0]
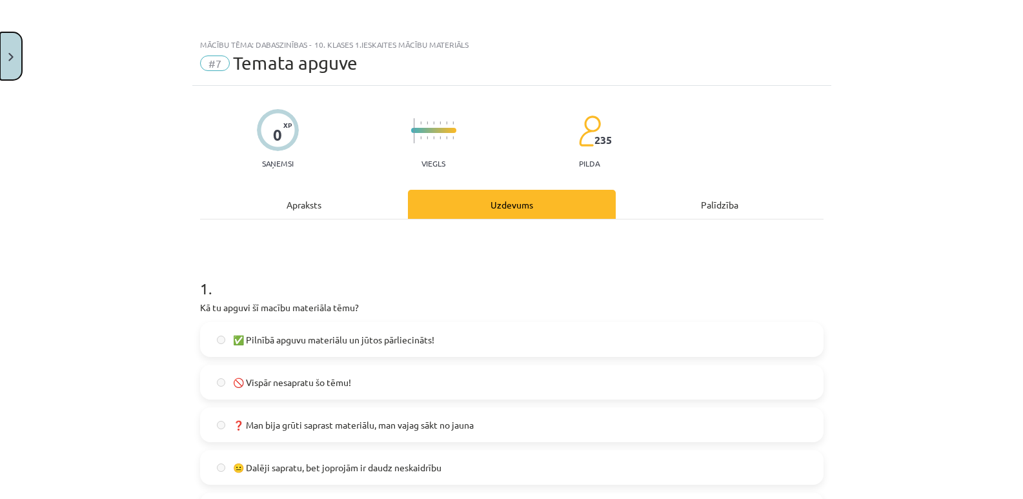
click at [15, 54] on button "Close" at bounding box center [11, 56] width 22 height 48
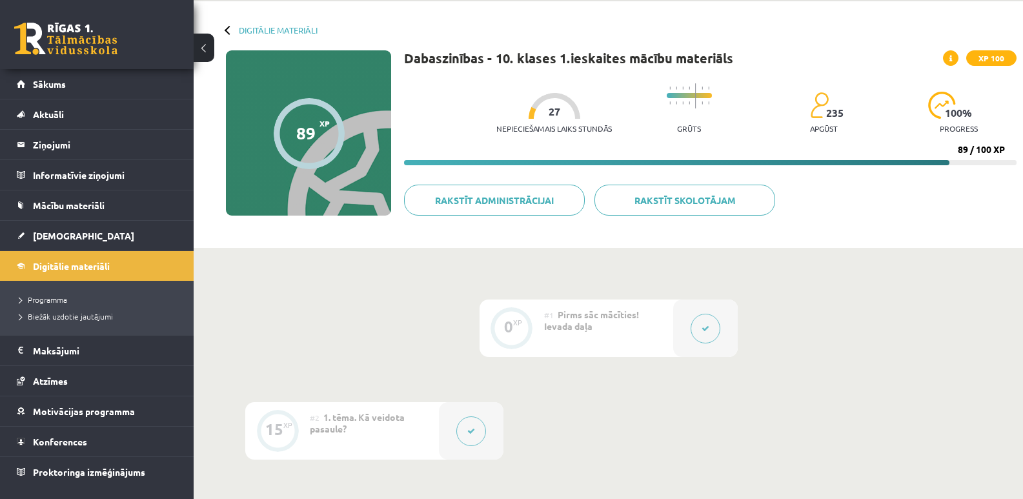
scroll to position [46, 0]
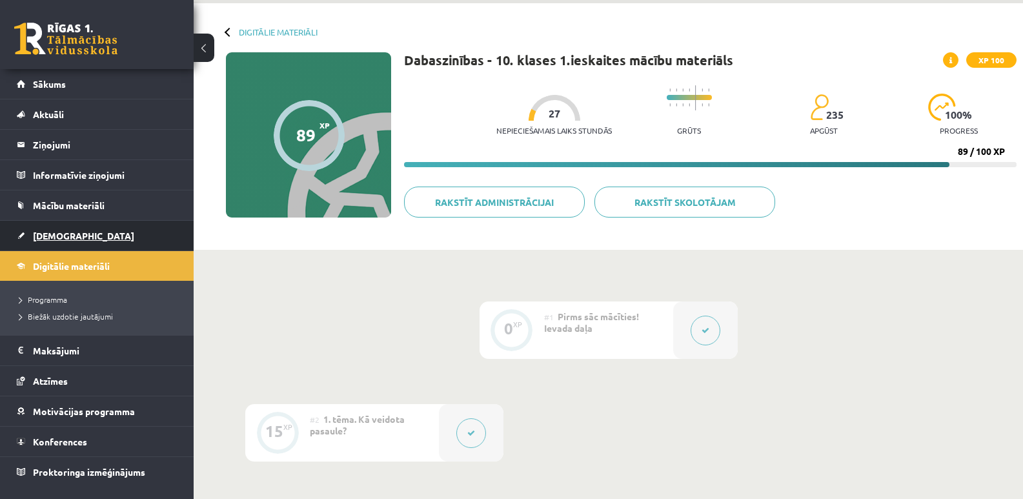
click at [88, 237] on link "[DEMOGRAPHIC_DATA]" at bounding box center [97, 236] width 161 height 30
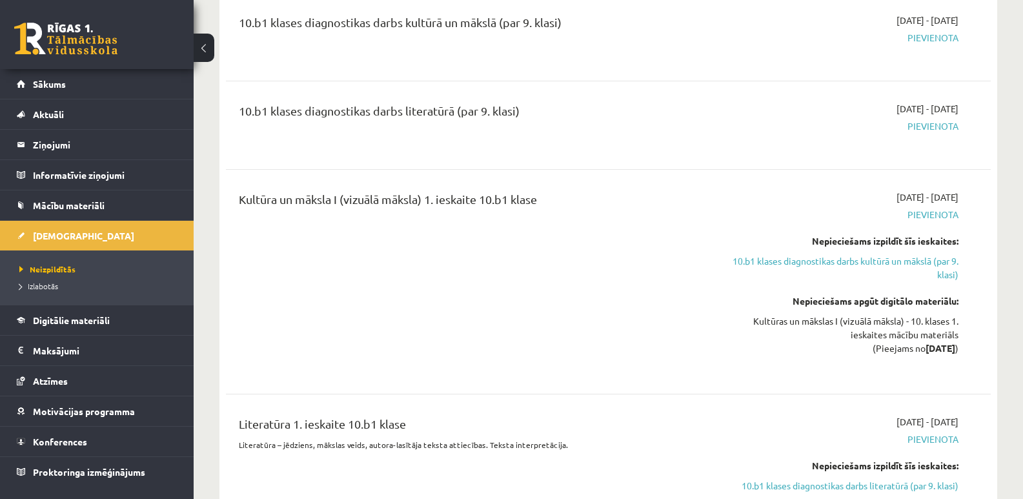
scroll to position [1033, 0]
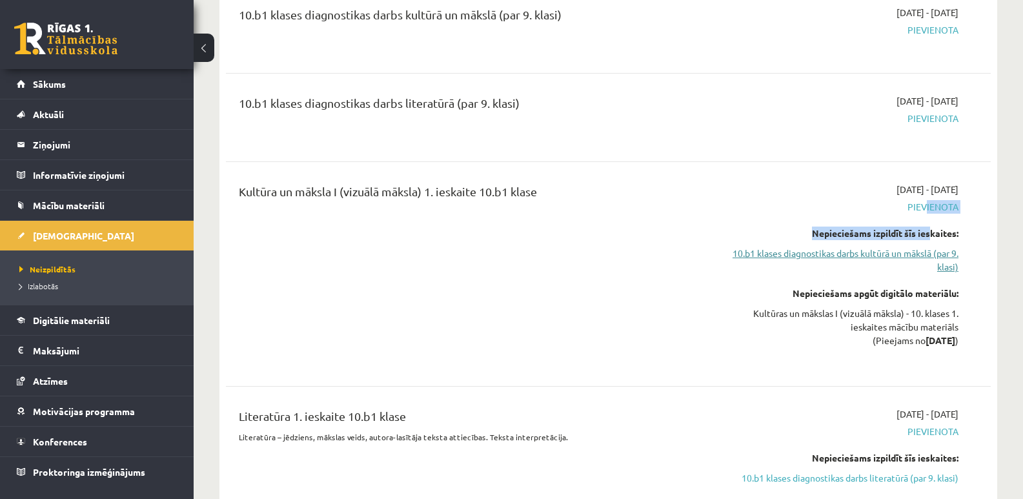
drag, startPoint x: 923, startPoint y: 194, endPoint x: 924, endPoint y: 236, distance: 42.0
click at [925, 227] on div "2025-09-16 - 2025-09-30 Pievienota Nepieciešams izpildīt šīs ieskaites: 10.b1 k…" at bounding box center [845, 274] width 247 height 183
click at [422, 252] on div "Kultūra un māksla I (vizuālā māksla) 1. ieskaite 10.b1 klase" at bounding box center [475, 274] width 492 height 183
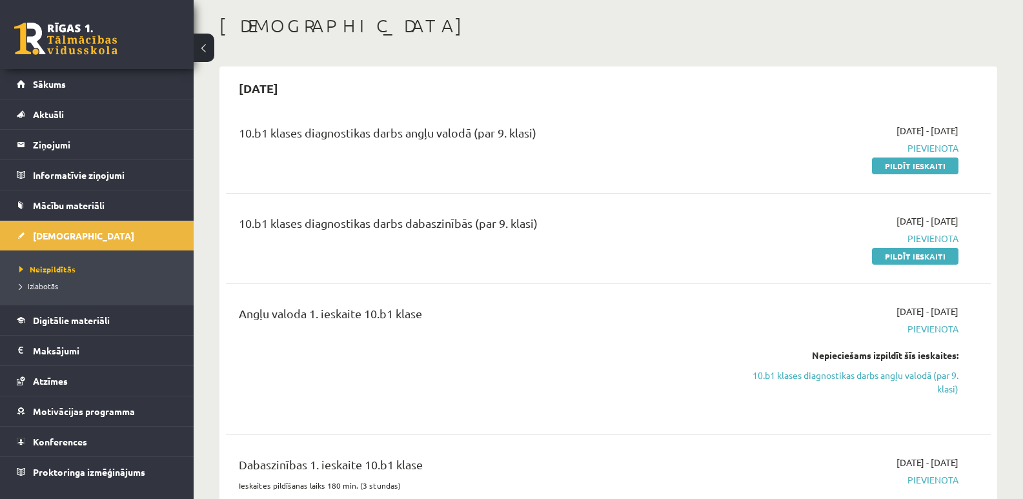
scroll to position [0, 0]
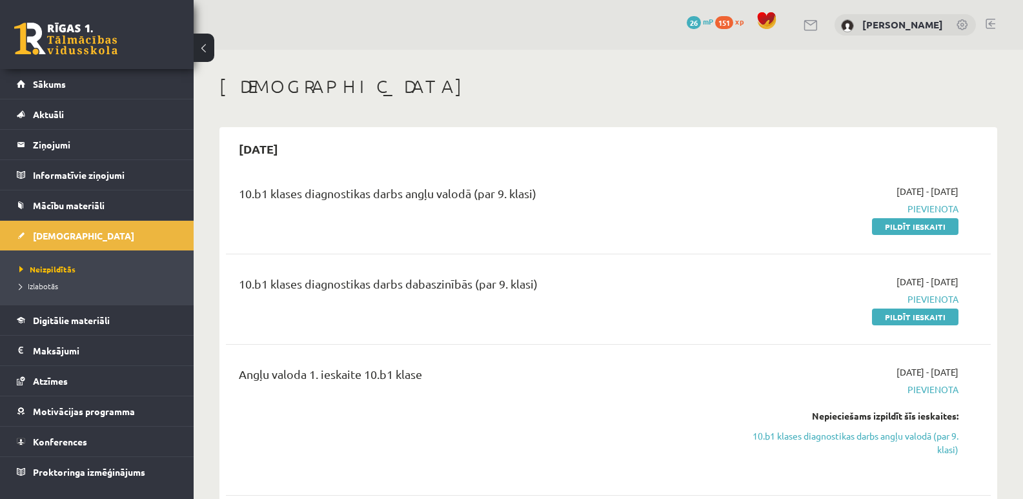
click at [645, 174] on div "10.b1 klases diagnostikas darbs angļu valodā (par 9. klasi) 2025-09-01 - 2025-0…" at bounding box center [608, 209] width 765 height 74
click at [43, 381] on span "Atzīmes" at bounding box center [50, 381] width 35 height 12
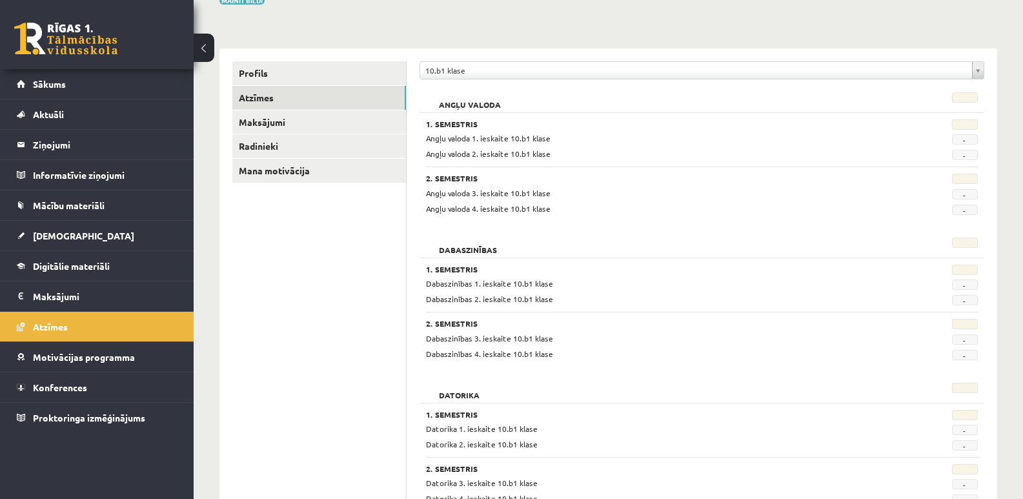
scroll to position [129, 0]
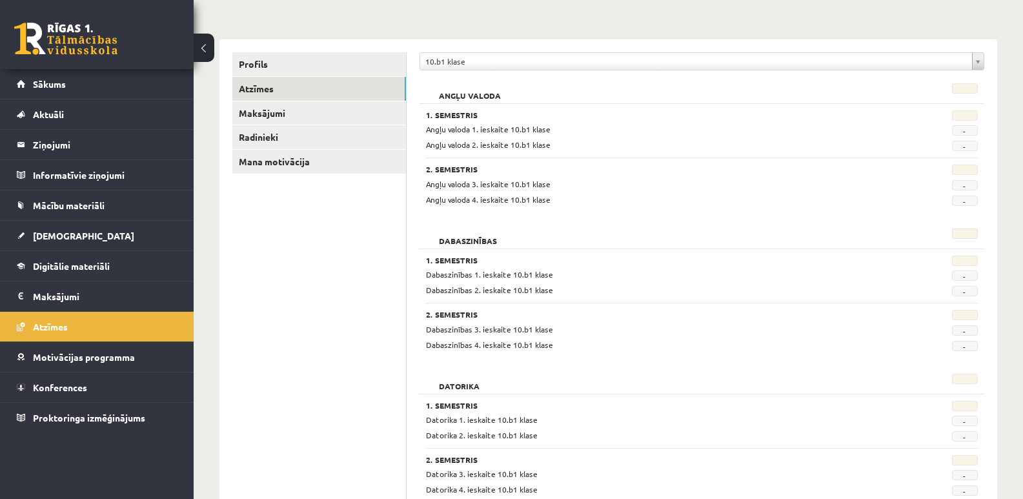
click at [969, 279] on span "-" at bounding box center [965, 275] width 26 height 10
click at [822, 274] on div "Dabaszinības 1. ieskaite 10.b1 klase" at bounding box center [654, 274] width 476 height 12
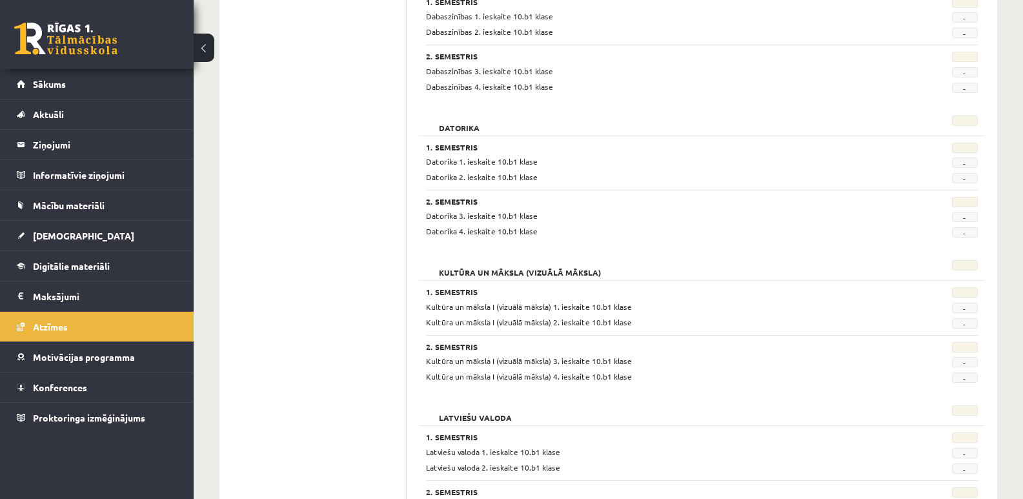
scroll to position [0, 0]
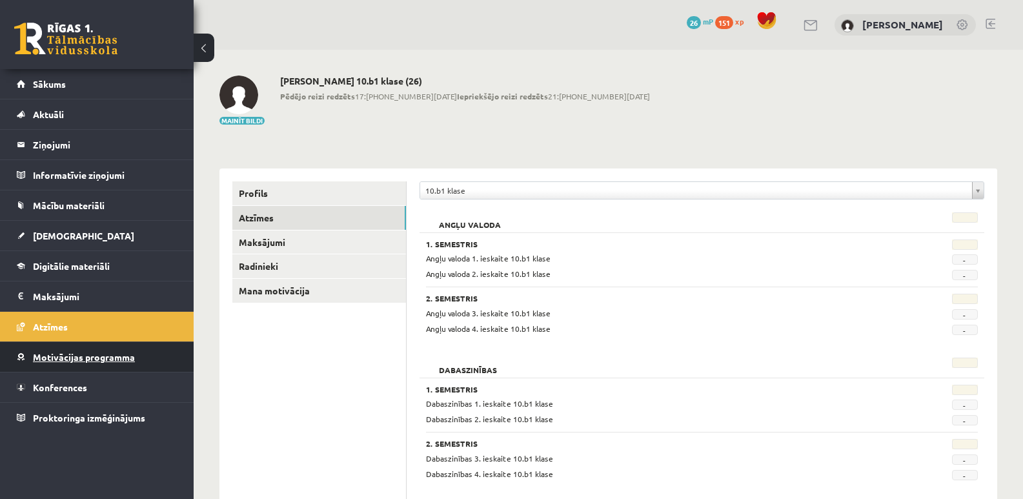
click at [112, 356] on span "Motivācijas programma" at bounding box center [84, 357] width 102 height 12
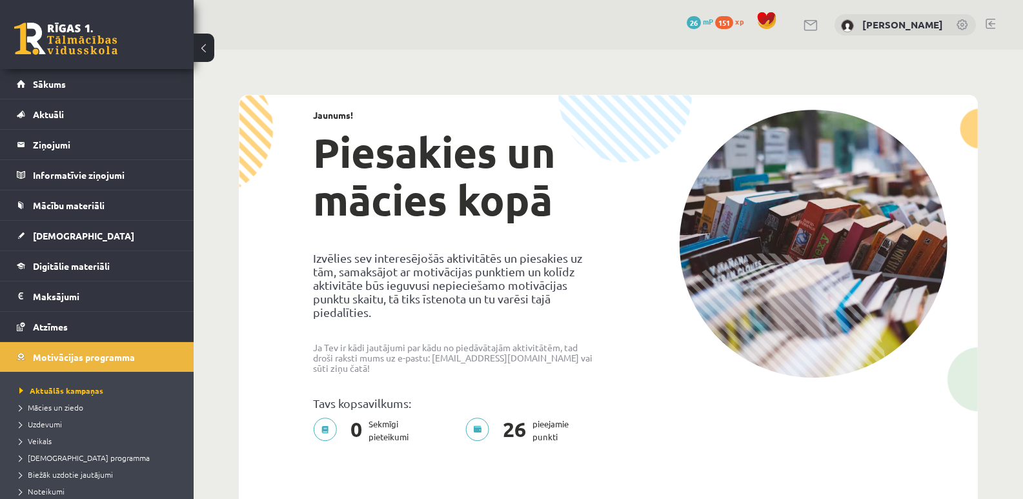
click at [203, 45] on button at bounding box center [204, 48] width 21 height 28
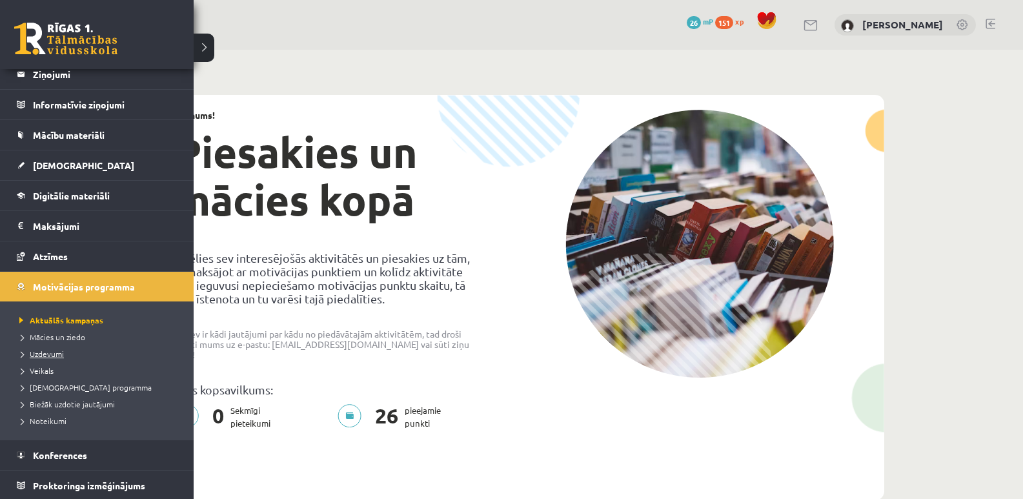
scroll to position [72, 0]
click at [56, 351] on span "Uzdevumi" at bounding box center [40, 352] width 48 height 10
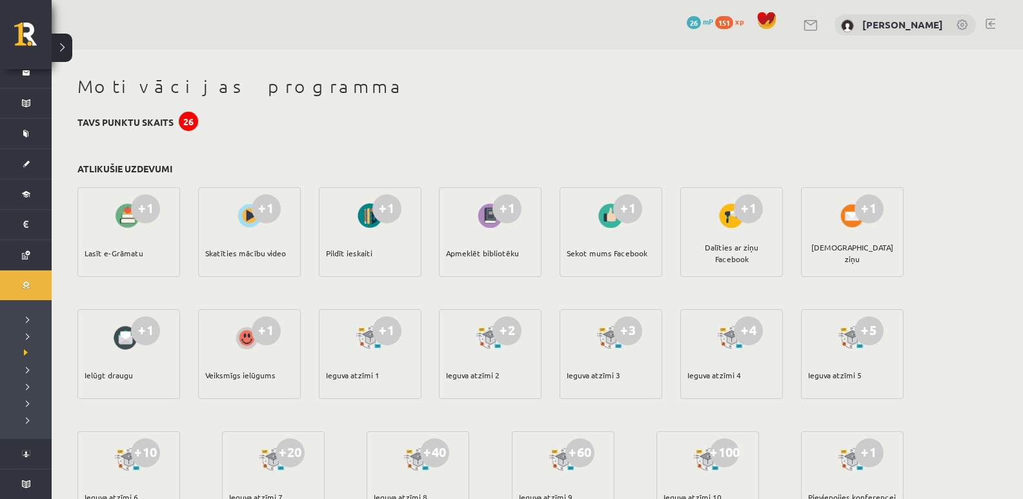
click at [274, 205] on div "+1" at bounding box center [266, 208] width 29 height 29
drag, startPoint x: 365, startPoint y: 257, endPoint x: 404, endPoint y: 285, distance: 48.2
click at [365, 257] on div "Pildīt ieskaiti" at bounding box center [349, 252] width 46 height 45
click at [410, 270] on div "+1 Pildīt ieskaiti" at bounding box center [370, 232] width 103 height 90
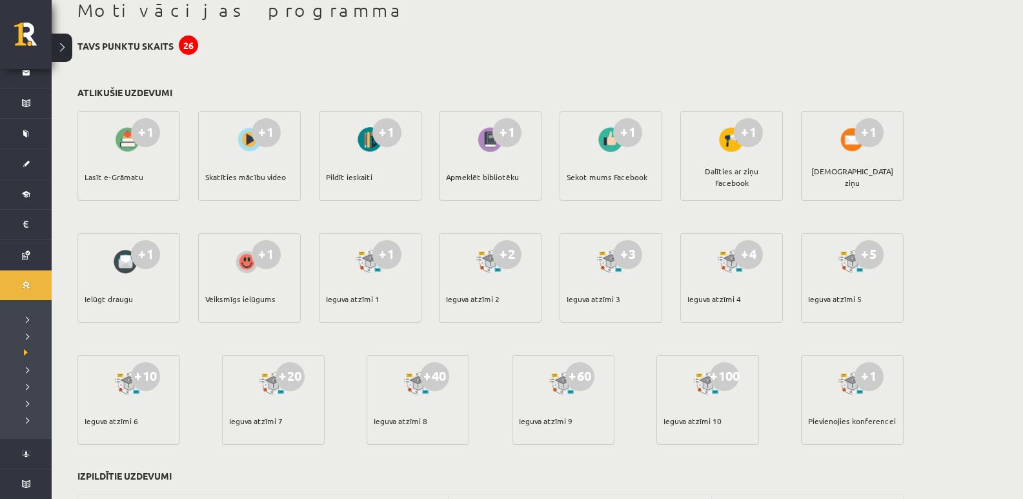
scroll to position [75, 0]
click at [63, 46] on button at bounding box center [62, 48] width 21 height 28
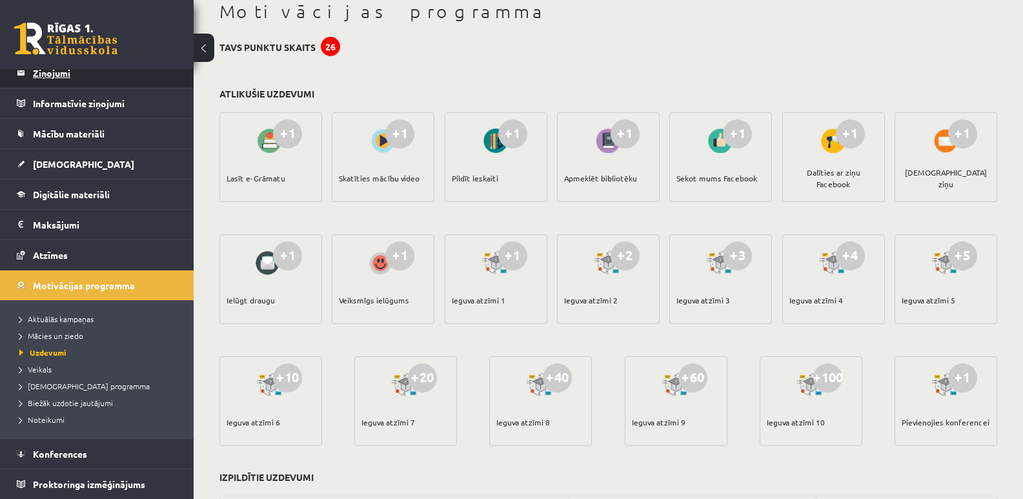
click at [56, 69] on legend "Ziņojumi 0" at bounding box center [105, 73] width 145 height 30
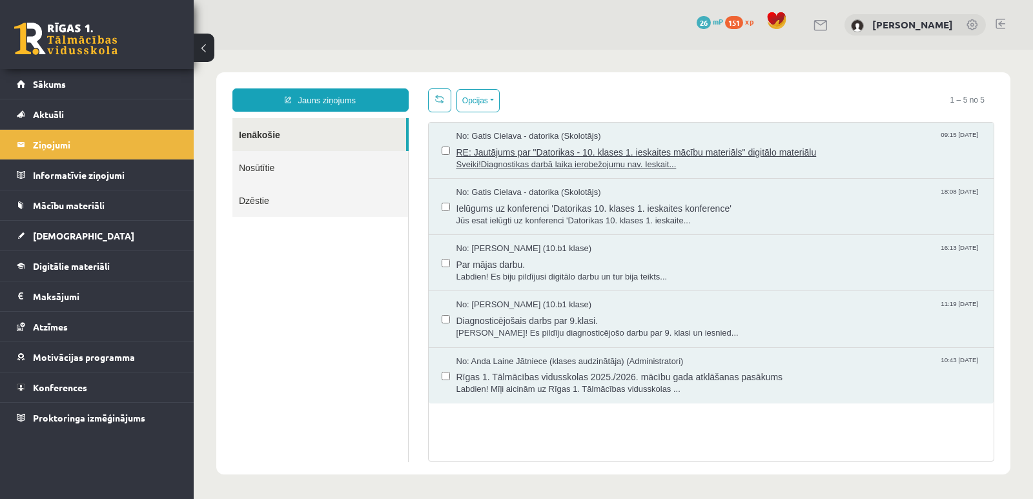
click at [707, 154] on span "RE: Jautājums par "Datorikas - 10. klases 1. ieskaites mācību materiāls" digitā…" at bounding box center [718, 151] width 525 height 16
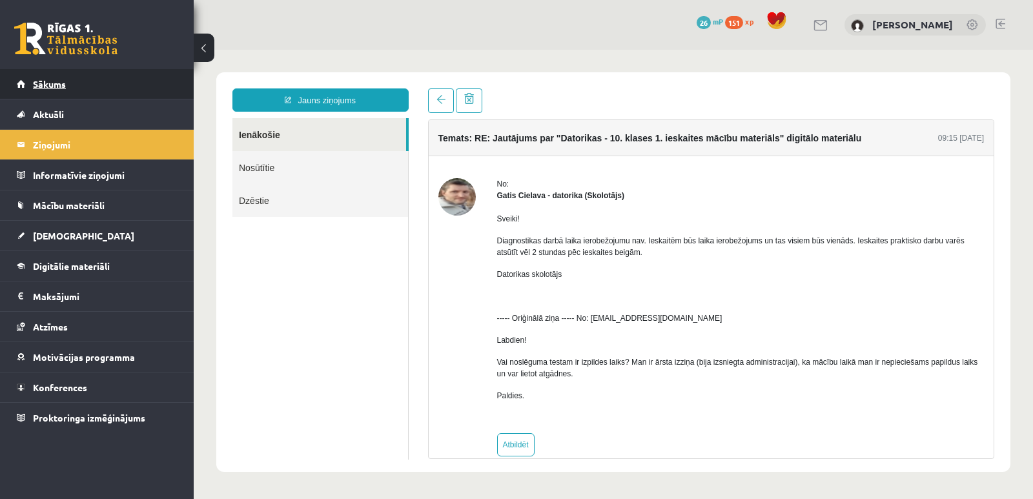
click at [59, 85] on span "Sākums" at bounding box center [49, 84] width 33 height 12
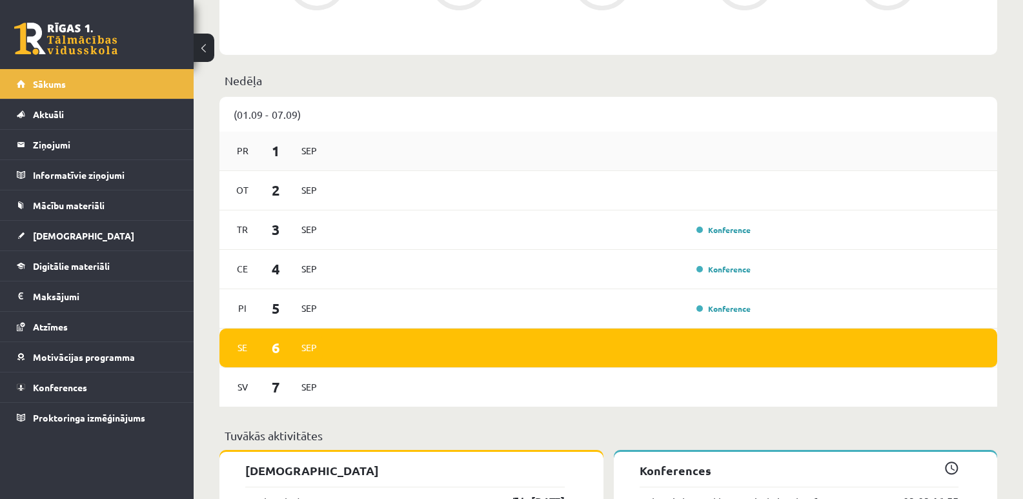
scroll to position [645, 0]
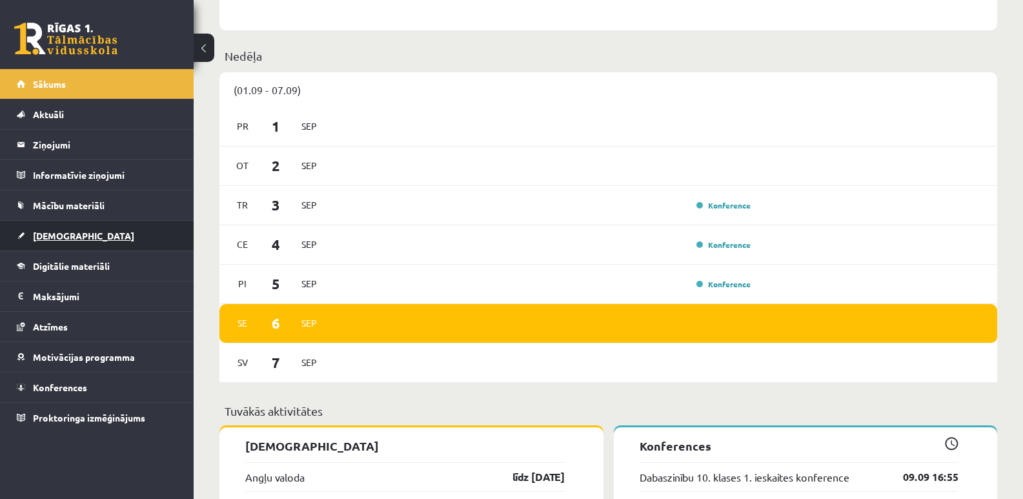
click at [63, 234] on span "[DEMOGRAPHIC_DATA]" at bounding box center [83, 236] width 101 height 12
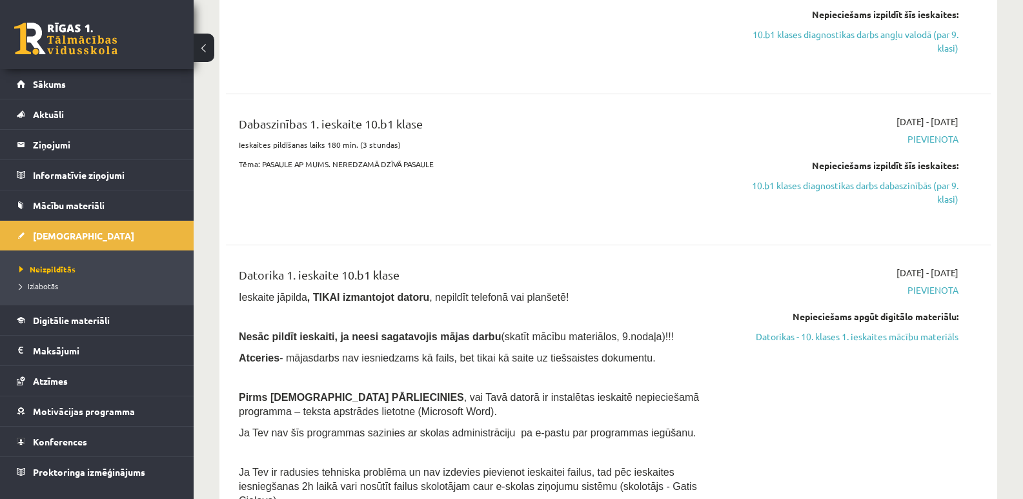
scroll to position [323, 0]
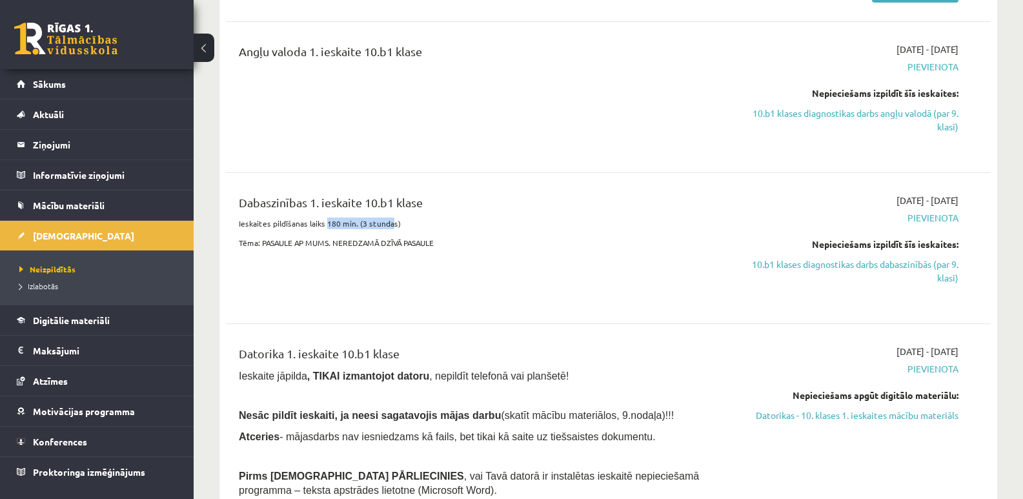
drag, startPoint x: 325, startPoint y: 225, endPoint x: 390, endPoint y: 223, distance: 65.2
click at [390, 223] on p "Ieskaites pildīšanas laiks 180 min. (3 stundas)" at bounding box center [475, 223] width 473 height 12
click at [497, 278] on div "Dabaszinības 1. ieskaite 10.b1 klase Ieskaites pildīšanas laiks 180 min. (3 stu…" at bounding box center [475, 248] width 492 height 109
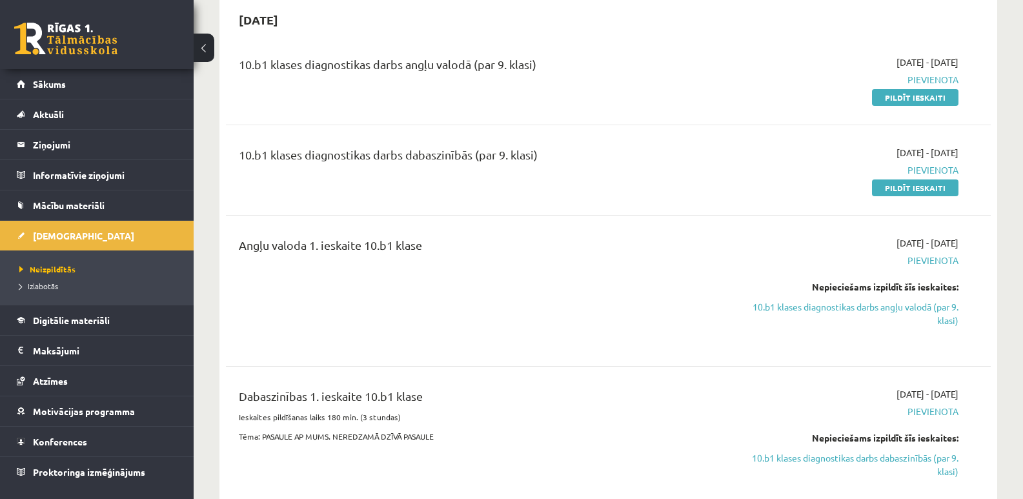
scroll to position [65, 0]
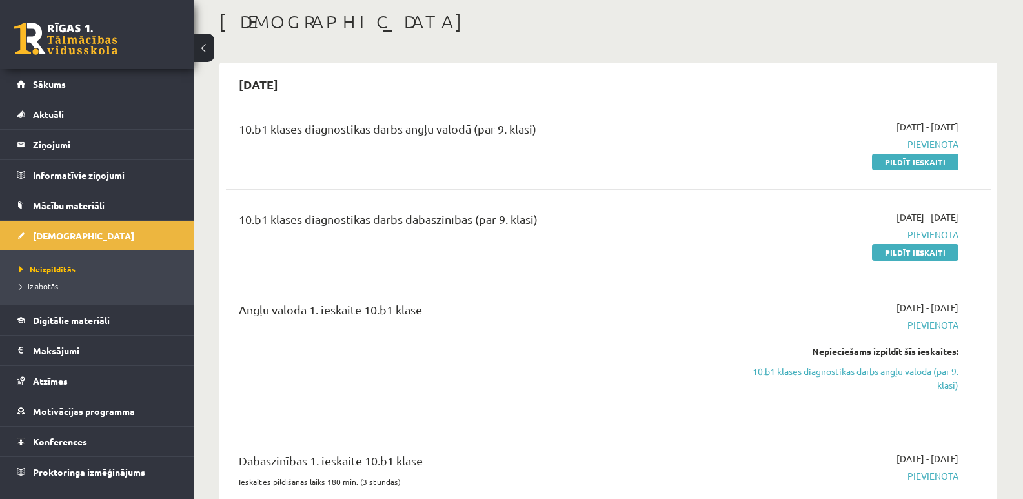
click at [534, 370] on div "Angļu valoda 1. ieskaite 10.b1 klase" at bounding box center [475, 355] width 492 height 109
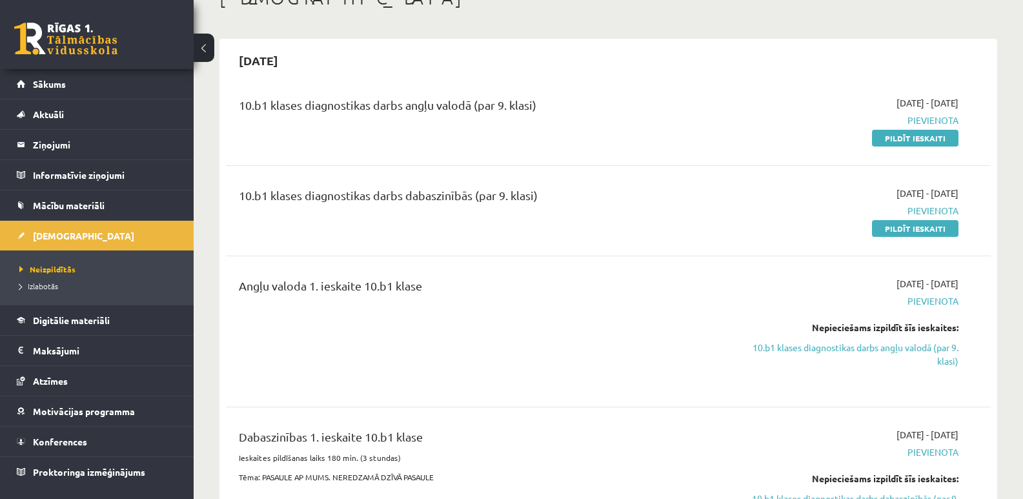
scroll to position [0, 0]
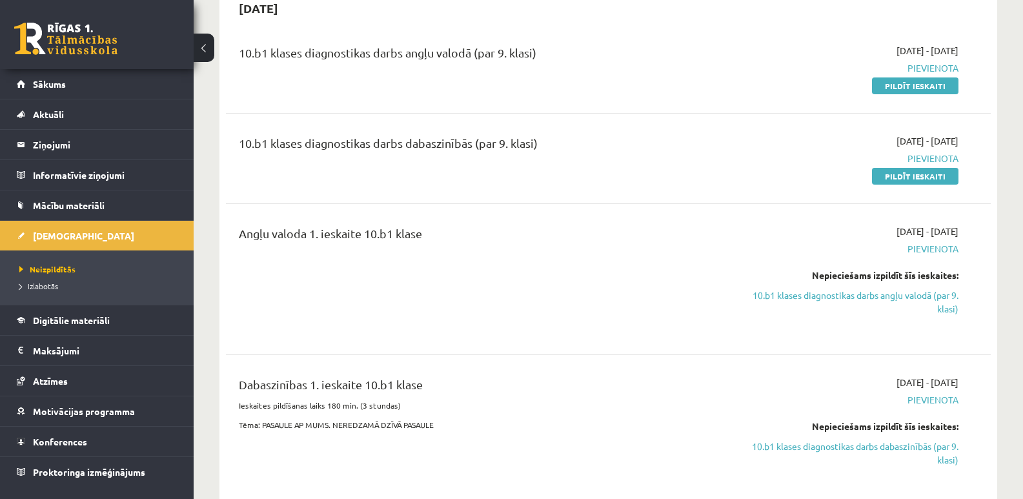
scroll to position [129, 0]
